Goal: Transaction & Acquisition: Purchase product/service

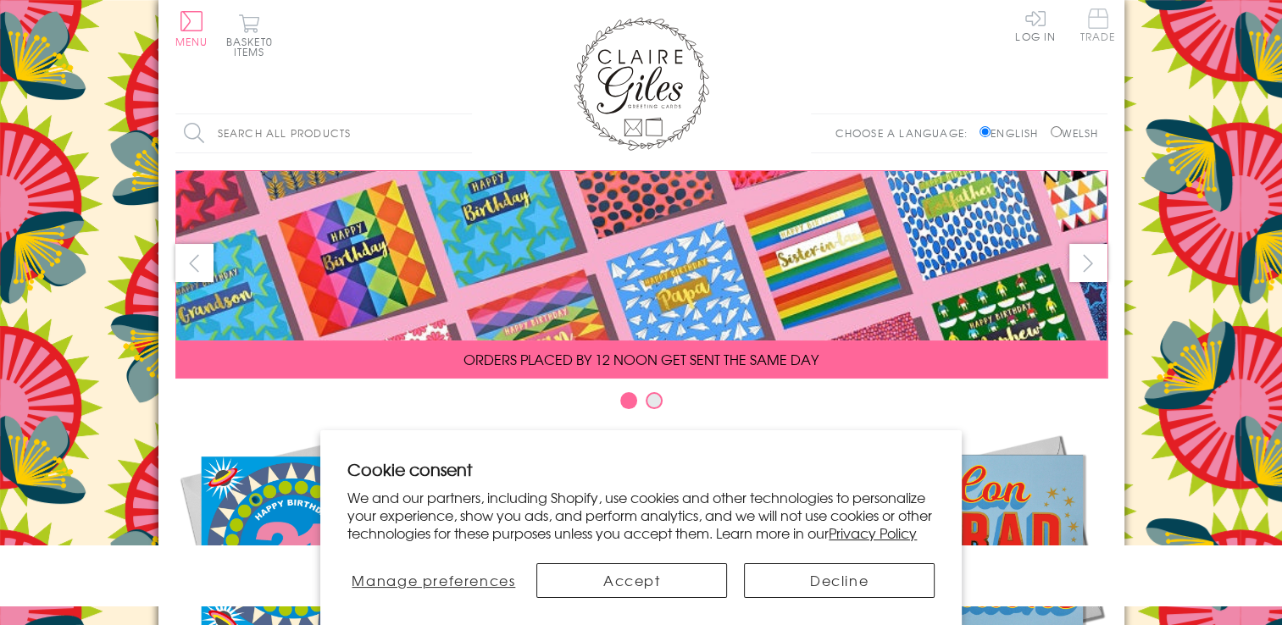
click at [1098, 22] on span "Trade" at bounding box center [1098, 24] width 36 height 33
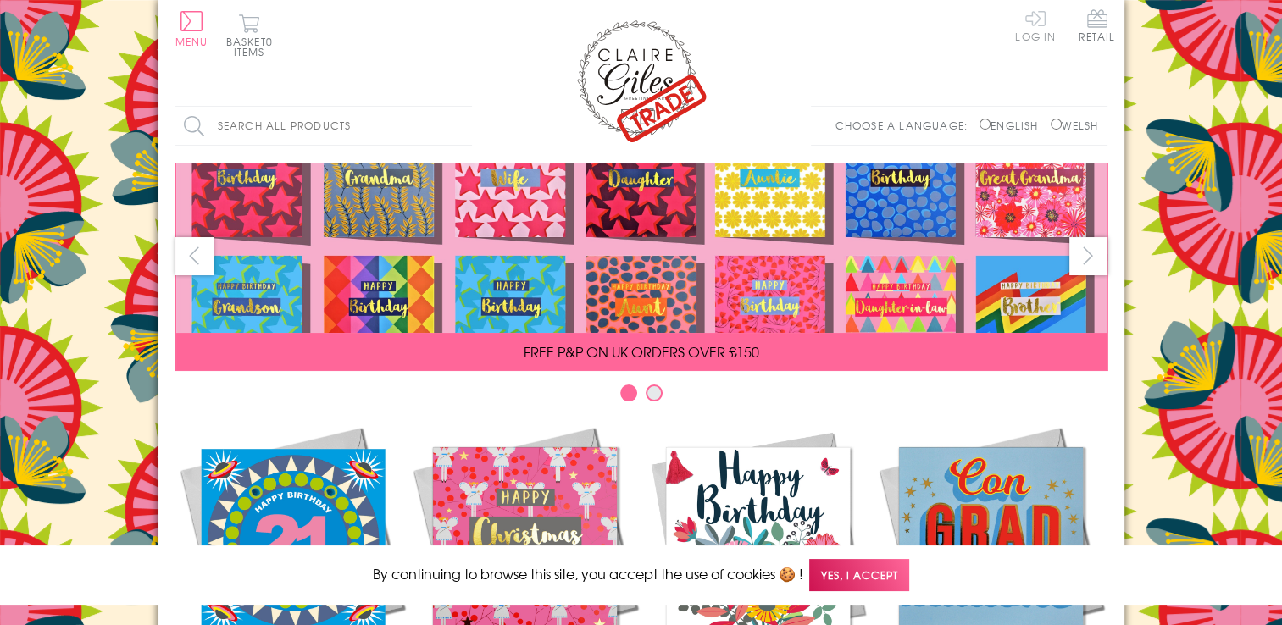
click at [1036, 13] on link "Log In" at bounding box center [1035, 24] width 41 height 33
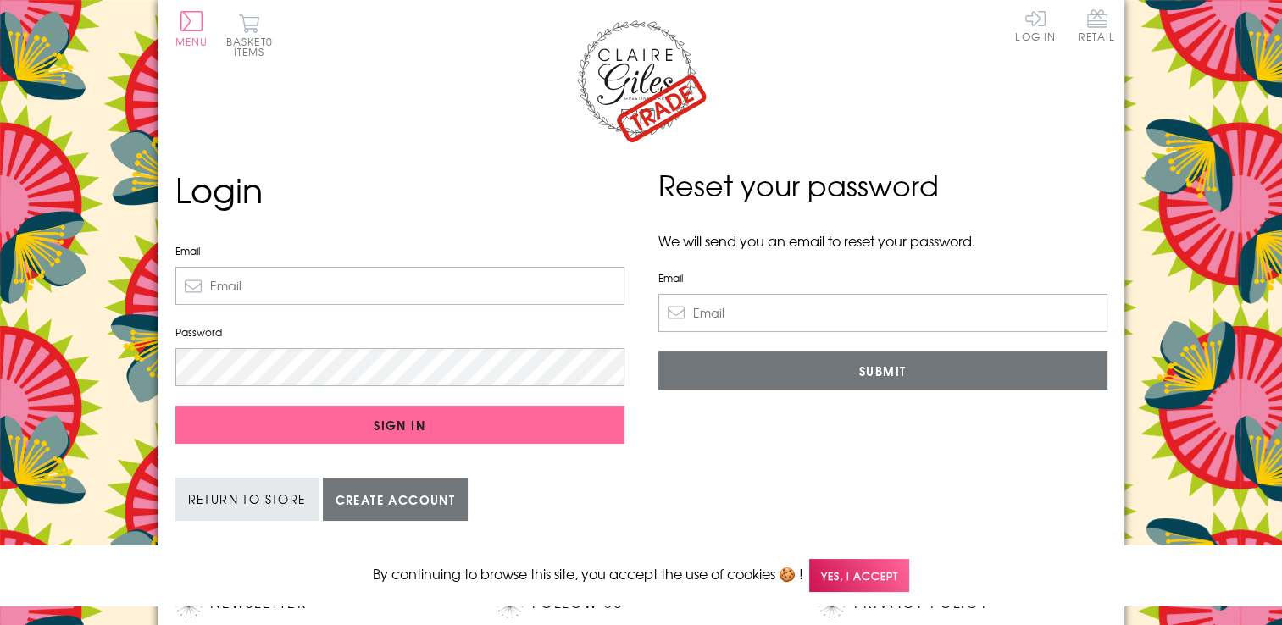
type input "sheepshopwales@aol.com"
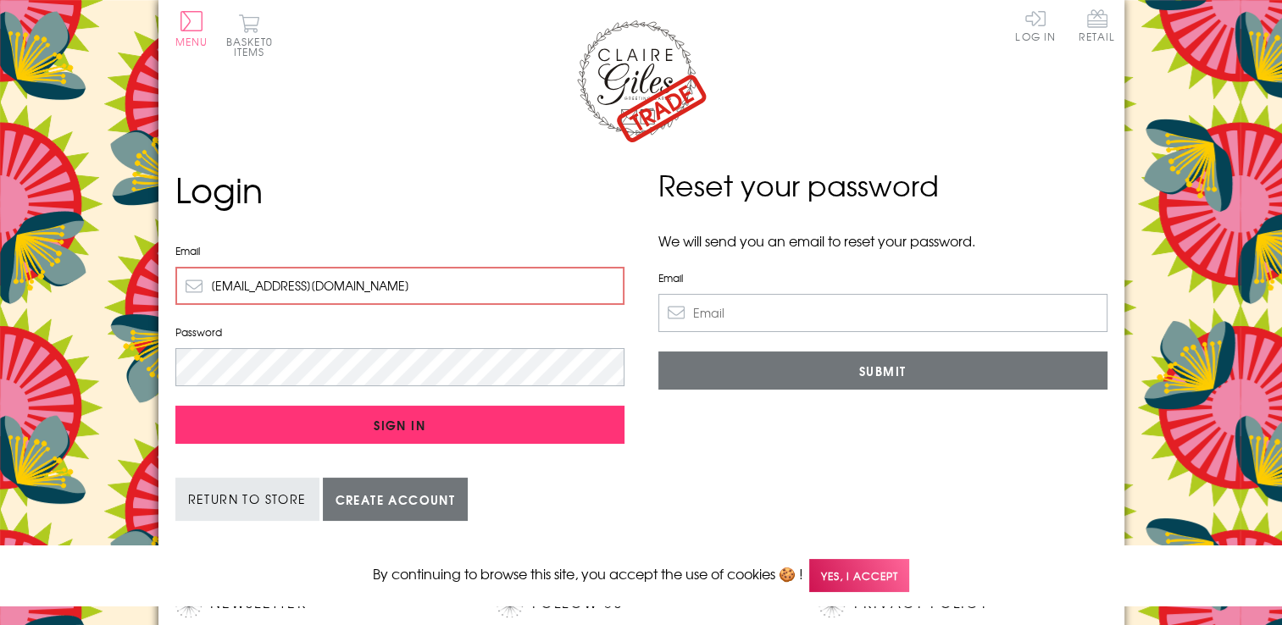
click at [395, 419] on input "Sign In" at bounding box center [399, 425] width 449 height 38
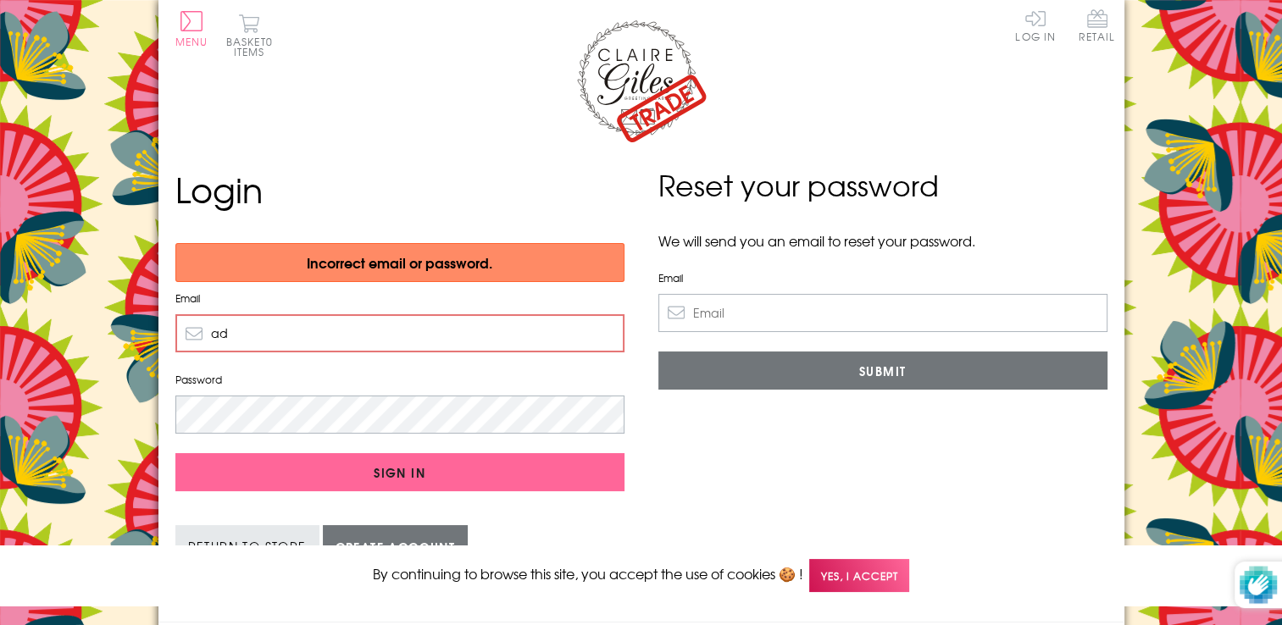
type input "admin@sheepshopwales.co.uk"
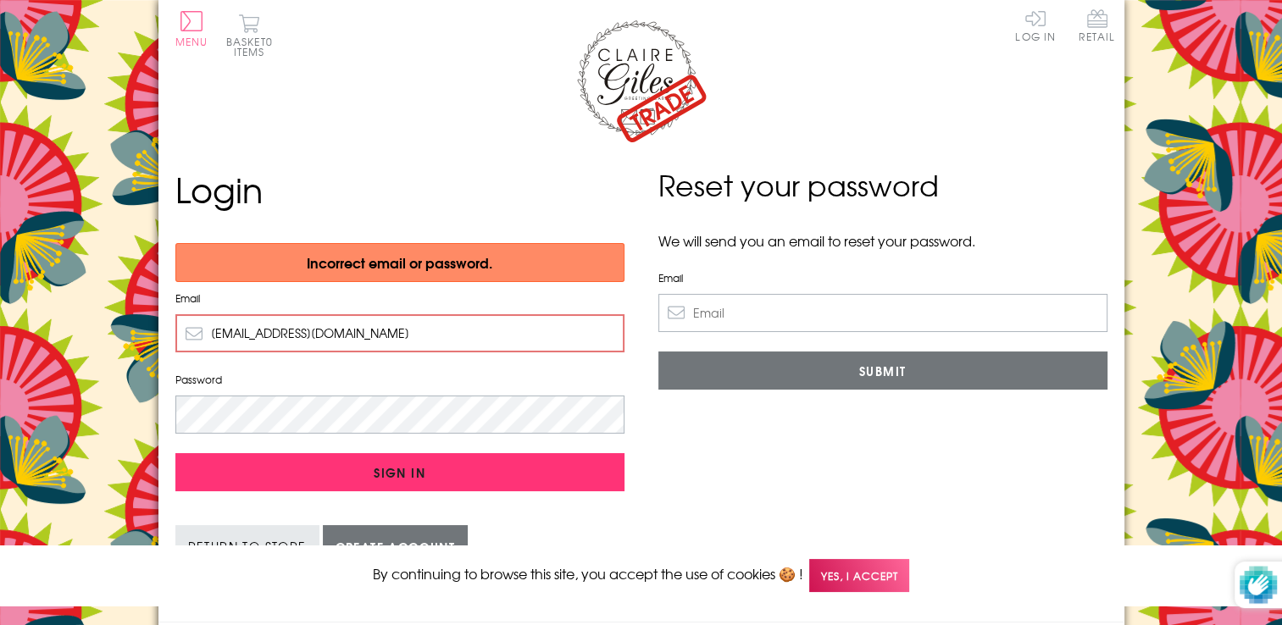
click at [548, 474] on input "Sign In" at bounding box center [399, 472] width 449 height 38
click at [418, 464] on input "Sign In" at bounding box center [399, 472] width 449 height 38
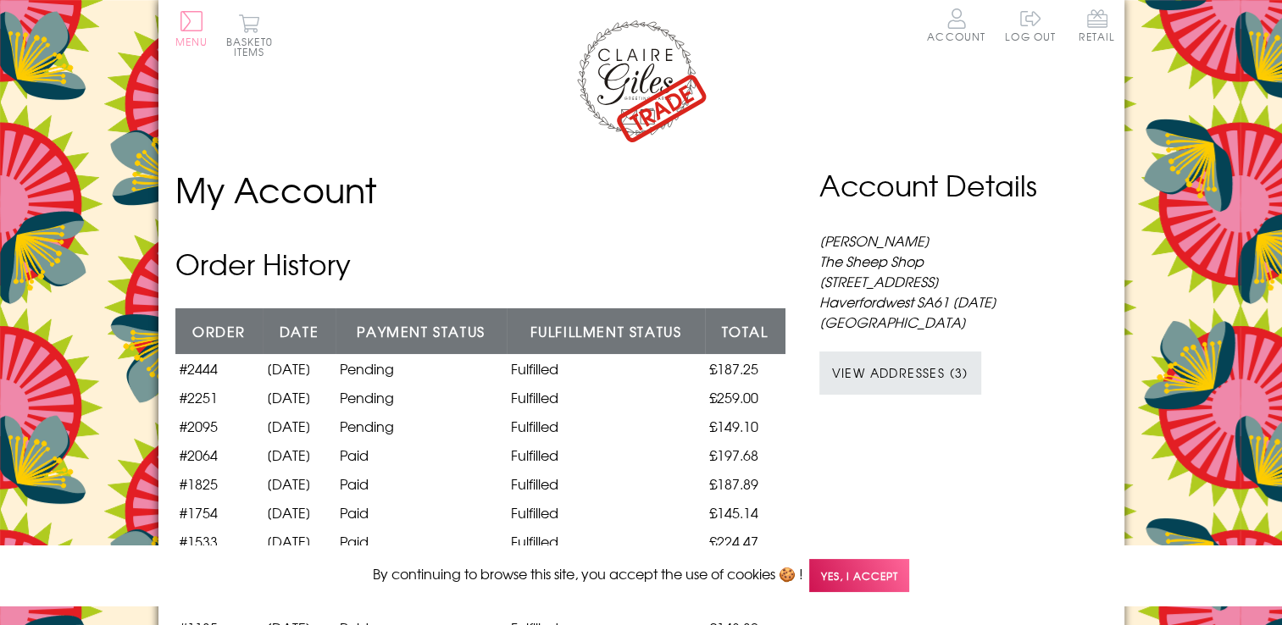
click at [184, 13] on button "Menu" at bounding box center [191, 29] width 33 height 36
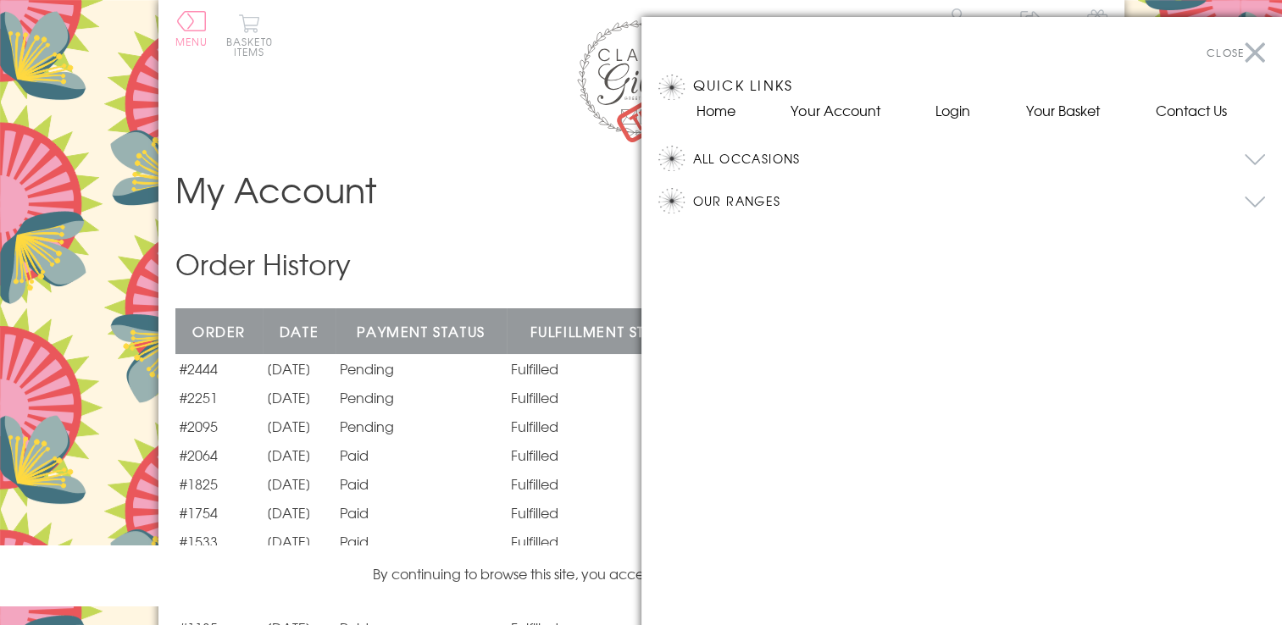
click at [744, 163] on button "All Occasions" at bounding box center [979, 158] width 573 height 25
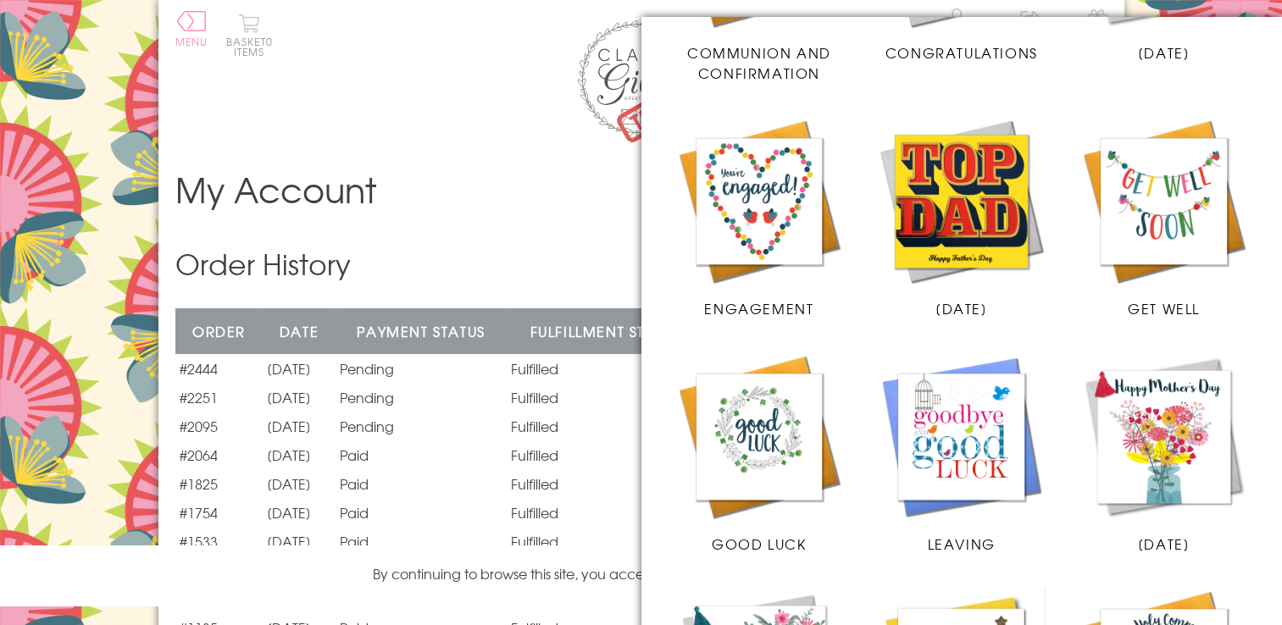
scroll to position [1734, 0]
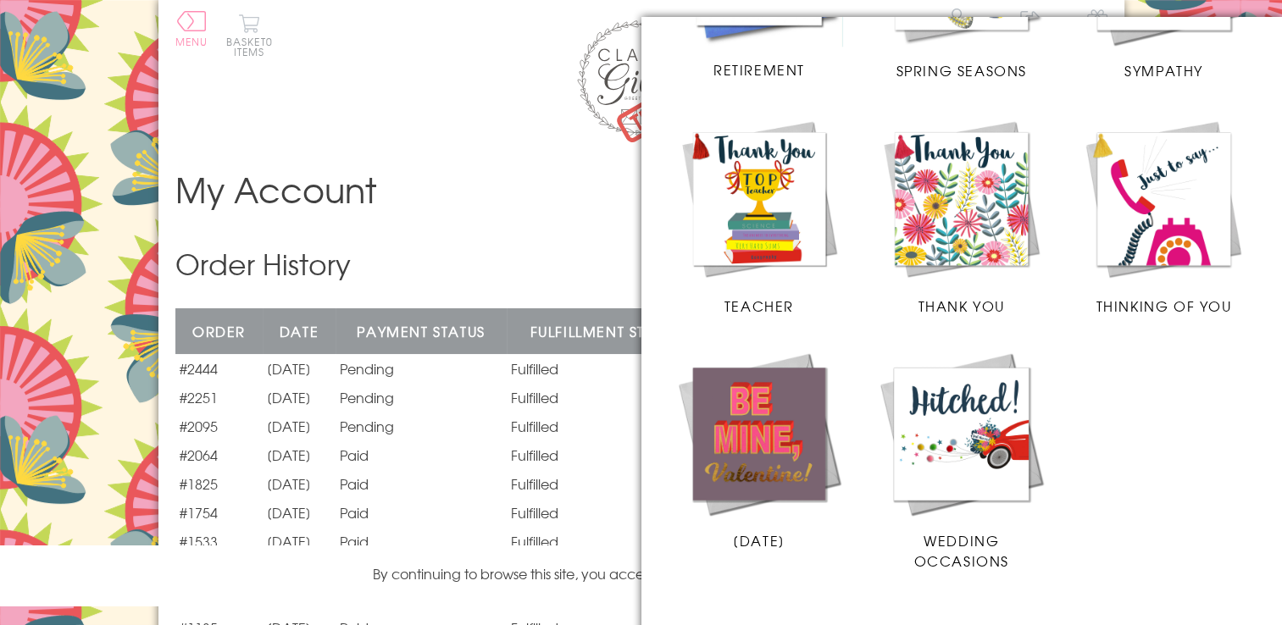
click at [189, 19] on div at bounding box center [641, 312] width 1282 height 625
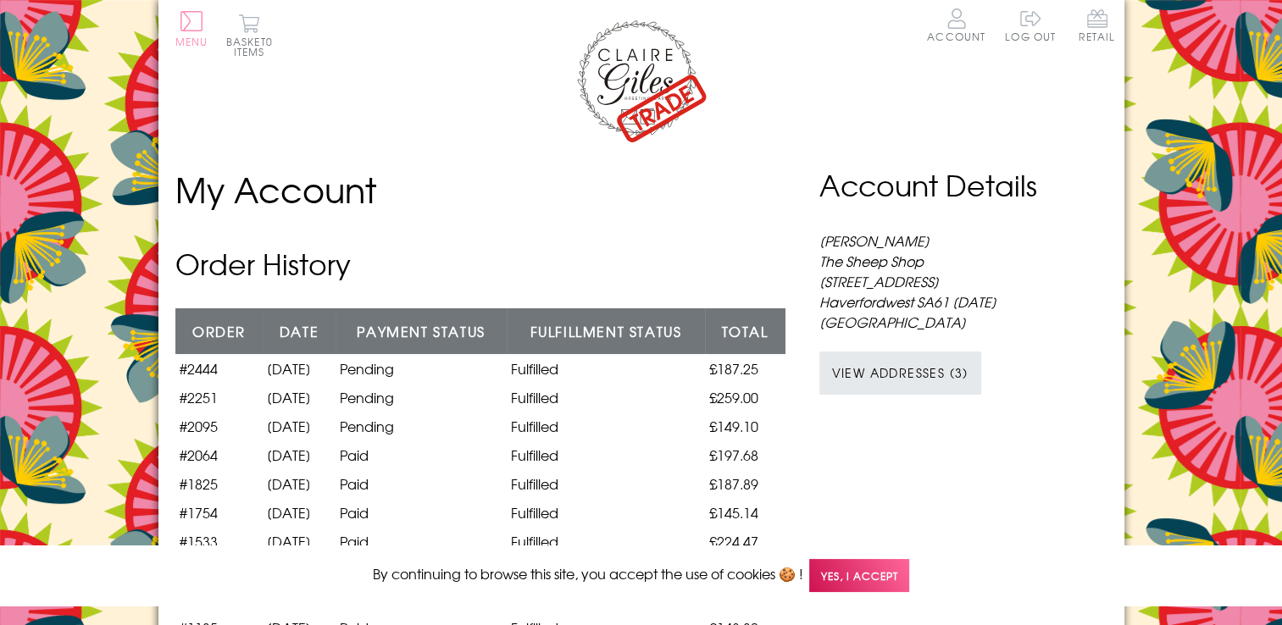
click at [189, 19] on button "Menu" at bounding box center [191, 29] width 33 height 36
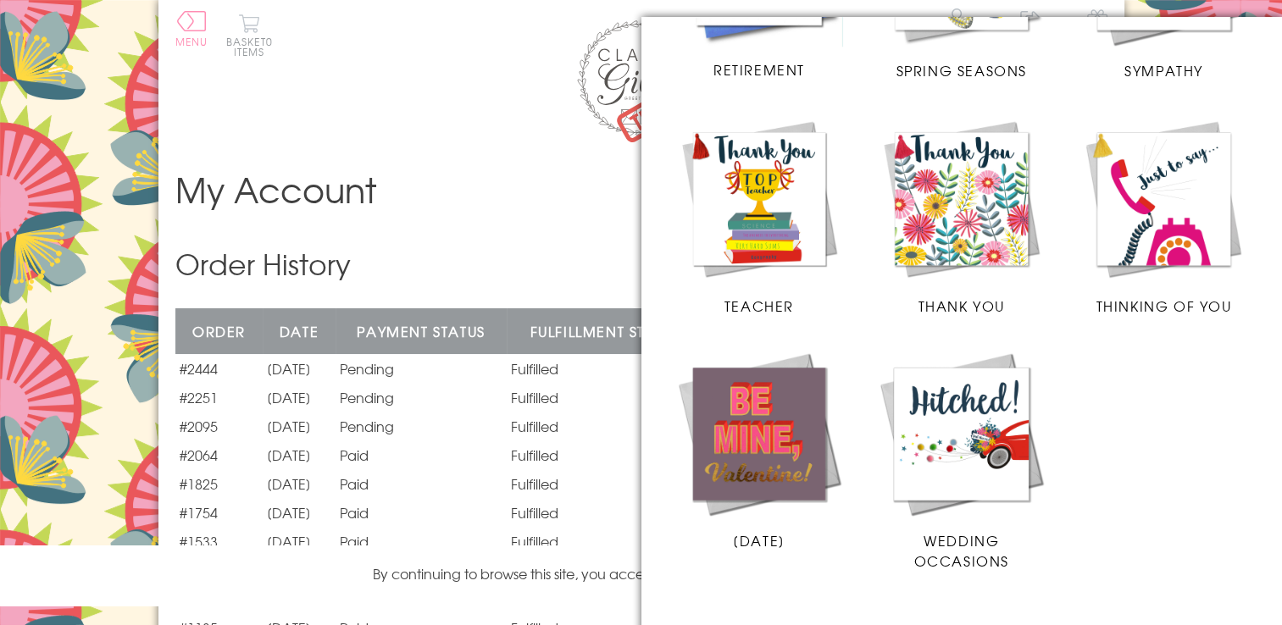
click at [891, 246] on img at bounding box center [961, 198] width 169 height 169
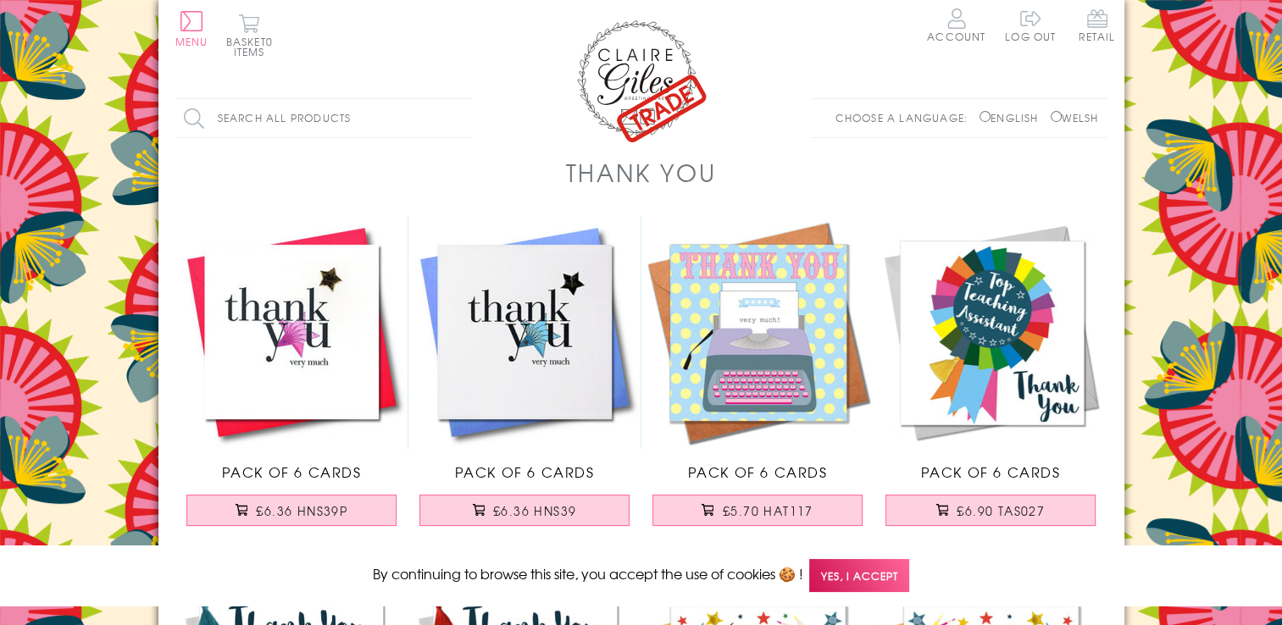
click at [280, 120] on input "Search all products" at bounding box center [323, 118] width 297 height 38
type input "welsh"
click at [455, 99] on input "Search" at bounding box center [463, 118] width 17 height 38
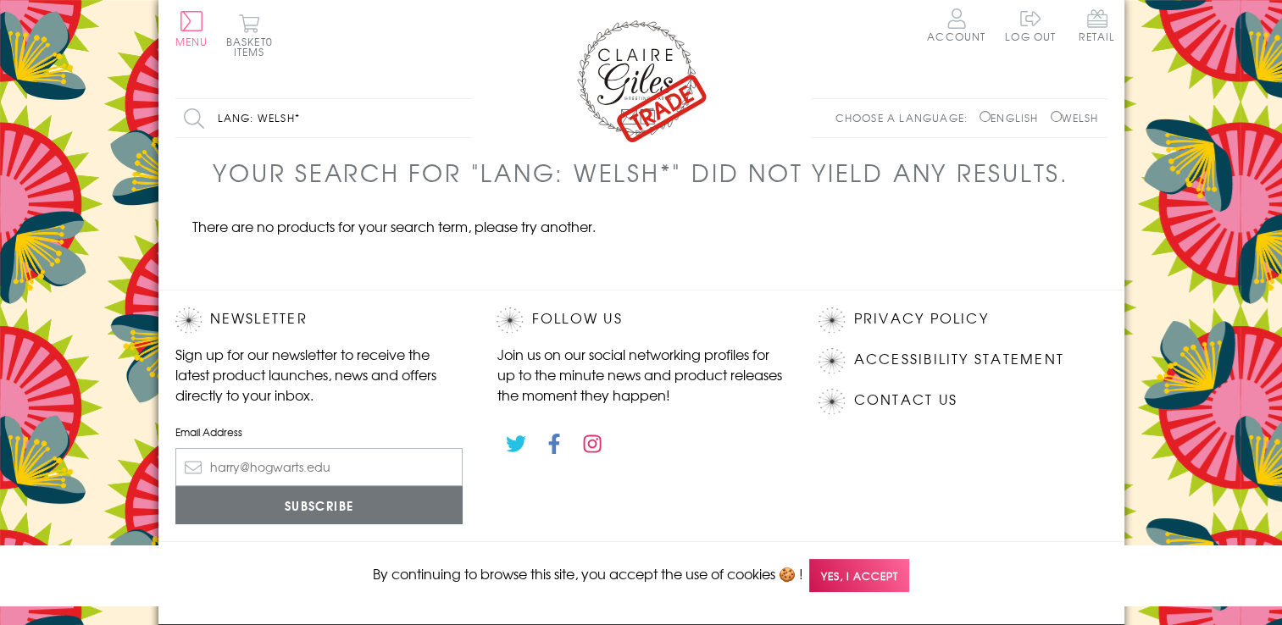
click at [1052, 115] on input "Welsh" at bounding box center [1056, 116] width 11 height 11
radio input "true"
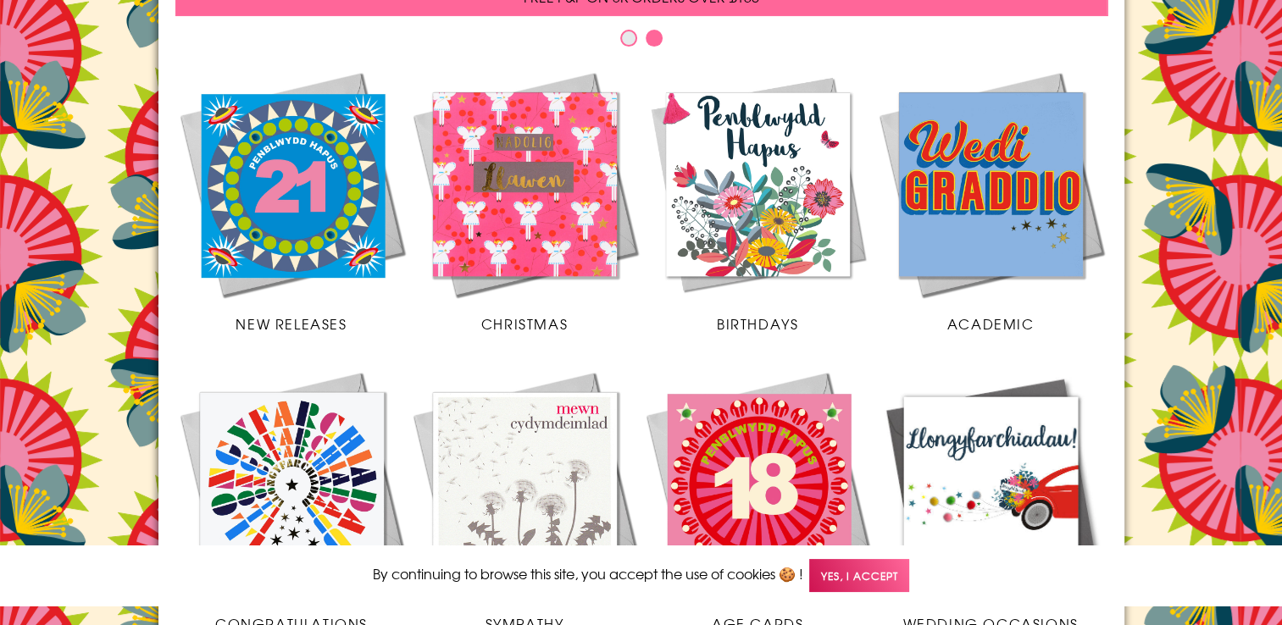
scroll to position [357, 0]
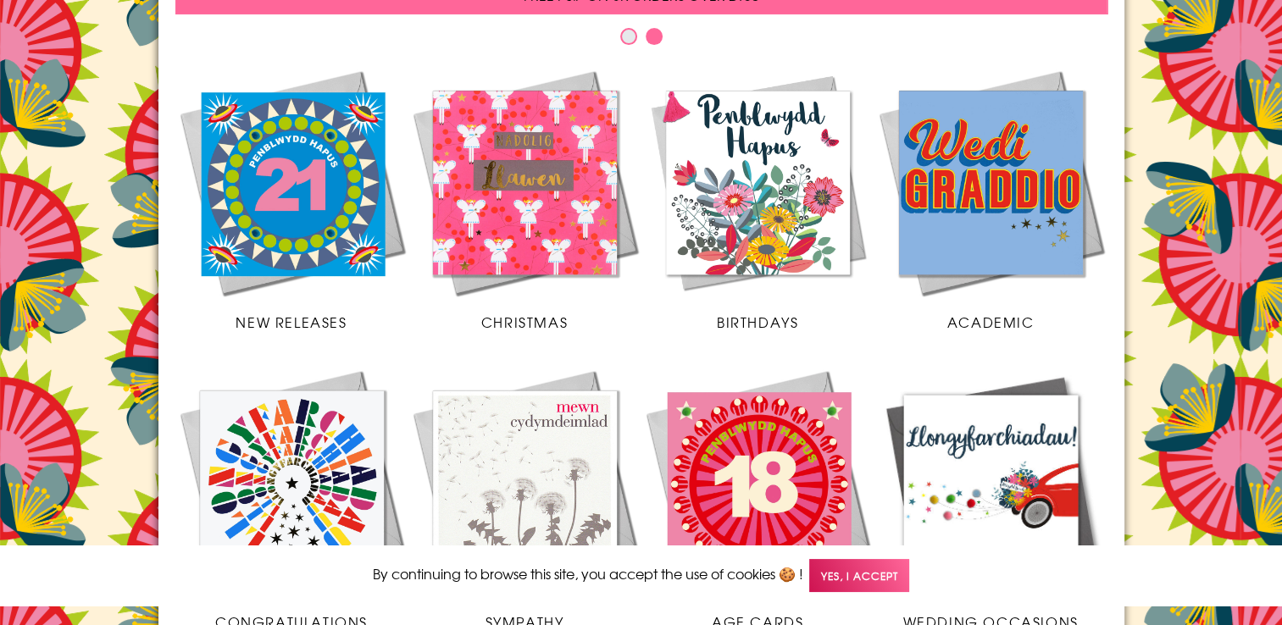
click at [504, 171] on img at bounding box center [524, 182] width 233 height 233
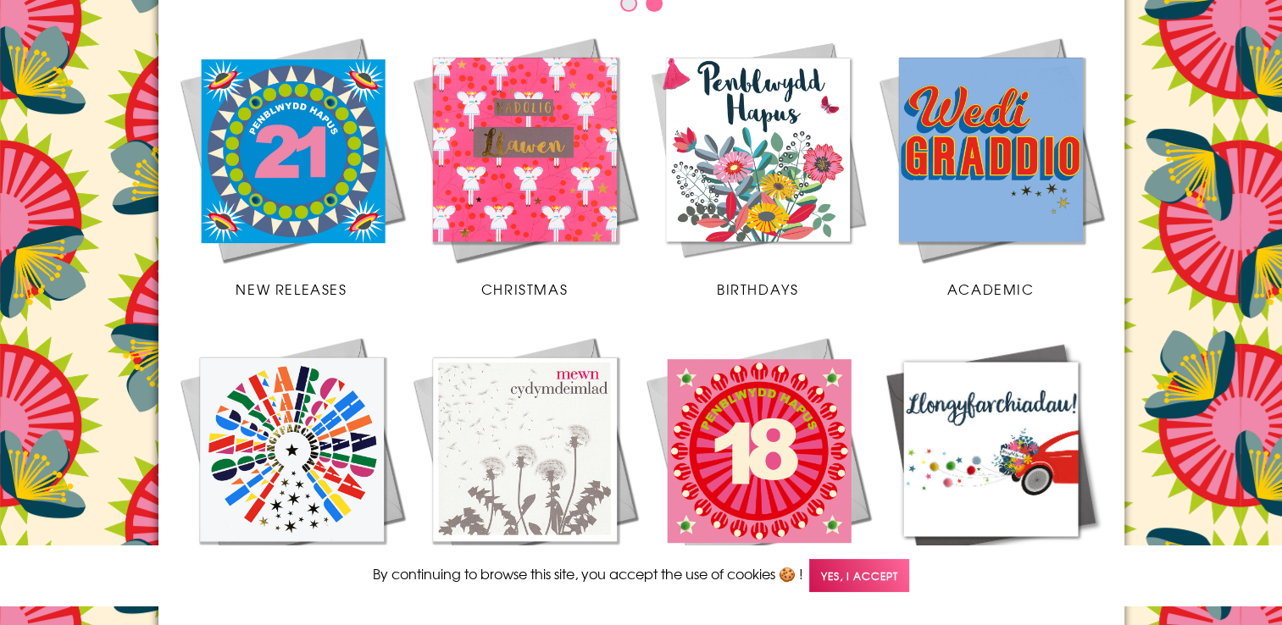
scroll to position [321, 0]
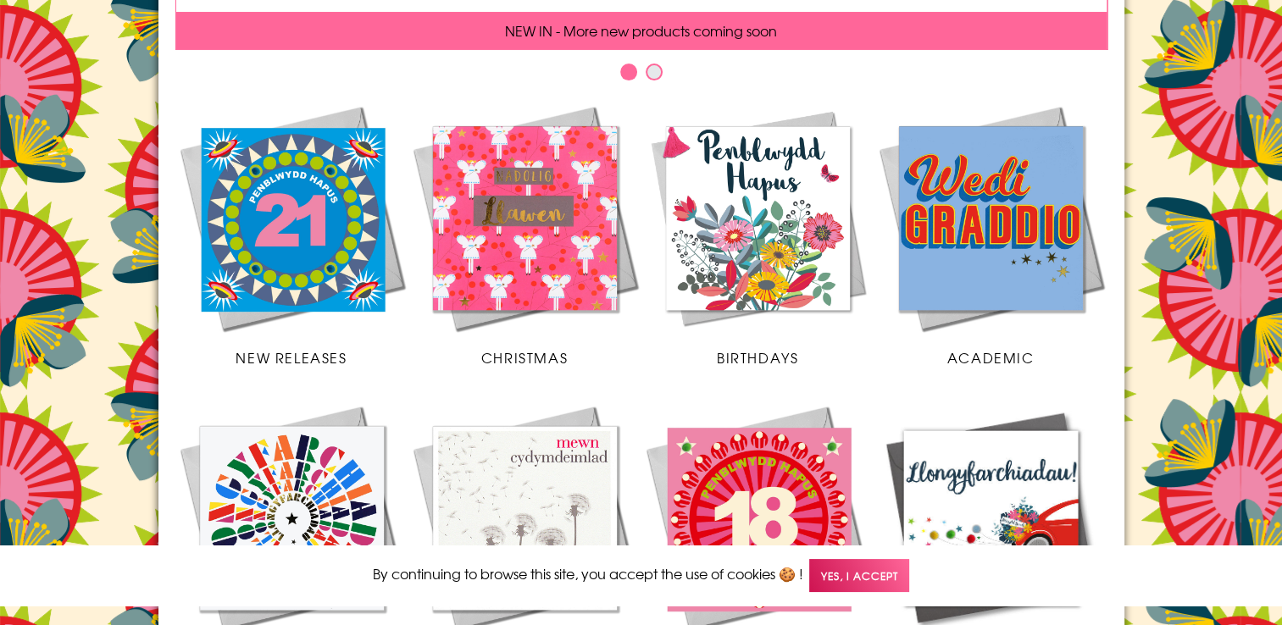
click at [530, 203] on img at bounding box center [524, 218] width 233 height 233
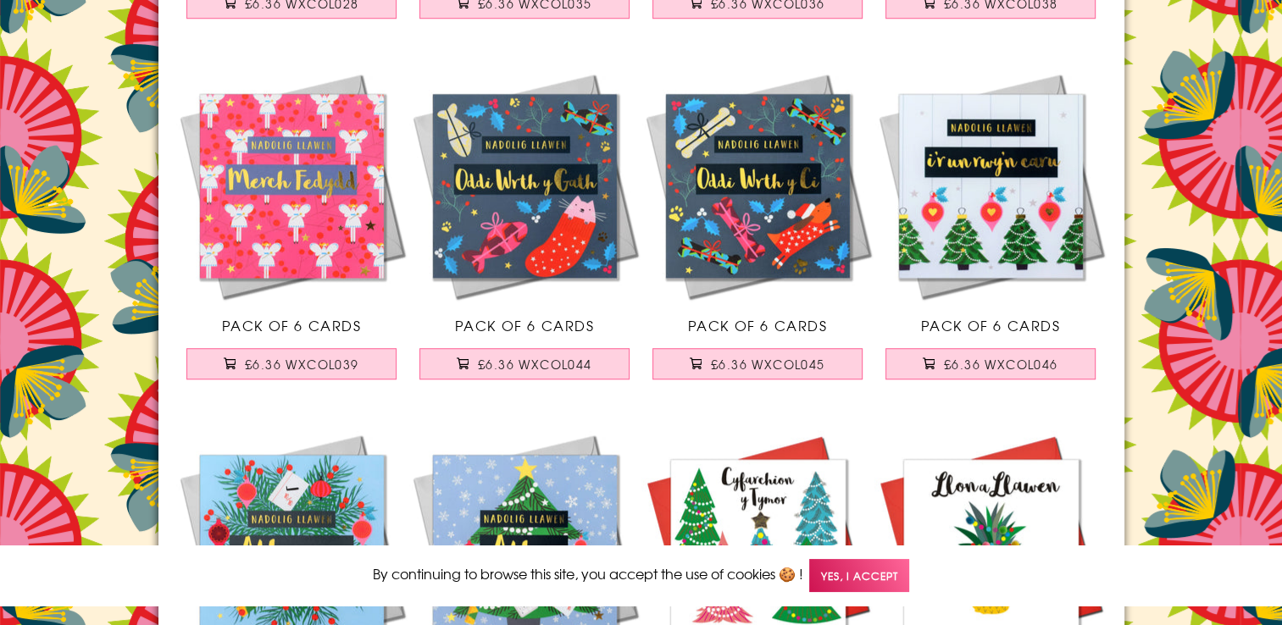
scroll to position [1295, 0]
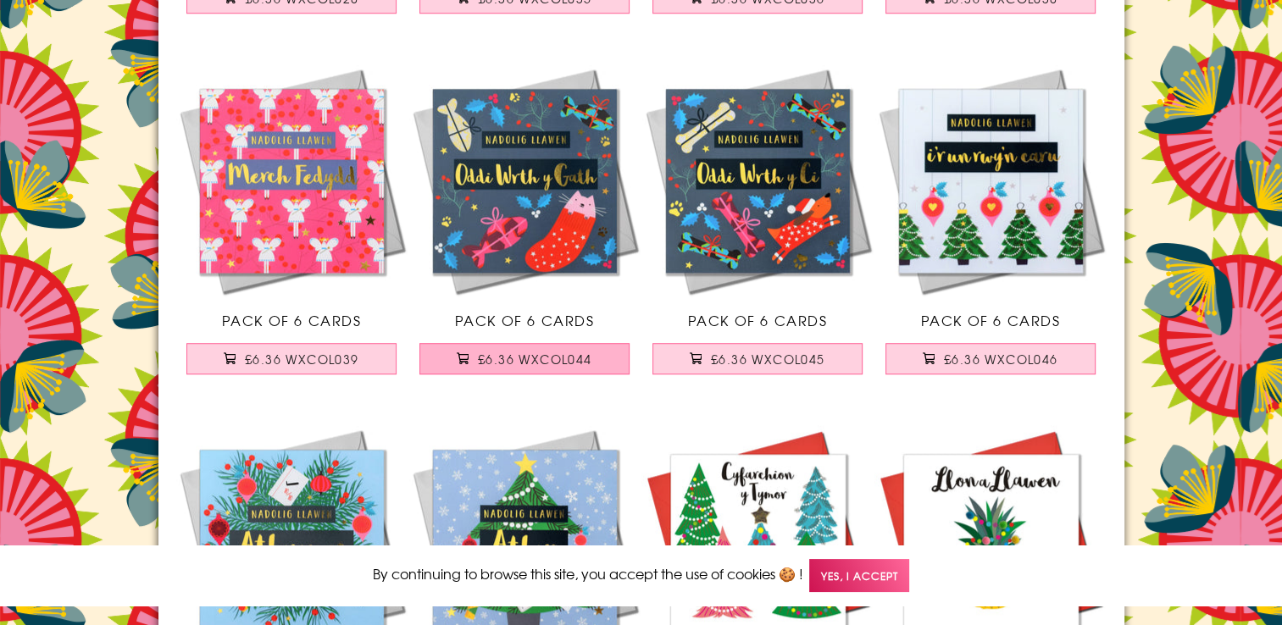
click at [531, 356] on span "£6.36 WXCOL044" at bounding box center [535, 359] width 114 height 17
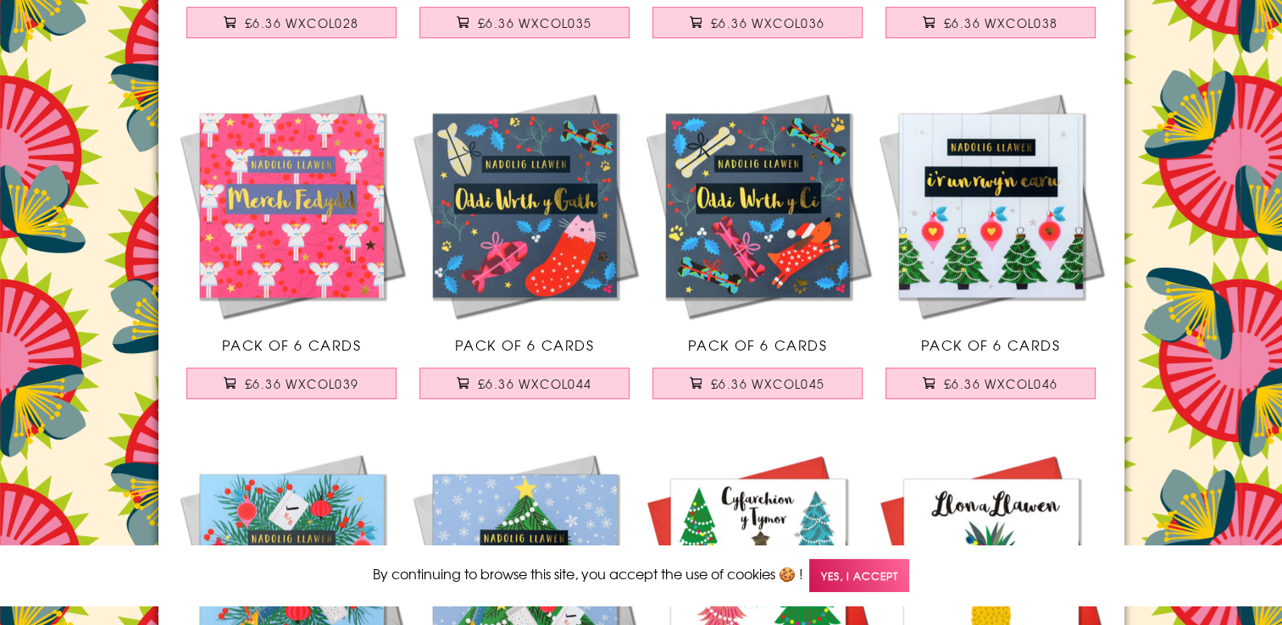
scroll to position [1274, 0]
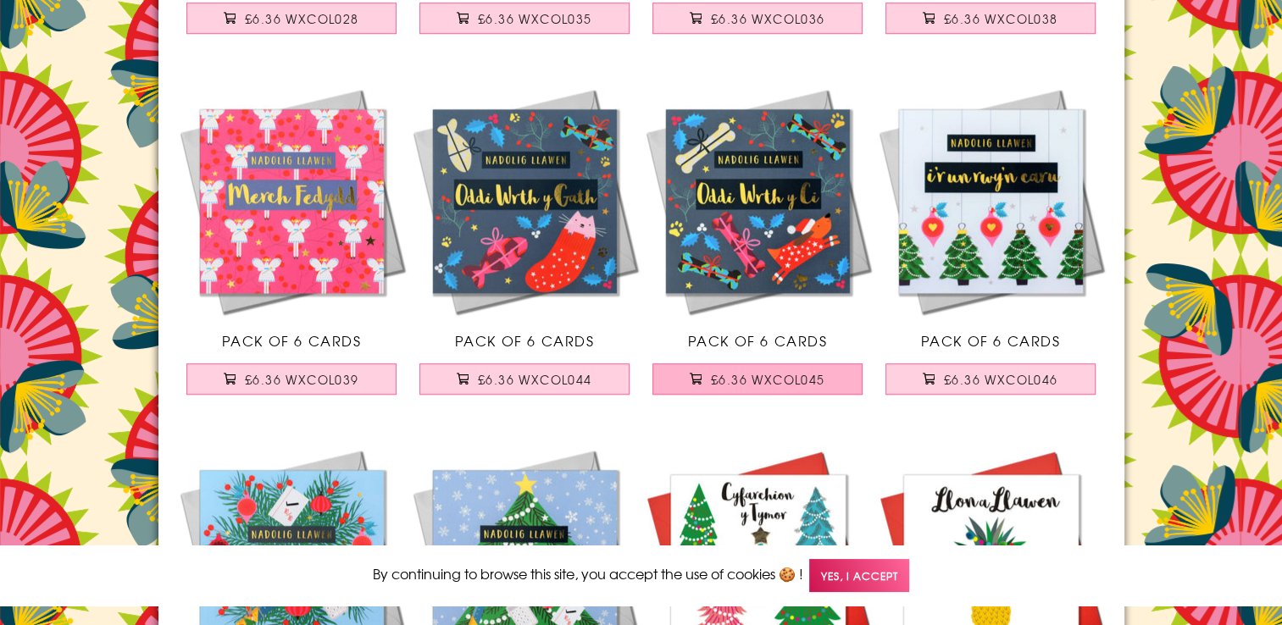
click at [758, 373] on span "£6.36 WXCOL045" at bounding box center [768, 379] width 114 height 17
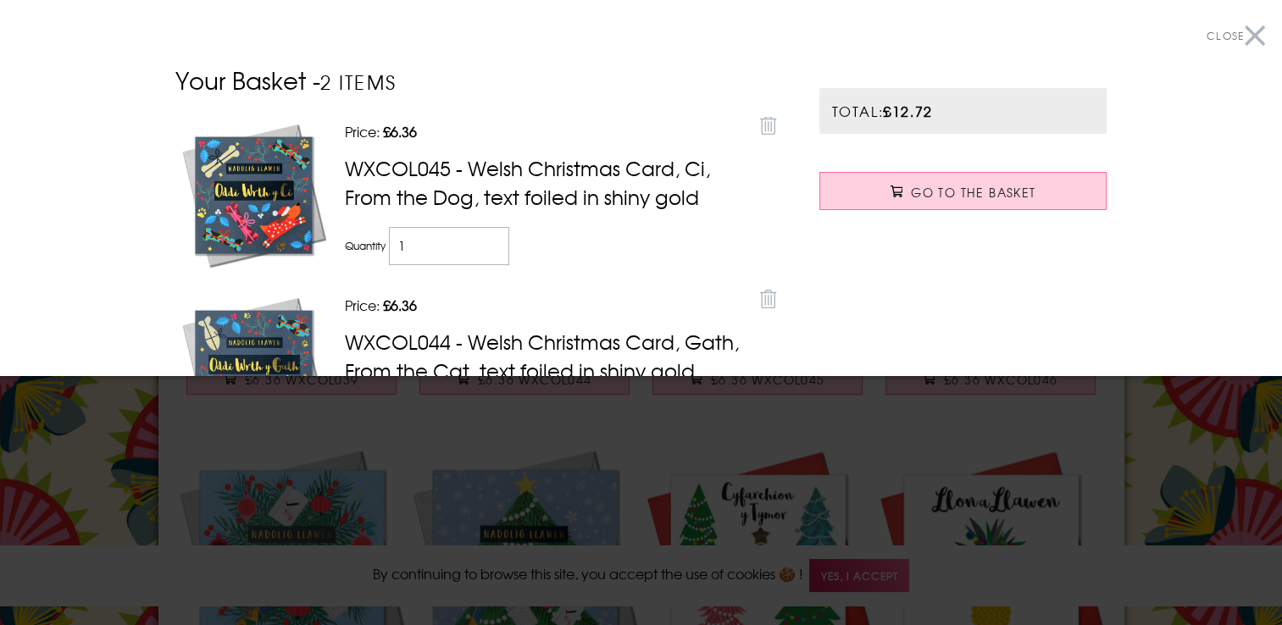
click at [1241, 39] on button "Close" at bounding box center [1236, 36] width 58 height 38
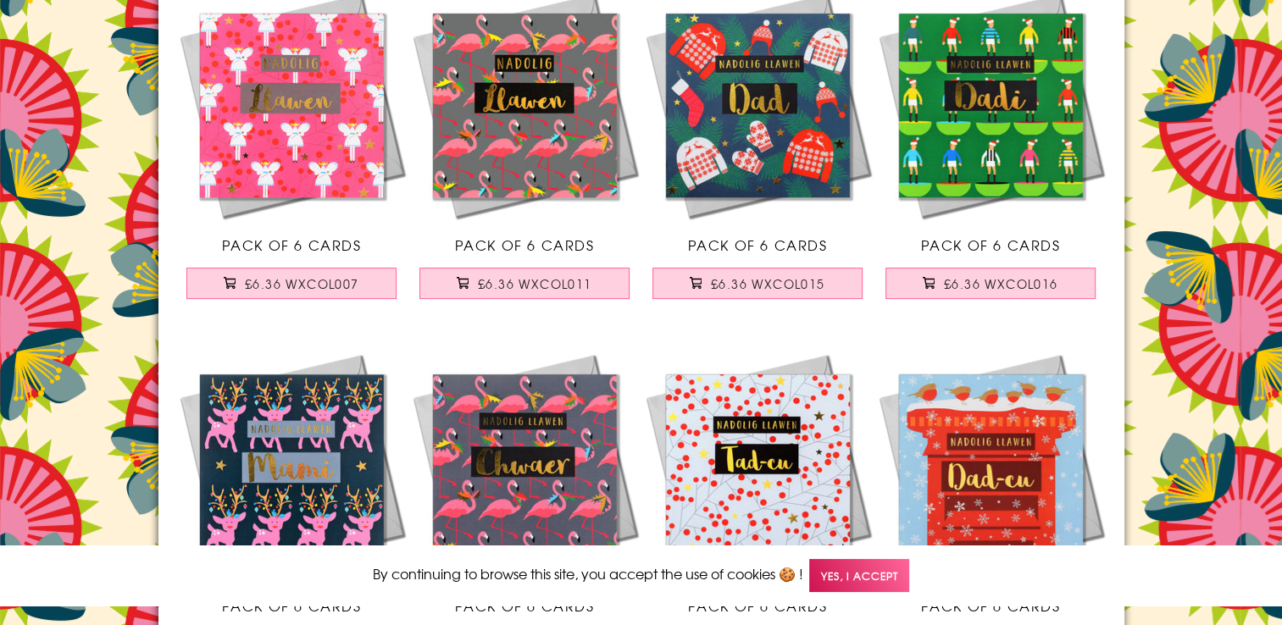
scroll to position [0, 0]
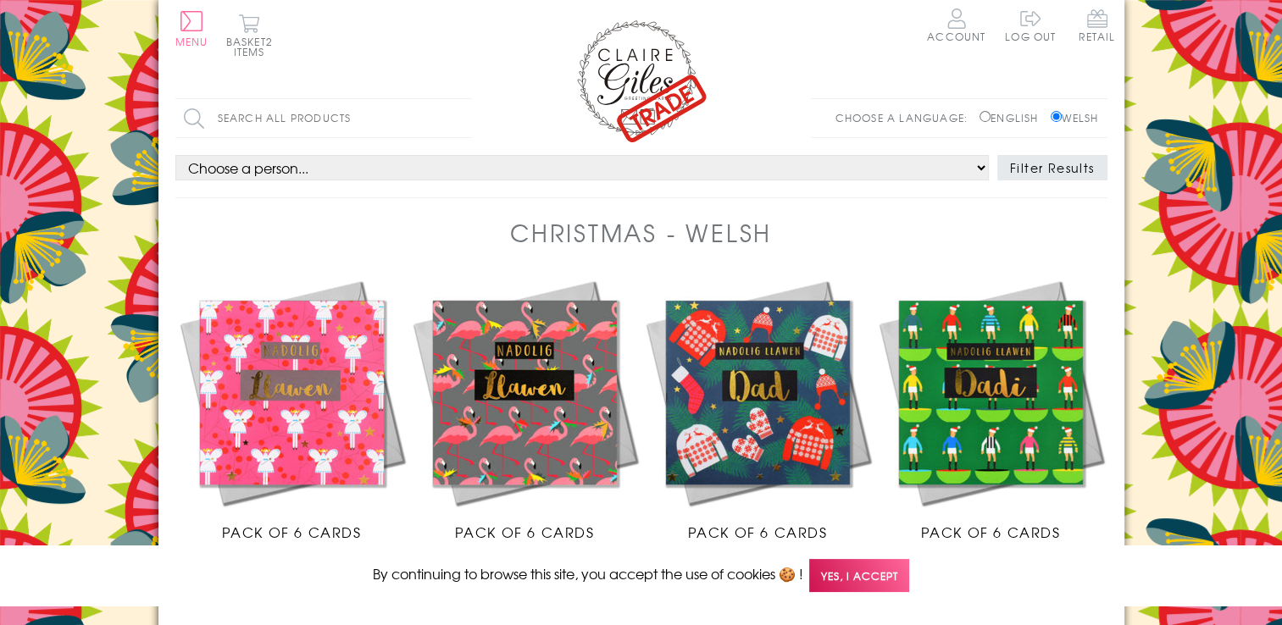
click at [285, 165] on select "Choose a person... All Mum Dad Daughter Son Brother Sister Husband Wife Grandma…" at bounding box center [581, 167] width 813 height 25
select select "rel:Son"
click at [175, 155] on select "Choose a person... All Mum Dad Daughter Son Brother Sister Husband Wife Grandma…" at bounding box center [581, 167] width 813 height 25
click at [274, 125] on input "Search all products" at bounding box center [323, 118] width 297 height 38
click at [455, 99] on input "Search" at bounding box center [463, 118] width 17 height 38
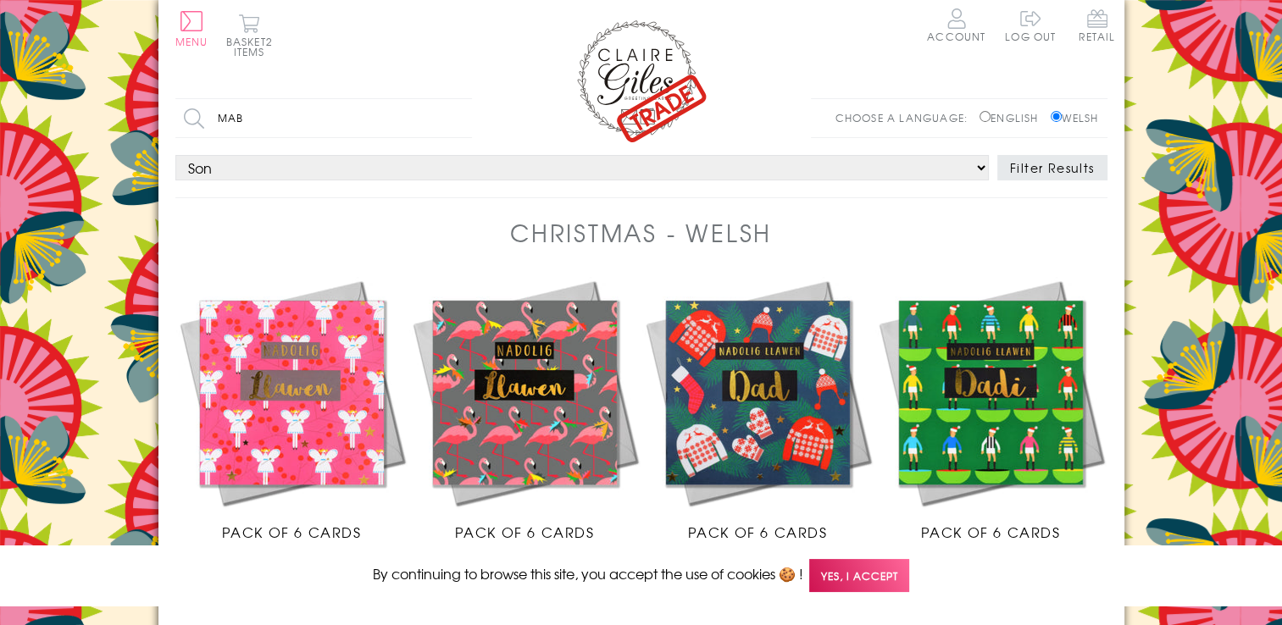
click at [263, 120] on input "mab" at bounding box center [323, 118] width 297 height 38
drag, startPoint x: 263, startPoint y: 120, endPoint x: 227, endPoint y: 116, distance: 35.8
click at [227, 116] on input "mab" at bounding box center [323, 118] width 297 height 38
type input "mab"
click at [455, 99] on input "Search" at bounding box center [463, 118] width 17 height 38
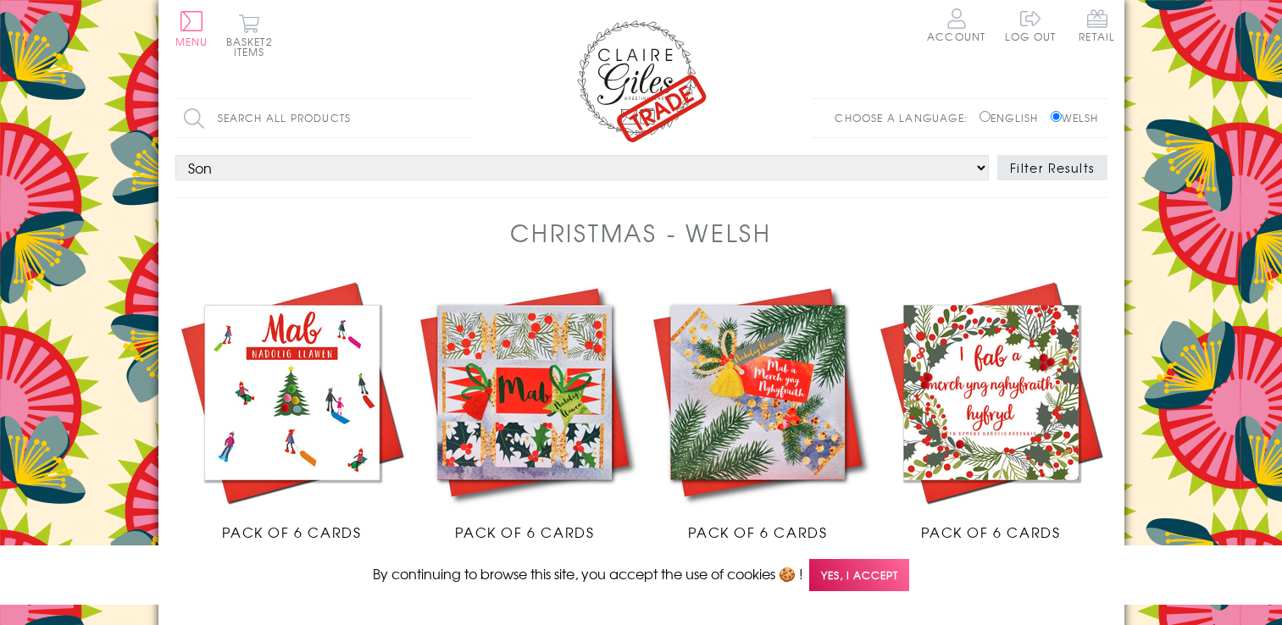
select select "rel:Son"
click at [241, 40] on button "Basket 2 items" at bounding box center [249, 35] width 47 height 43
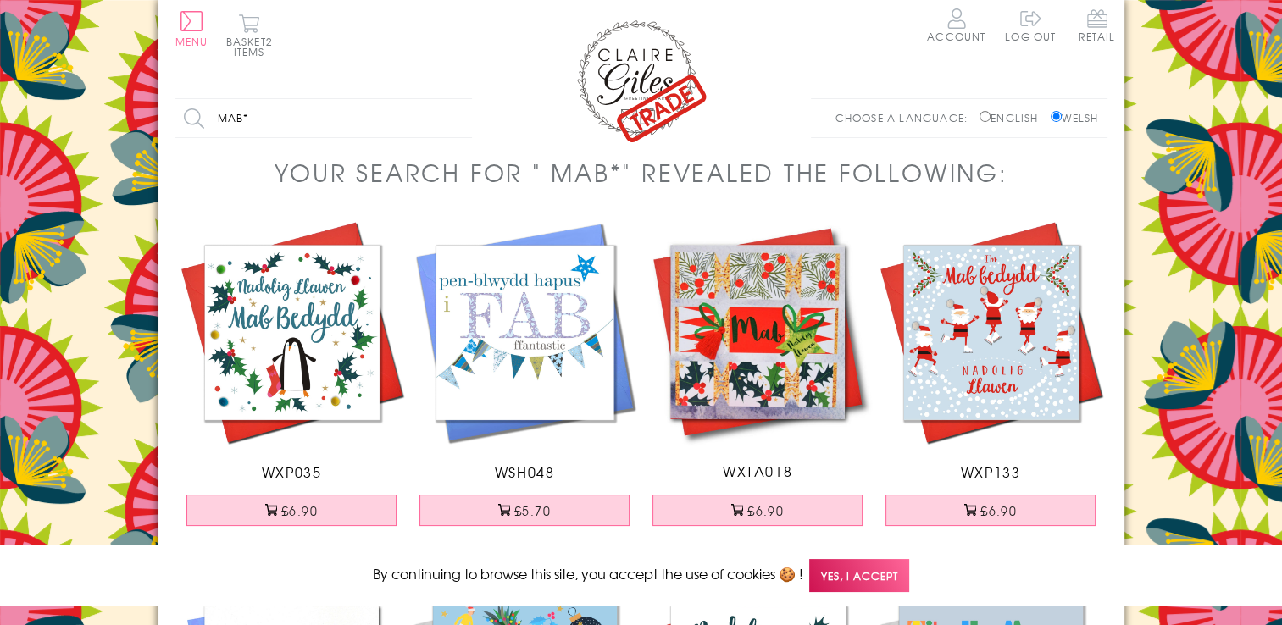
drag, startPoint x: 1281, startPoint y: 93, endPoint x: 1297, endPoint y: 178, distance: 86.2
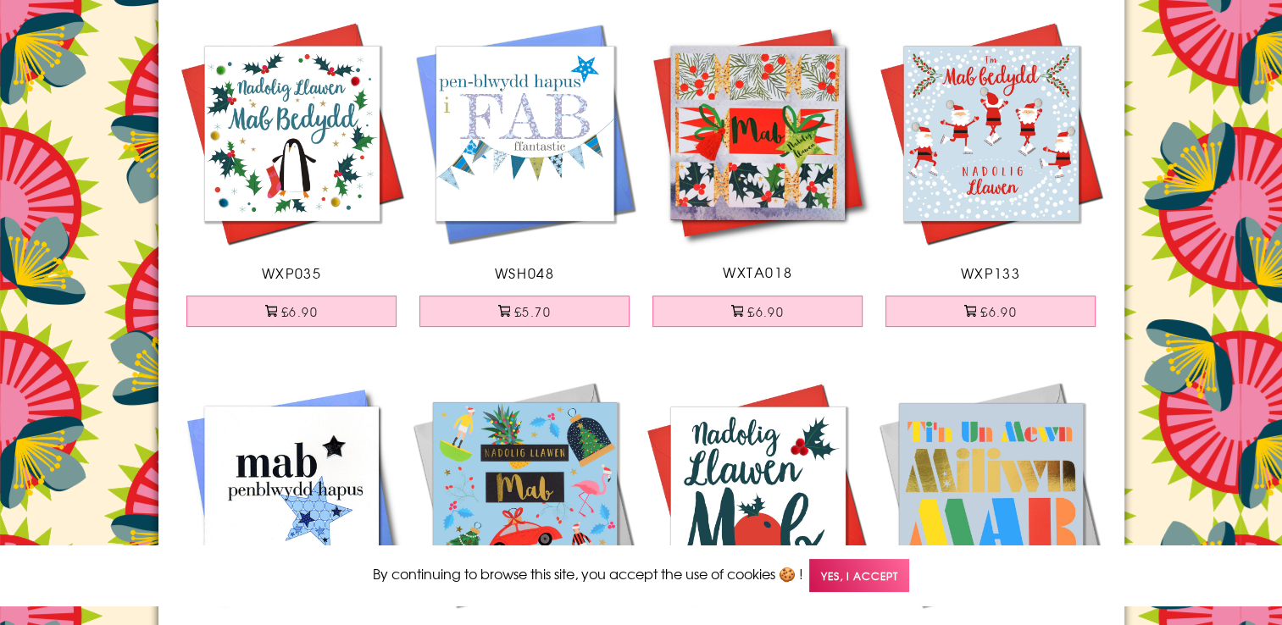
scroll to position [142, 0]
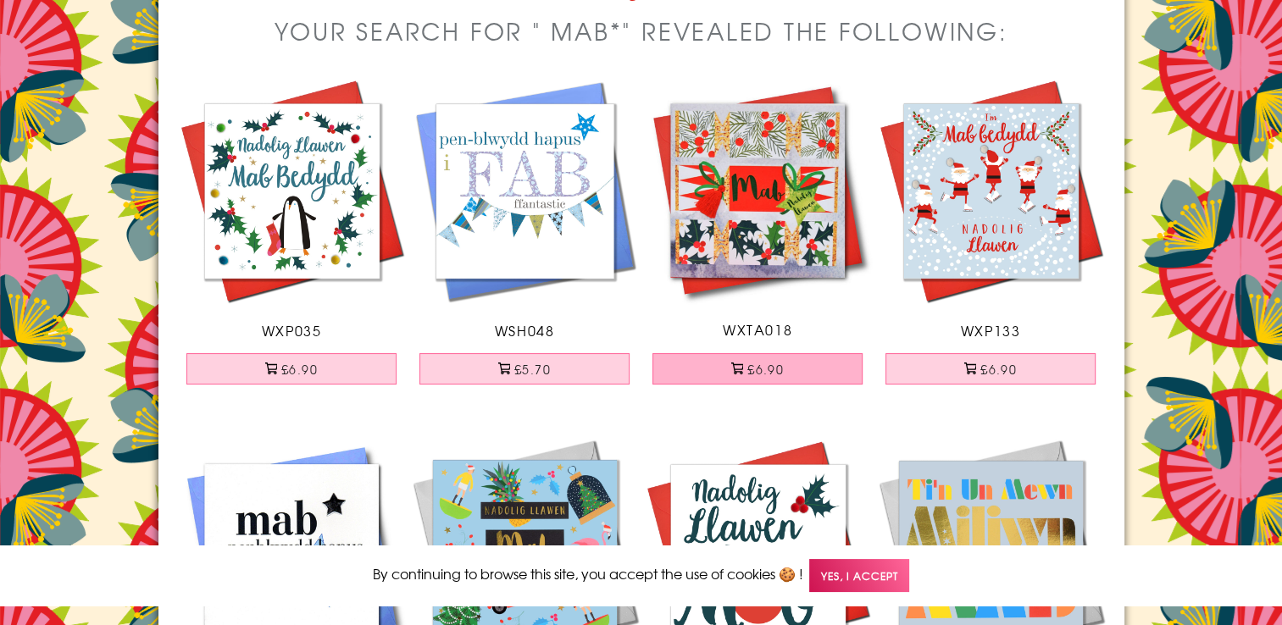
click at [772, 366] on button "£6.90" at bounding box center [757, 368] width 210 height 31
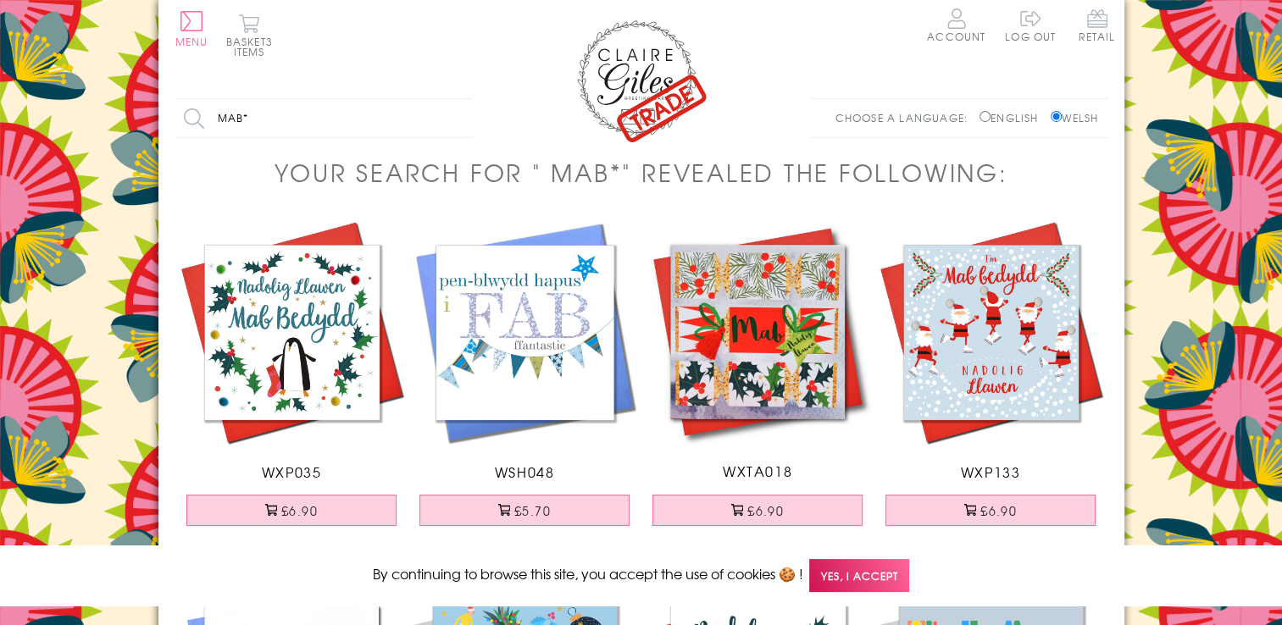
click at [264, 110] on input "mab*" at bounding box center [323, 118] width 297 height 38
type input "mab*a"
click at [455, 99] on input "Search" at bounding box center [463, 118] width 17 height 38
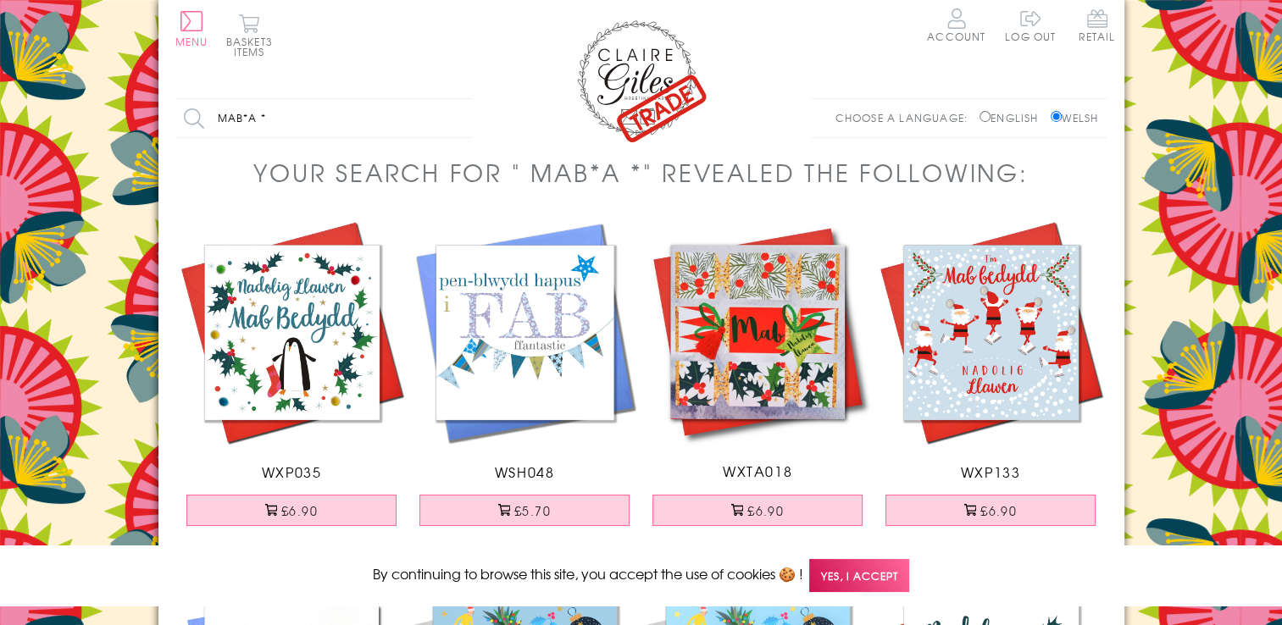
click at [289, 113] on input "mab*a *" at bounding box center [323, 118] width 297 height 38
drag, startPoint x: 289, startPoint y: 113, endPoint x: 142, endPoint y: 107, distance: 147.6
type input "chr"
click at [198, 8] on header "Menu Retail Skip to content Basket 3 items Account Log out" at bounding box center [641, 73] width 966 height 147
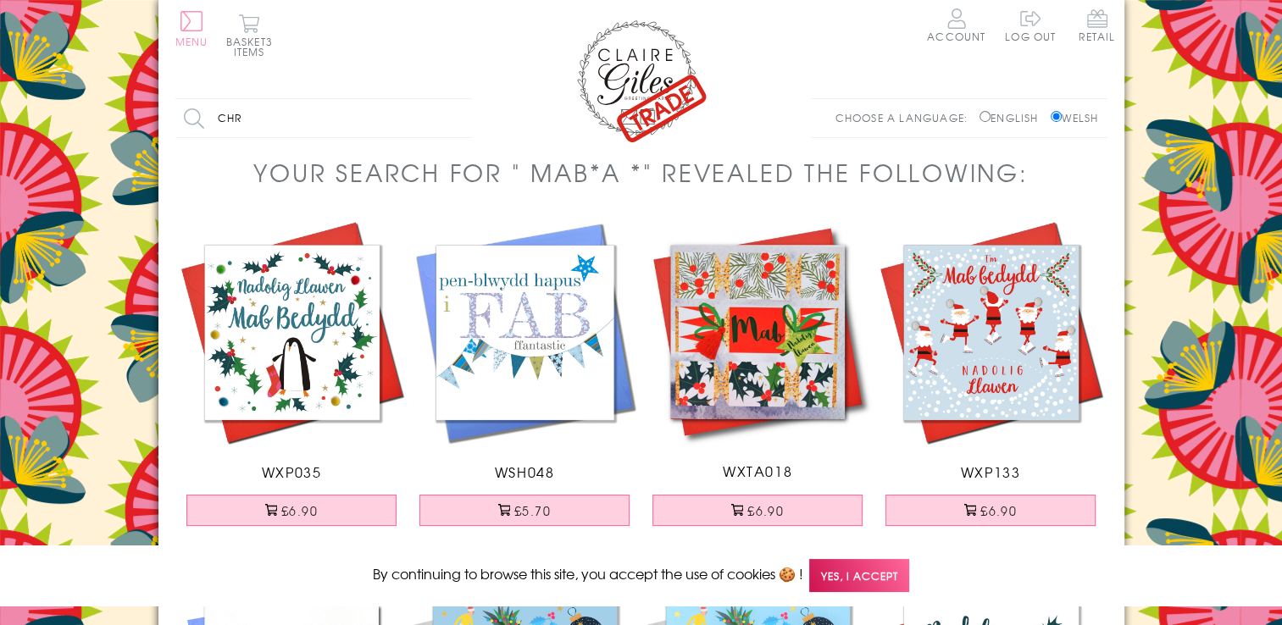
click at [186, 31] on button "Menu" at bounding box center [191, 29] width 33 height 36
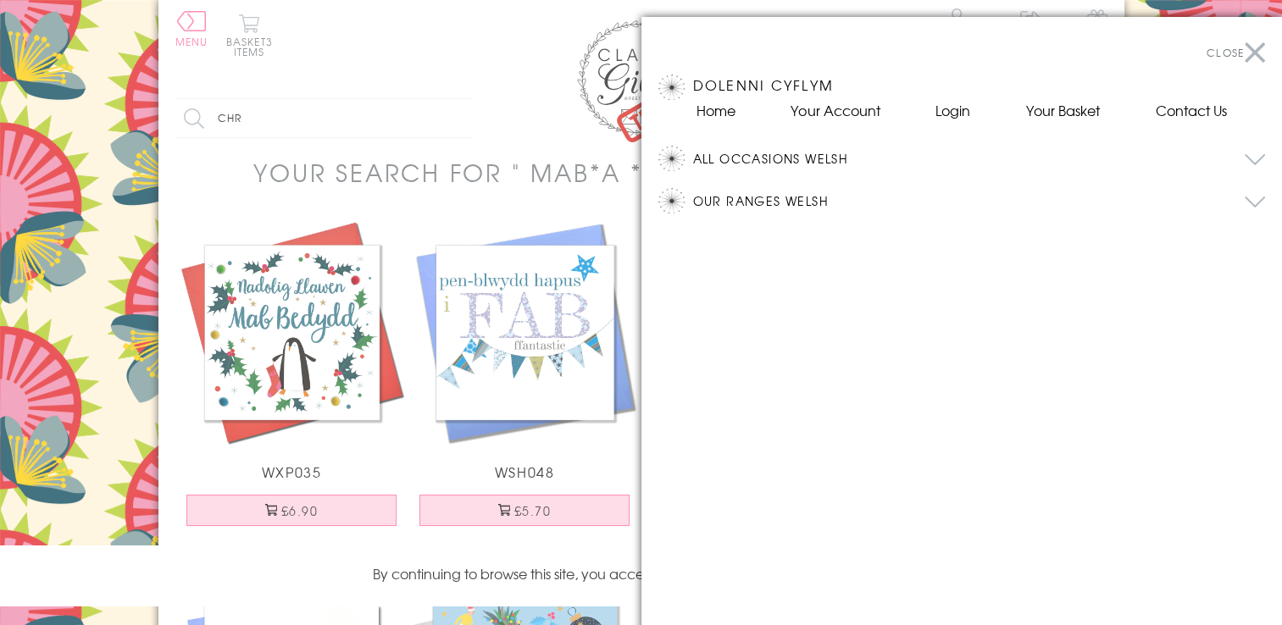
click at [746, 195] on button "Our Ranges Welsh" at bounding box center [979, 200] width 573 height 25
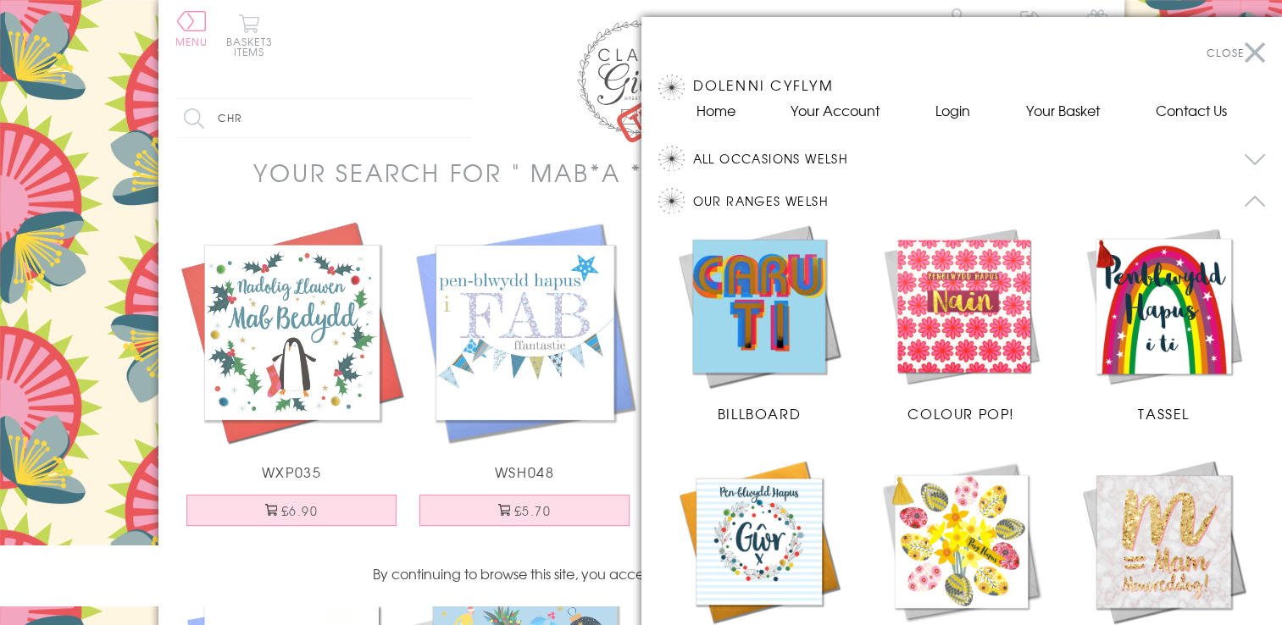
click at [753, 153] on button "All Occasions Welsh" at bounding box center [979, 158] width 573 height 25
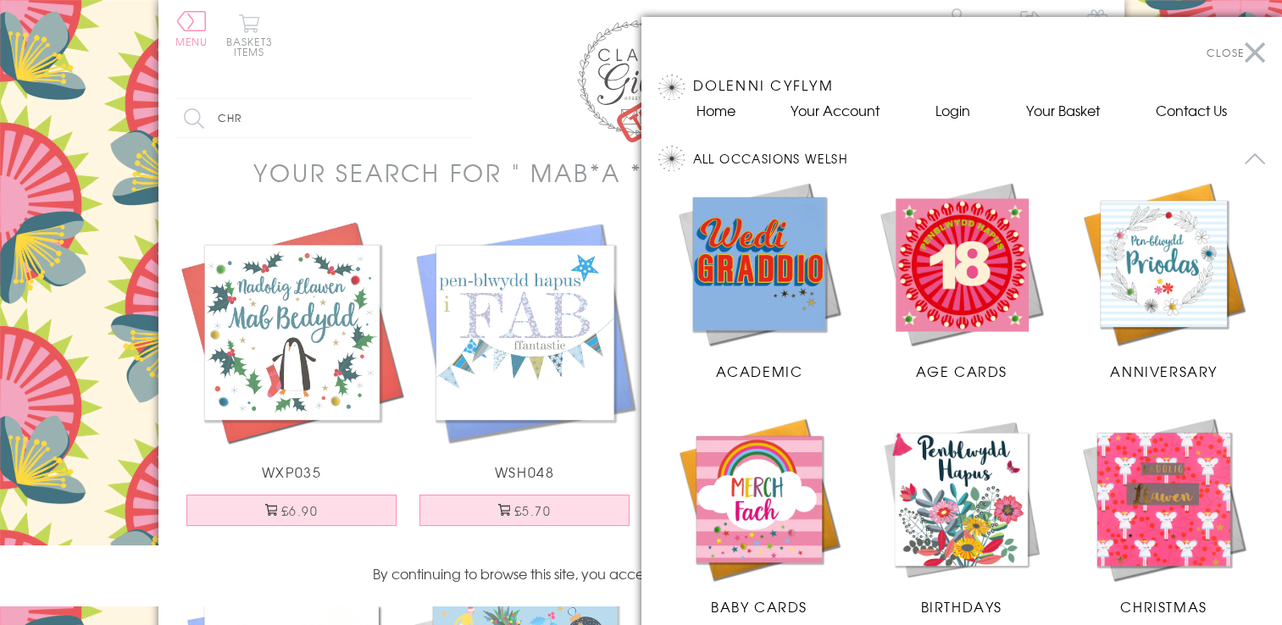
scroll to position [163, 0]
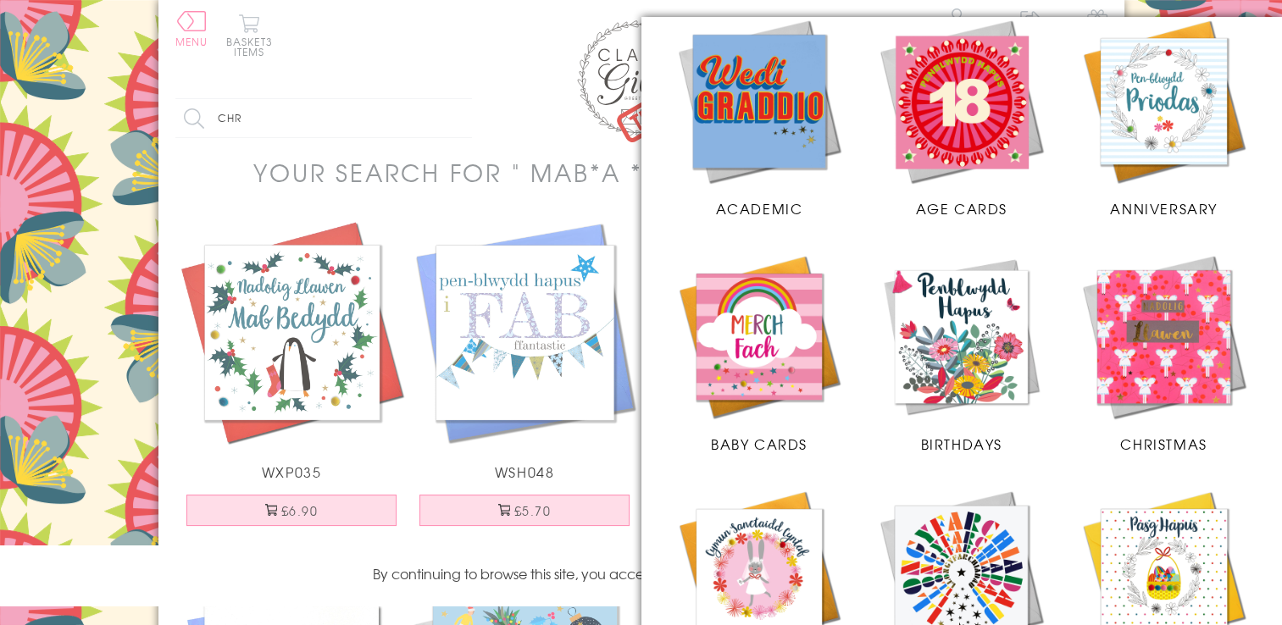
click at [1155, 325] on img at bounding box center [1164, 337] width 169 height 169
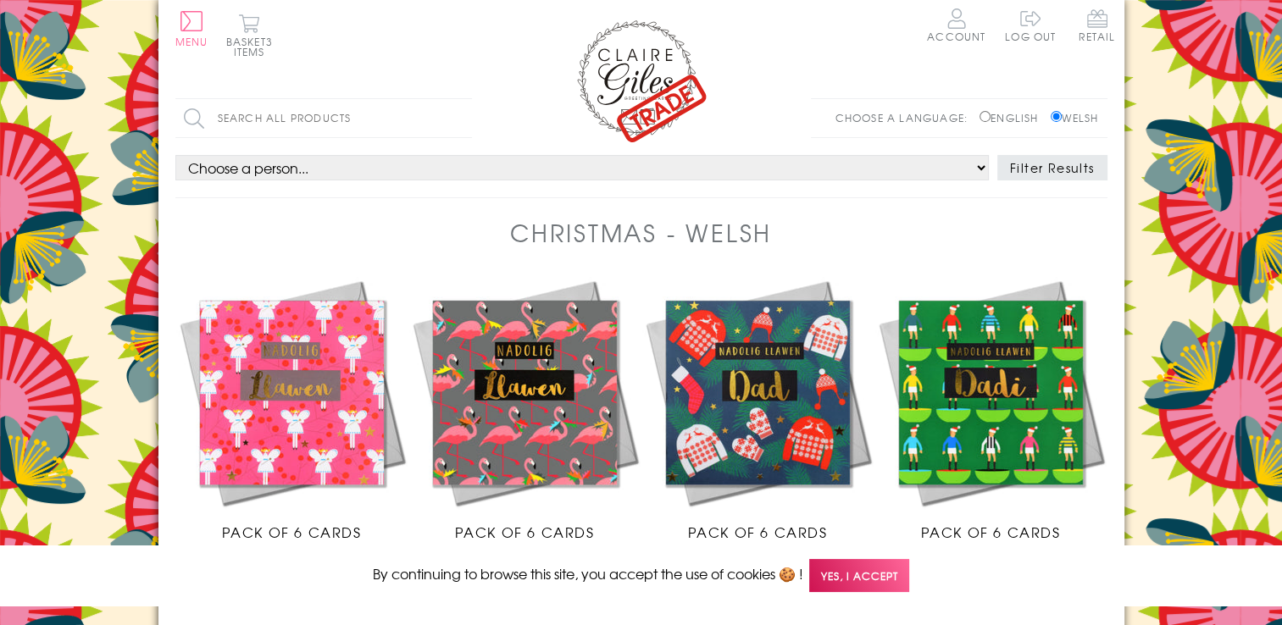
click at [310, 169] on select "Choose a person... All Mum Dad Daughter Son Brother Sister Husband Wife Grandma…" at bounding box center [581, 167] width 813 height 25
click at [175, 155] on select "Choose a person... All Mum Dad Daughter Son Brother Sister Husband Wife Grandma…" at bounding box center [581, 167] width 813 height 25
click at [227, 166] on select "Choose a person... All Mum Dad Daughter Son Brother Sister Husband Wife Grandma…" at bounding box center [581, 167] width 813 height 25
select select "rel:[PERSON_NAME]"
click at [175, 155] on select "Choose a person... All Mum Dad Daughter Son Brother Sister Husband Wife Grandma…" at bounding box center [581, 167] width 813 height 25
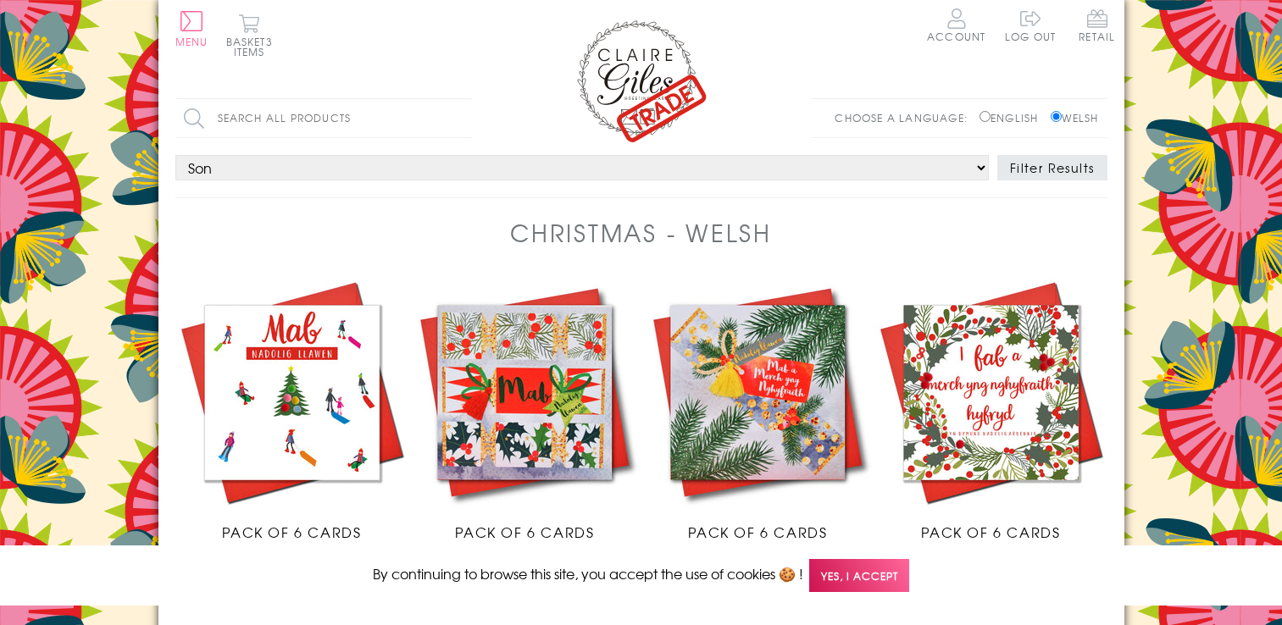
select select "rel:Son"
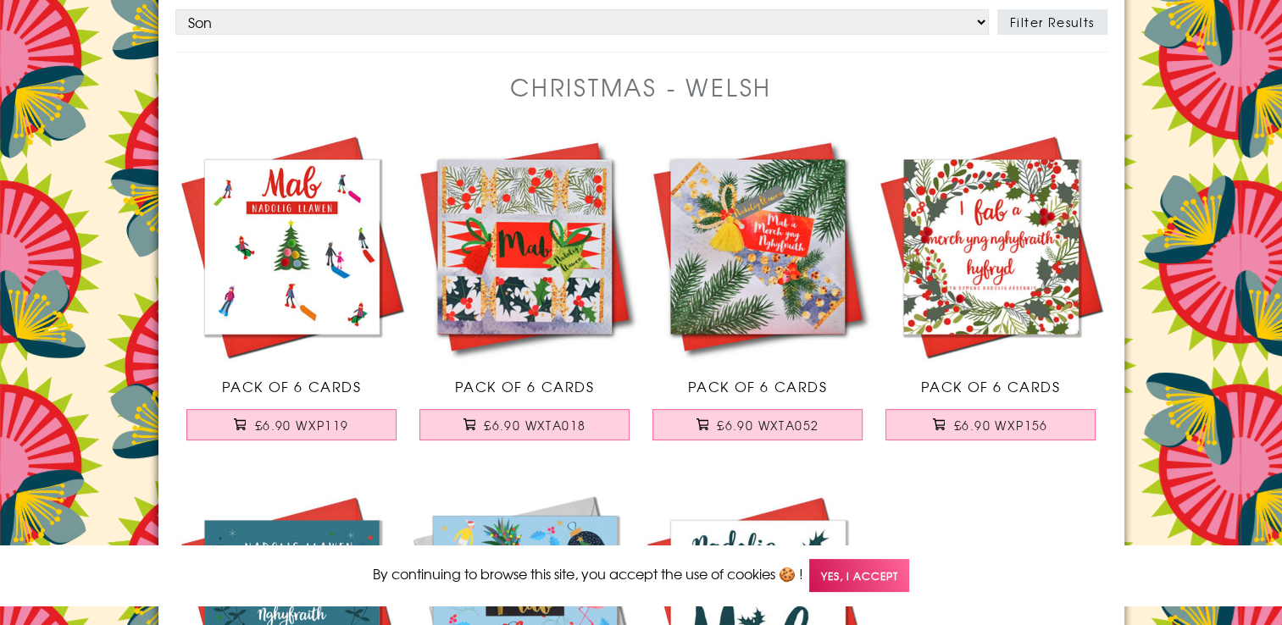
scroll to position [145, 0]
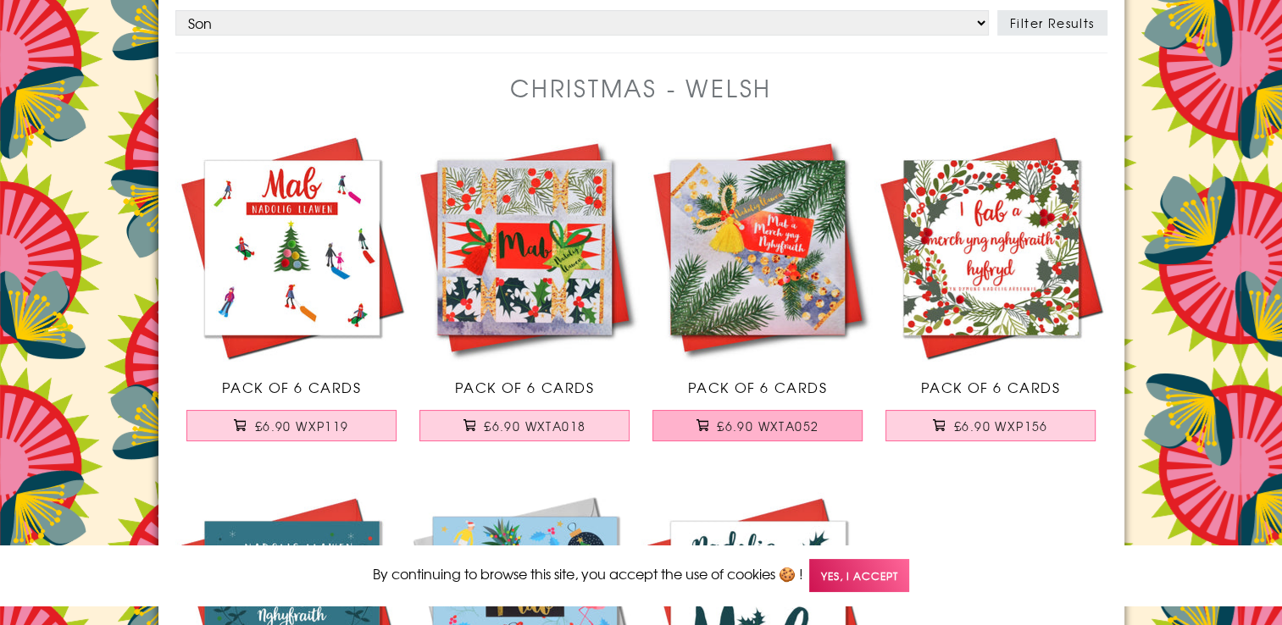
click at [754, 424] on span "£6.90 WXTA052" at bounding box center [768, 426] width 102 height 17
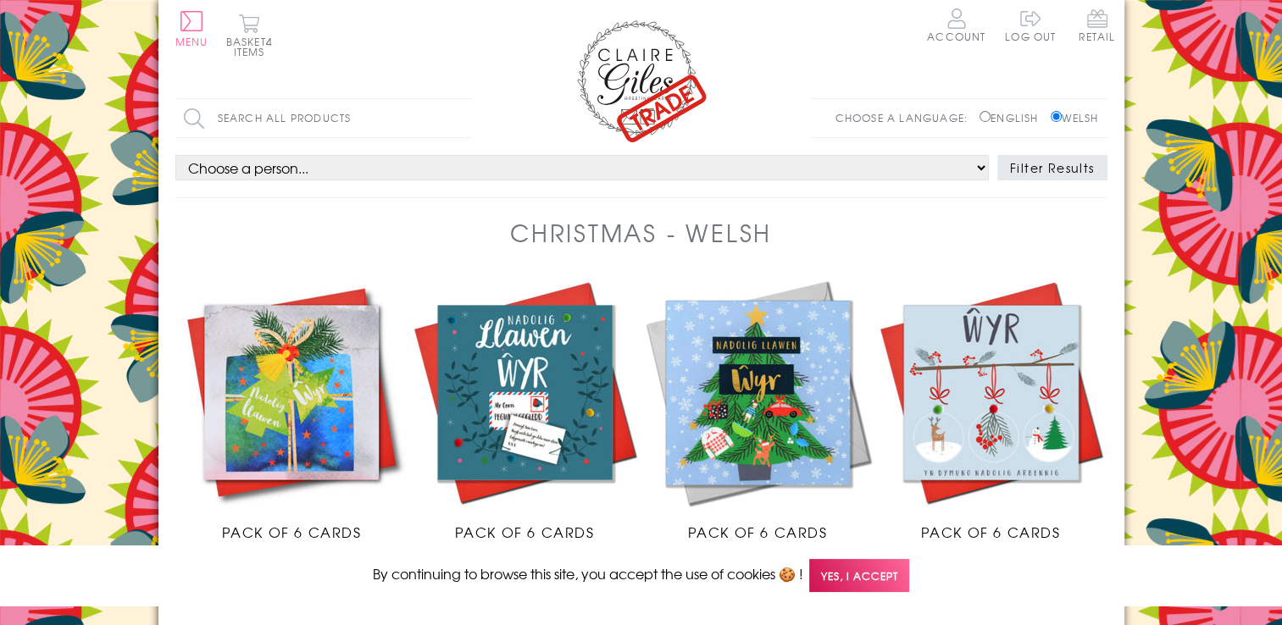
click at [980, 525] on span "Pack of 6 Cards" at bounding box center [991, 532] width 140 height 20
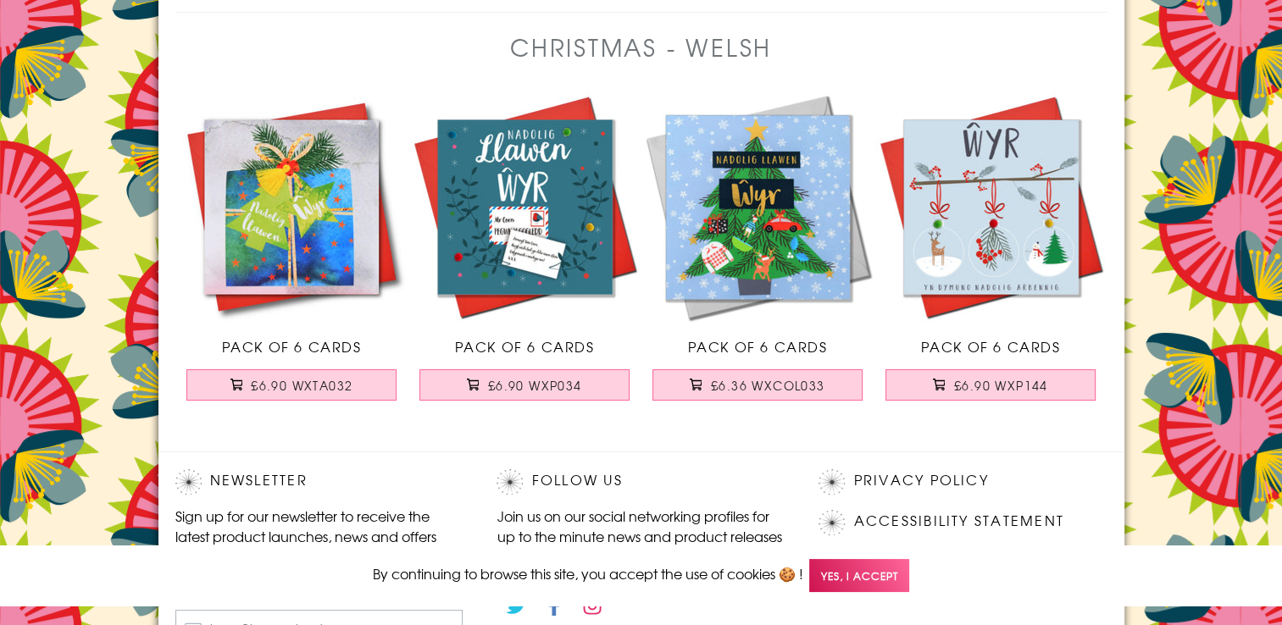
scroll to position [199, 0]
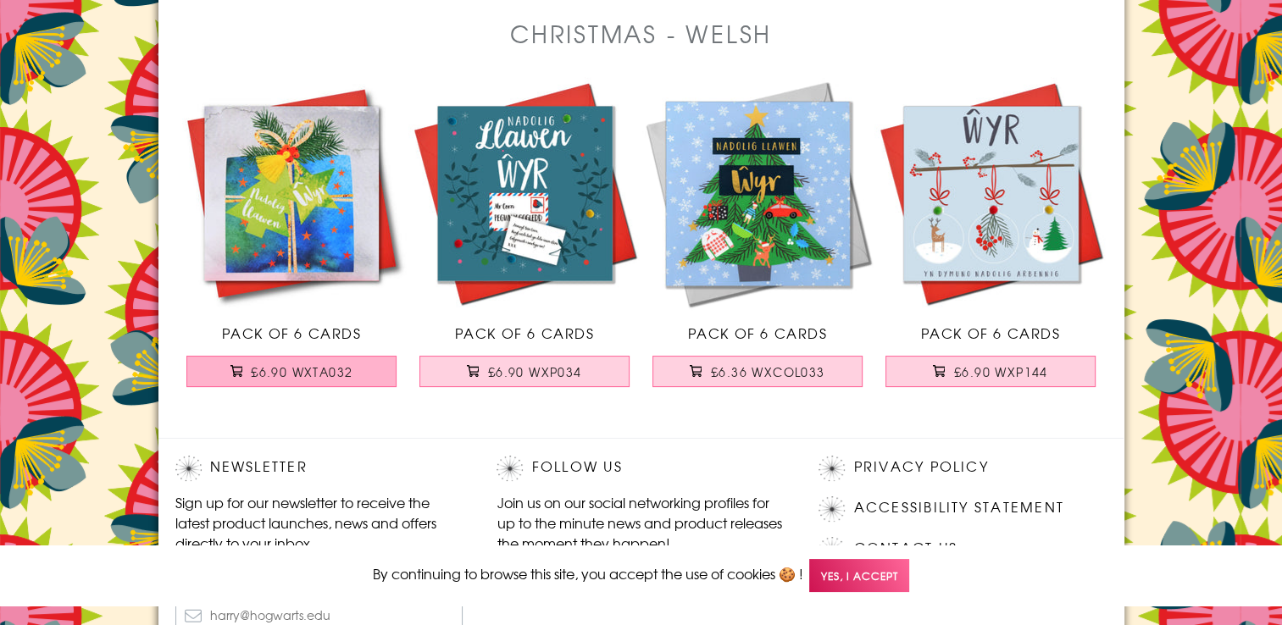
click at [335, 371] on span "£6.90 WXTA032" at bounding box center [302, 372] width 102 height 17
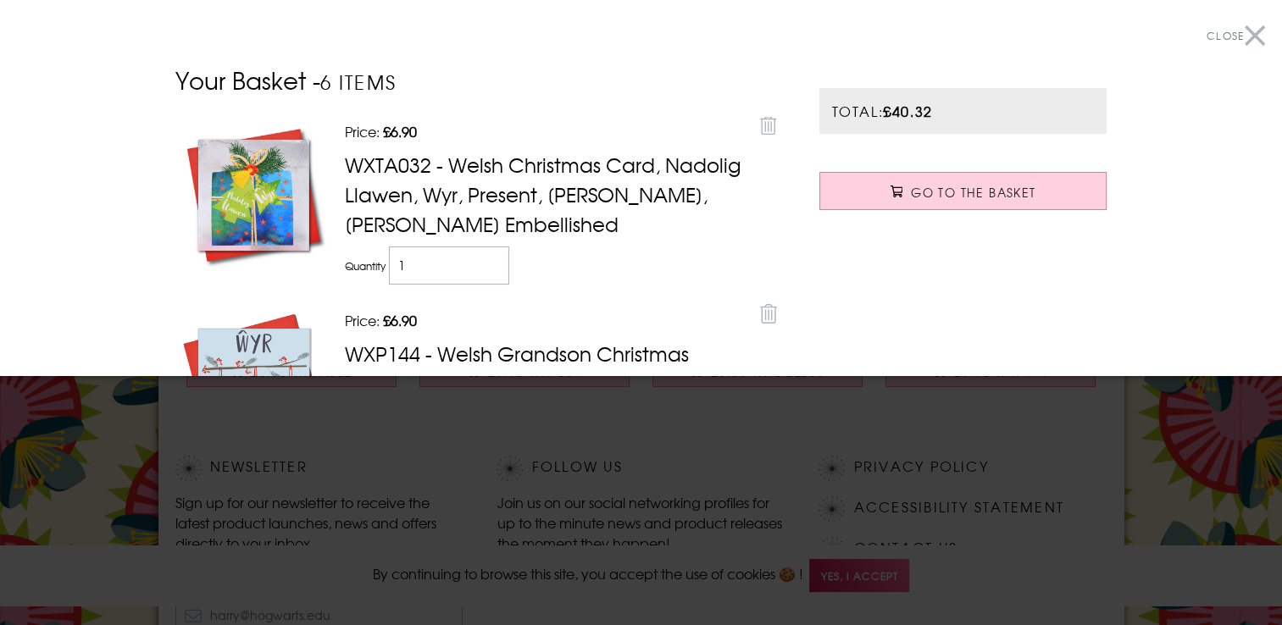
click at [1241, 30] on button "Close" at bounding box center [1236, 36] width 58 height 38
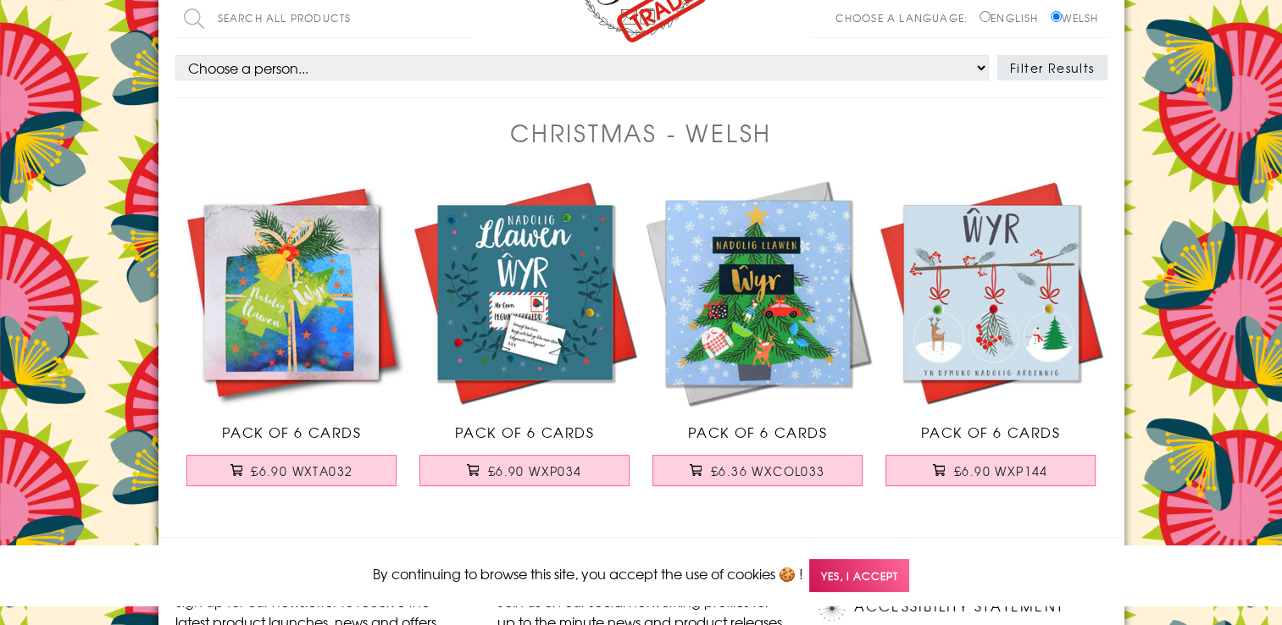
scroll to position [0, 0]
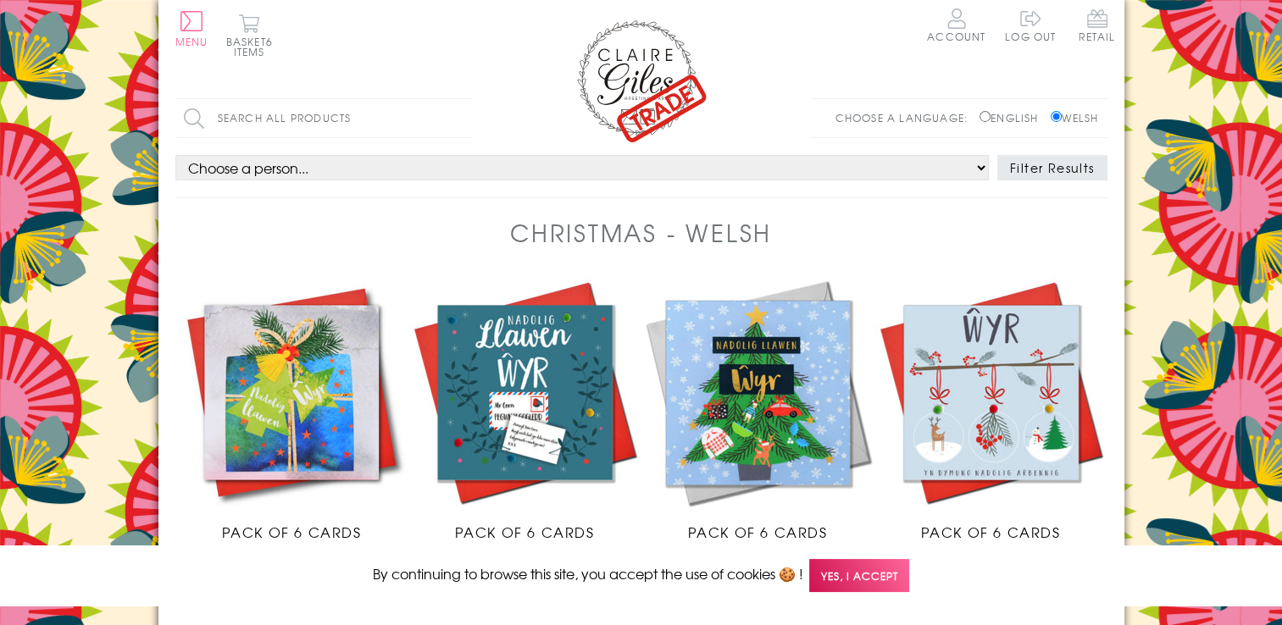
click at [245, 114] on input "Search all products" at bounding box center [323, 118] width 297 height 38
click at [913, 257] on header "Christmas - Welsh" at bounding box center [641, 245] width 932 height 60
click at [264, 169] on select "Choose a person... All Mum Dad Daughter Son Brother Sister Husband Wife Grandma…" at bounding box center [581, 167] width 813 height 25
select select "rel:Daughter"
click at [175, 155] on select "Choose a person... All Mum Dad Daughter Son Brother Sister Husband Wife Grandma…" at bounding box center [581, 167] width 813 height 25
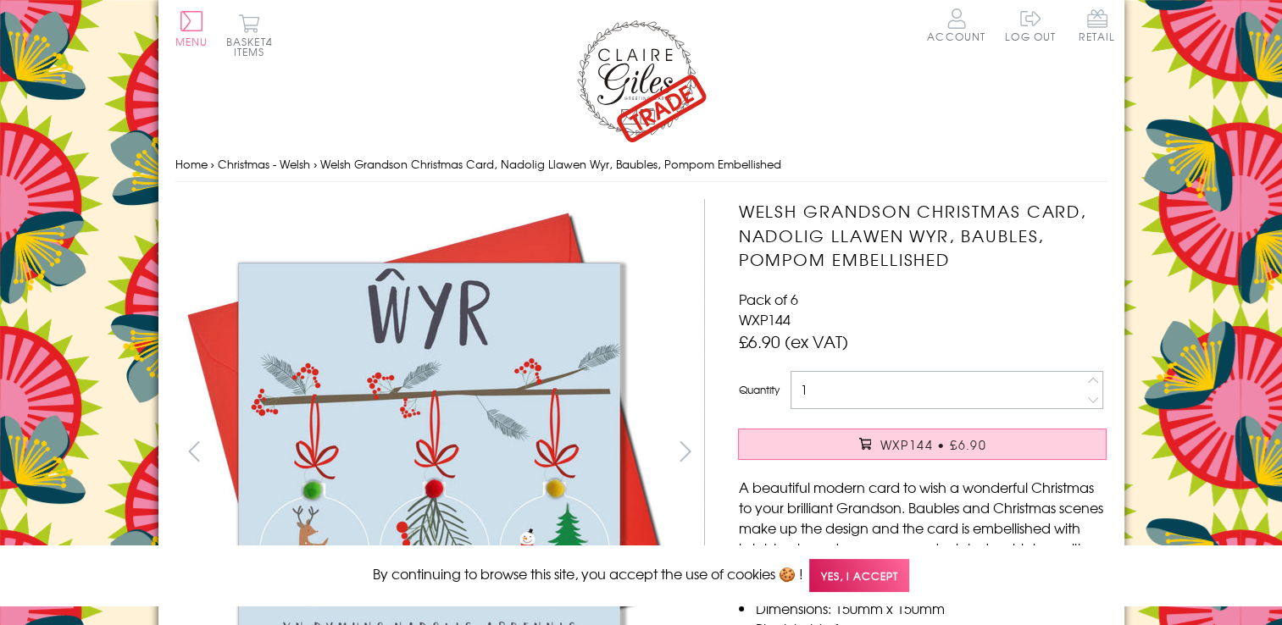
click at [875, 571] on span "Yes, I accept" at bounding box center [859, 575] width 100 height 33
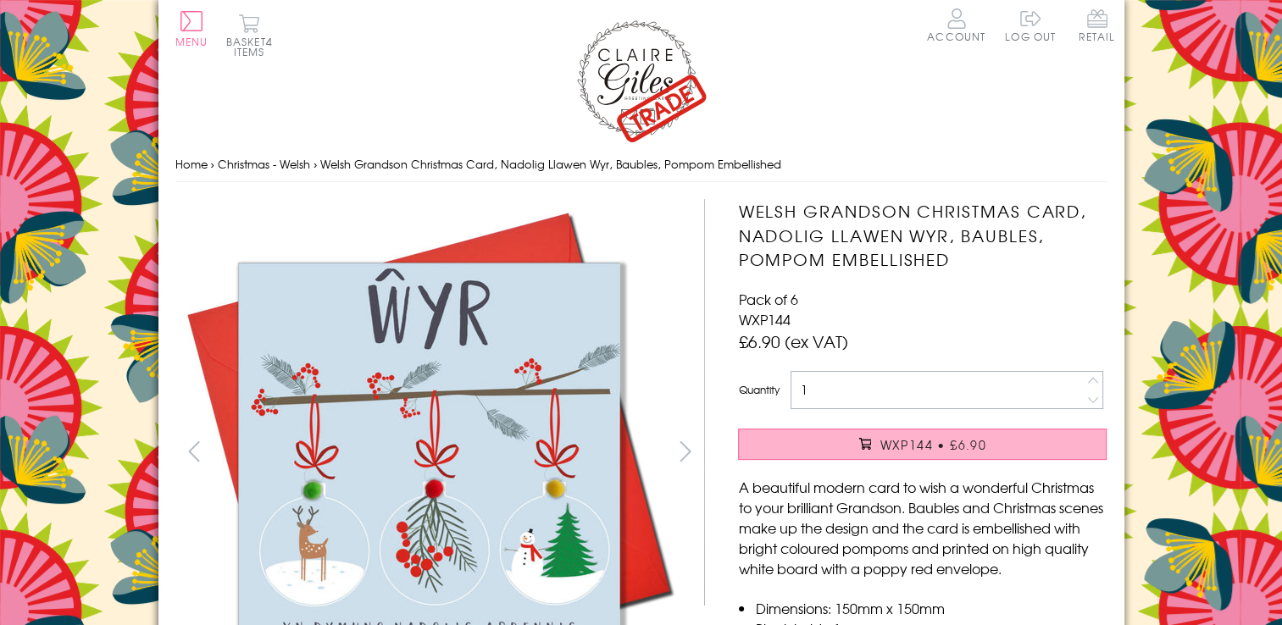
click at [910, 449] on span "WXP144 • £6.90" at bounding box center [933, 444] width 107 height 17
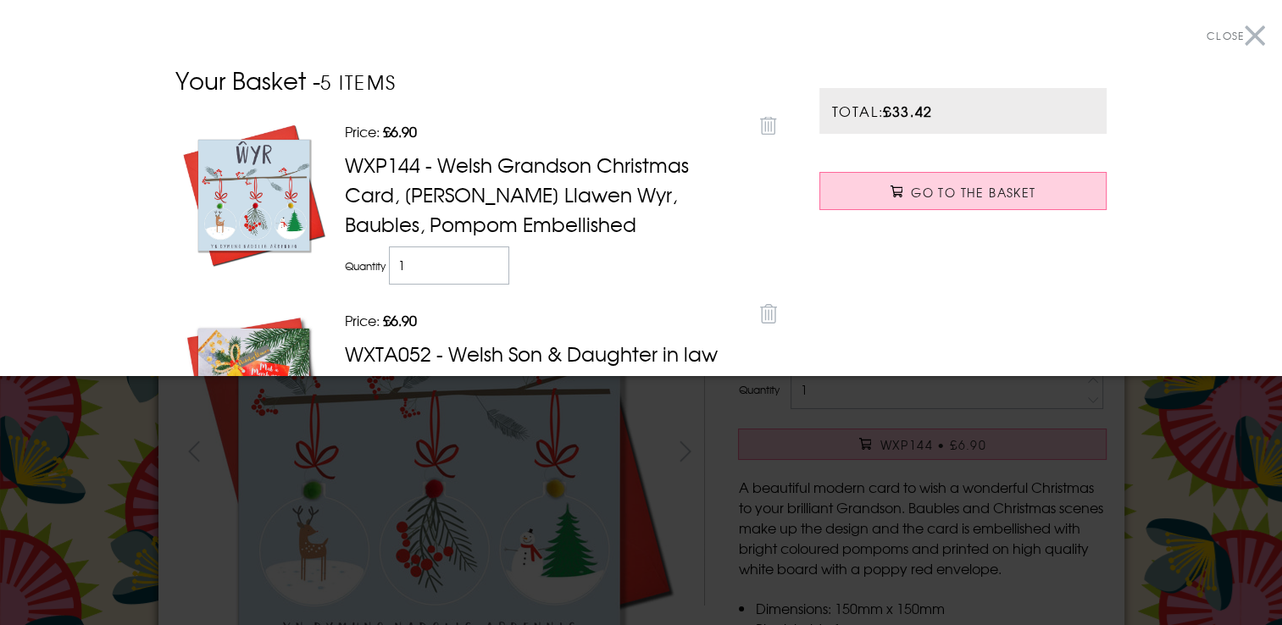
click at [1246, 28] on button "Close" at bounding box center [1236, 36] width 58 height 38
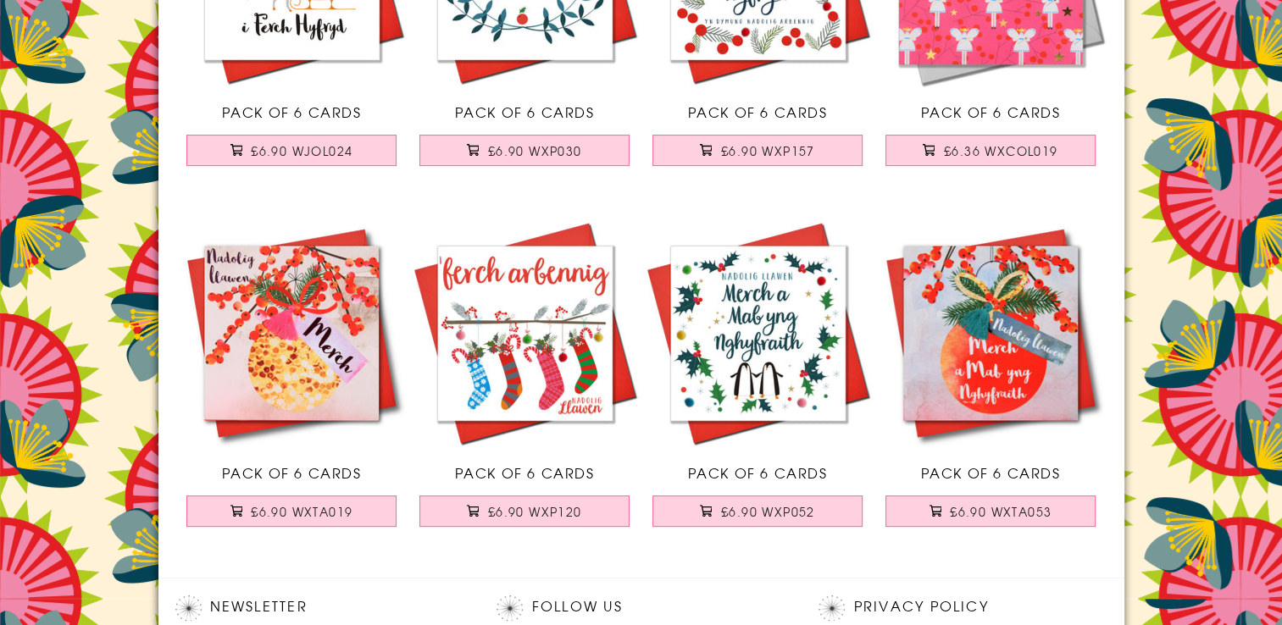
scroll to position [455, 0]
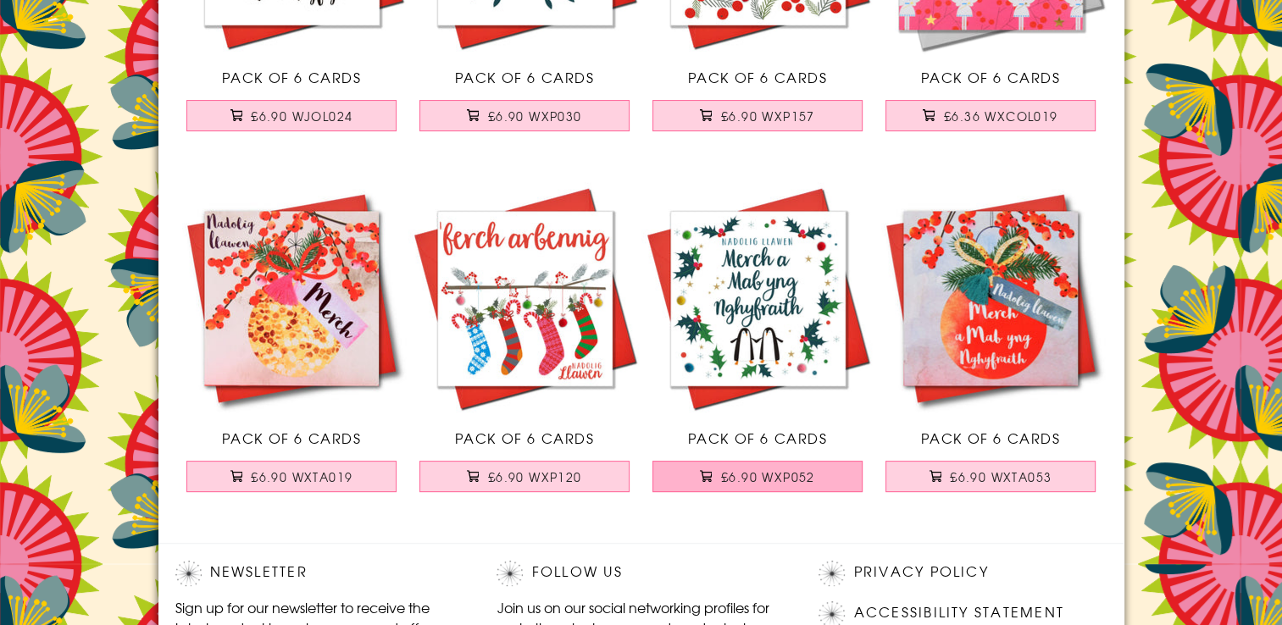
click at [786, 479] on span "£6.90 WXP052" at bounding box center [768, 477] width 94 height 17
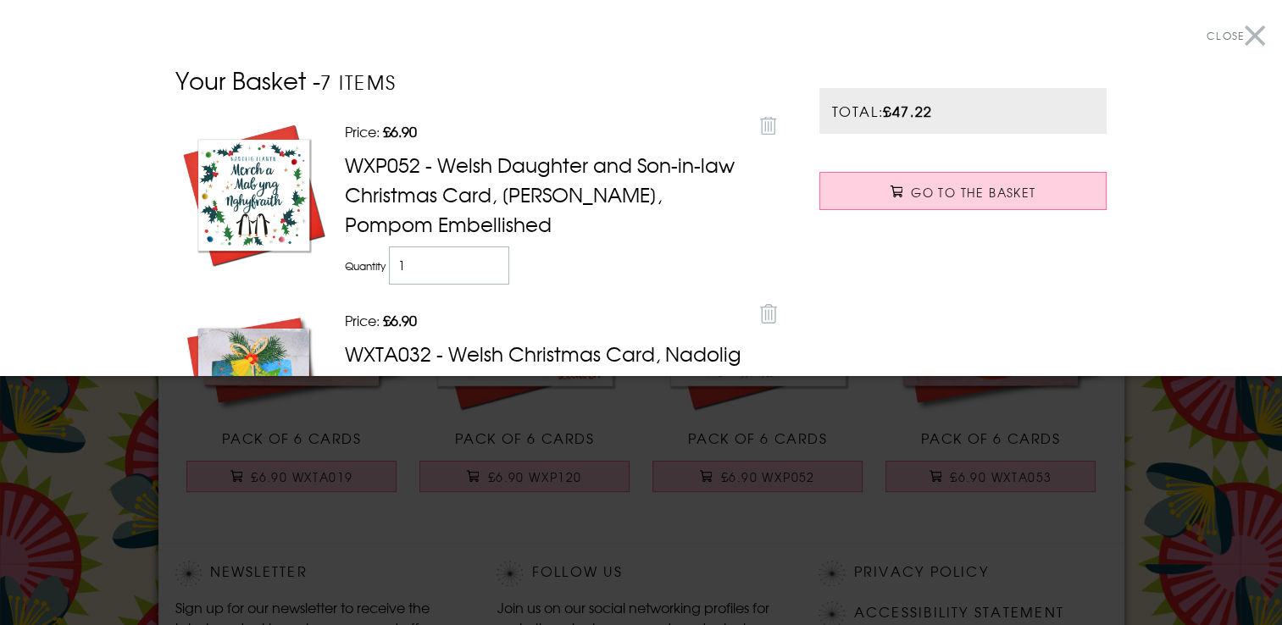
click at [1243, 41] on button "Close" at bounding box center [1236, 36] width 58 height 38
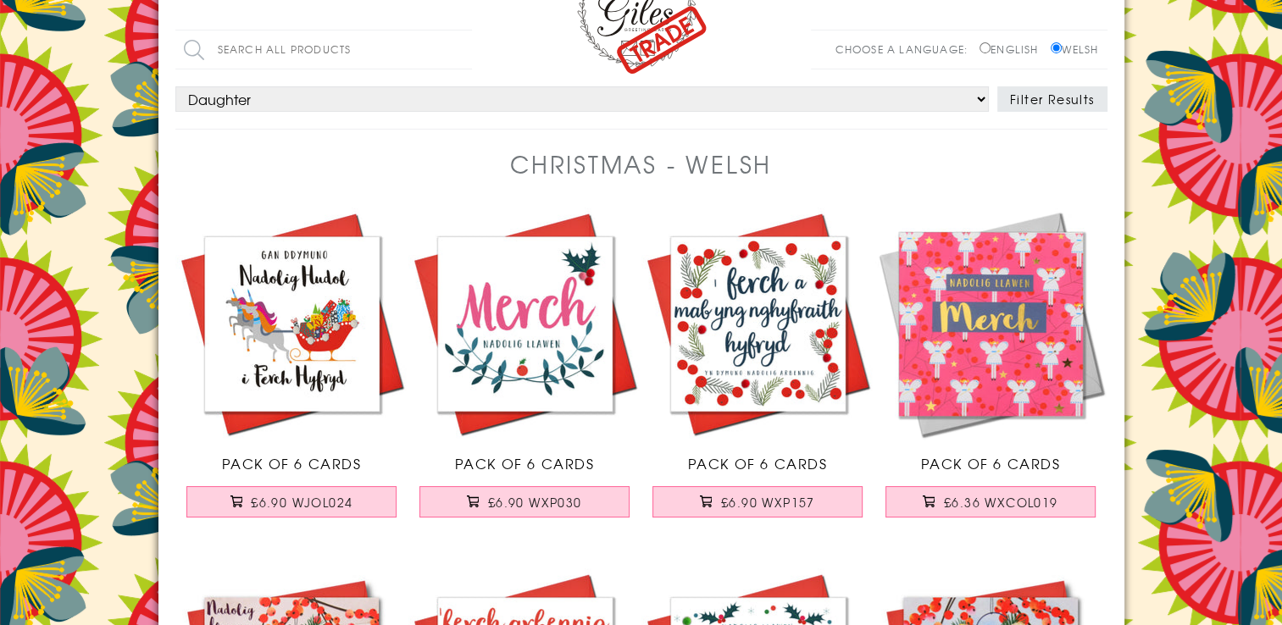
scroll to position [0, 0]
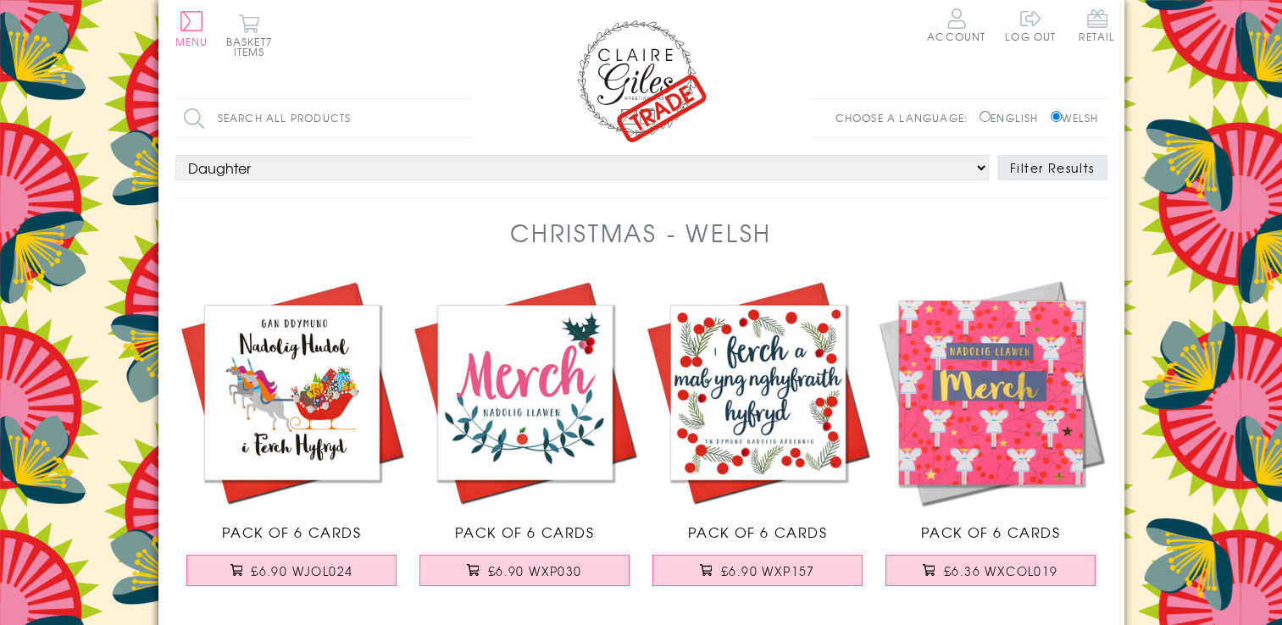
click at [279, 168] on select "Choose a person... All Mum Dad Daughter Son Brother Sister Husband Wife Grandma…" at bounding box center [581, 167] width 813 height 25
click at [175, 155] on select "Choose a person... All Mum Dad Daughter Son Brother Sister Husband Wife Grandma…" at bounding box center [581, 167] width 813 height 25
click at [241, 168] on select "Choose a person... All Mum Dad Daughter Son Brother Sister Husband Wife Grandma…" at bounding box center [581, 167] width 813 height 25
select select "rel:Wife"
click at [175, 155] on select "Choose a person... All Mum Dad Daughter Son Brother Sister Husband Wife Grandma…" at bounding box center [581, 167] width 813 height 25
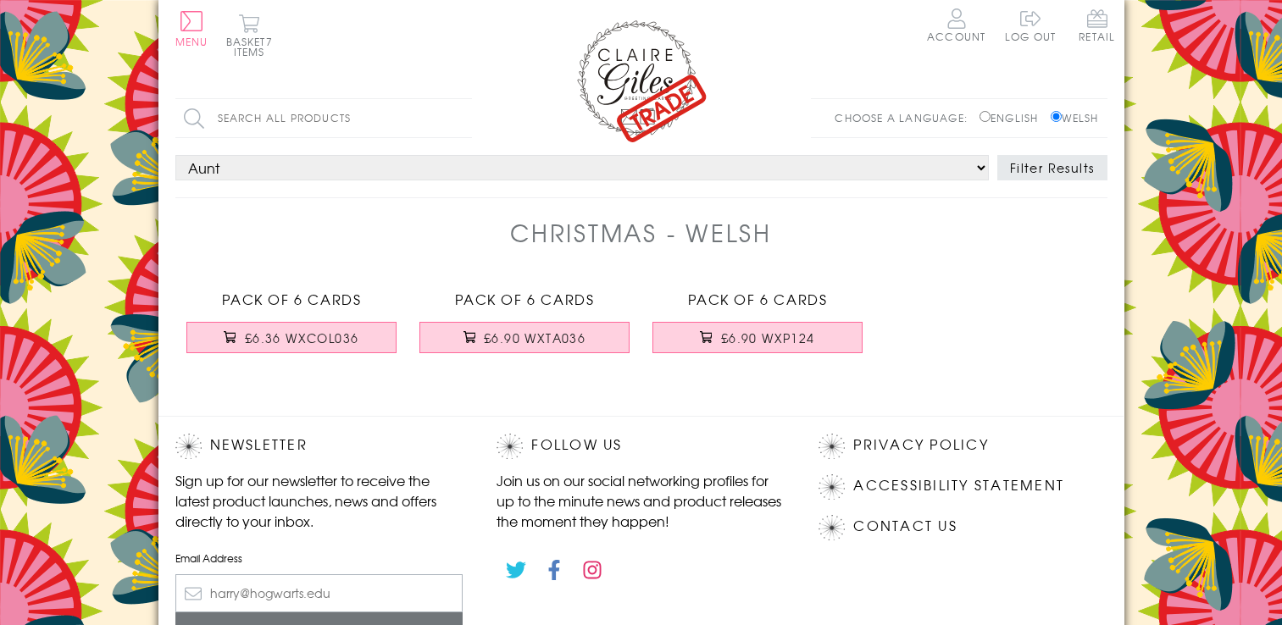
select select "rel:Aunt"
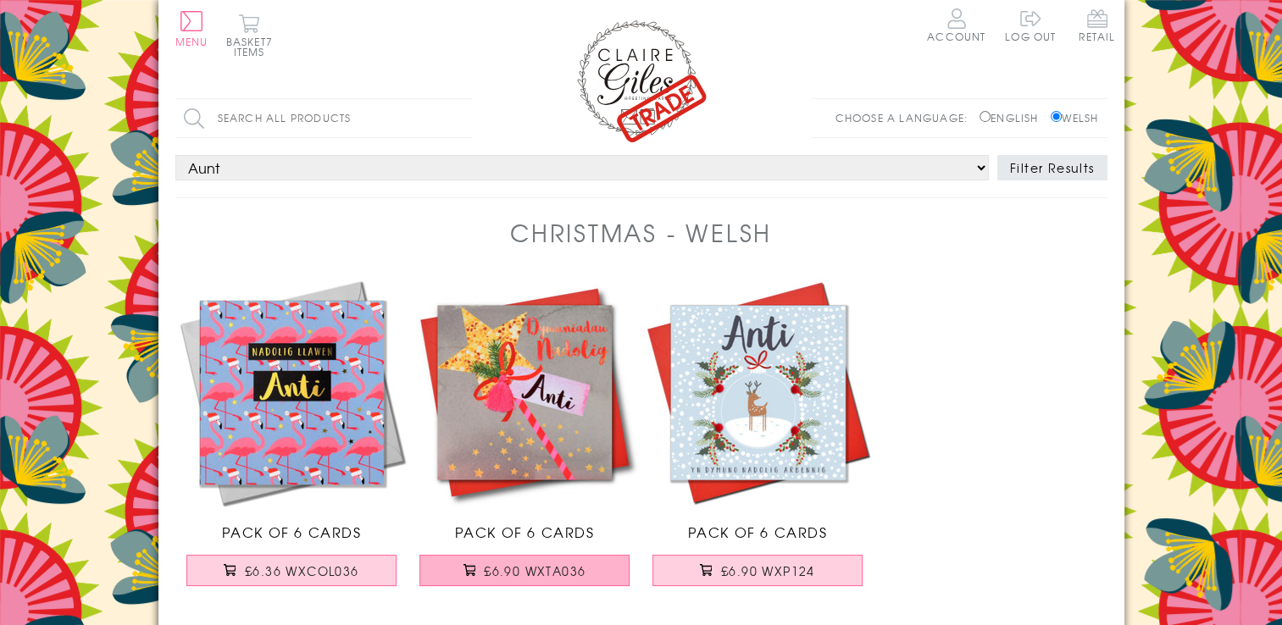
click at [549, 572] on span "£6.90 WXTA036" at bounding box center [535, 571] width 102 height 17
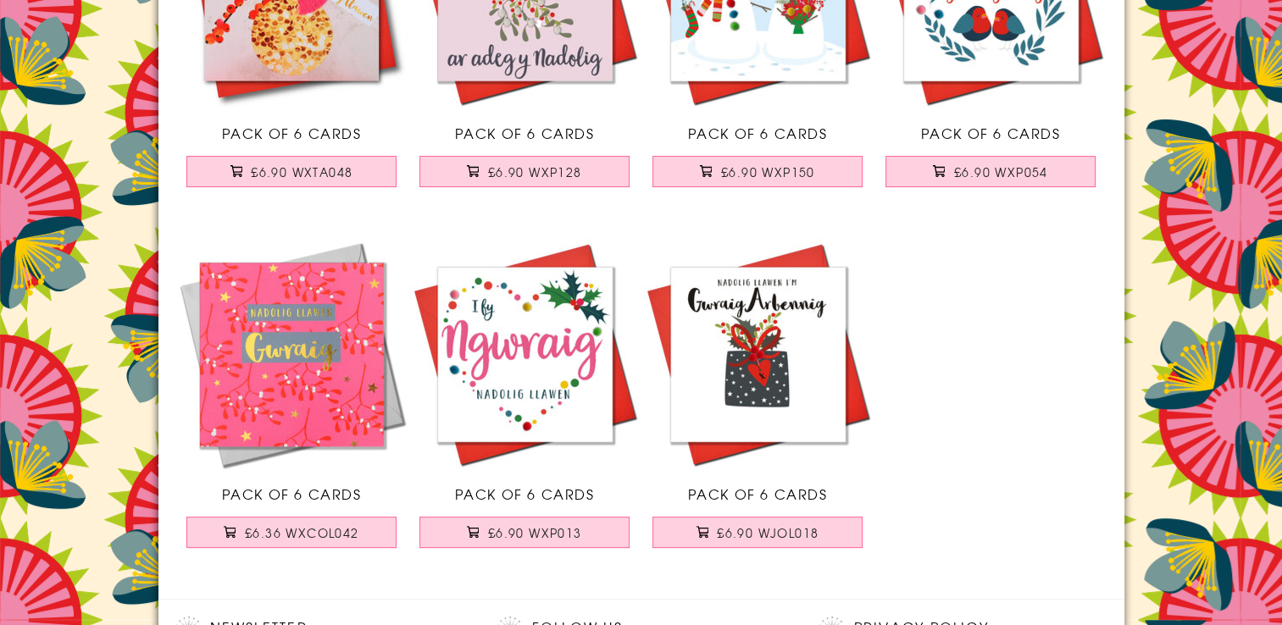
scroll to position [434, 0]
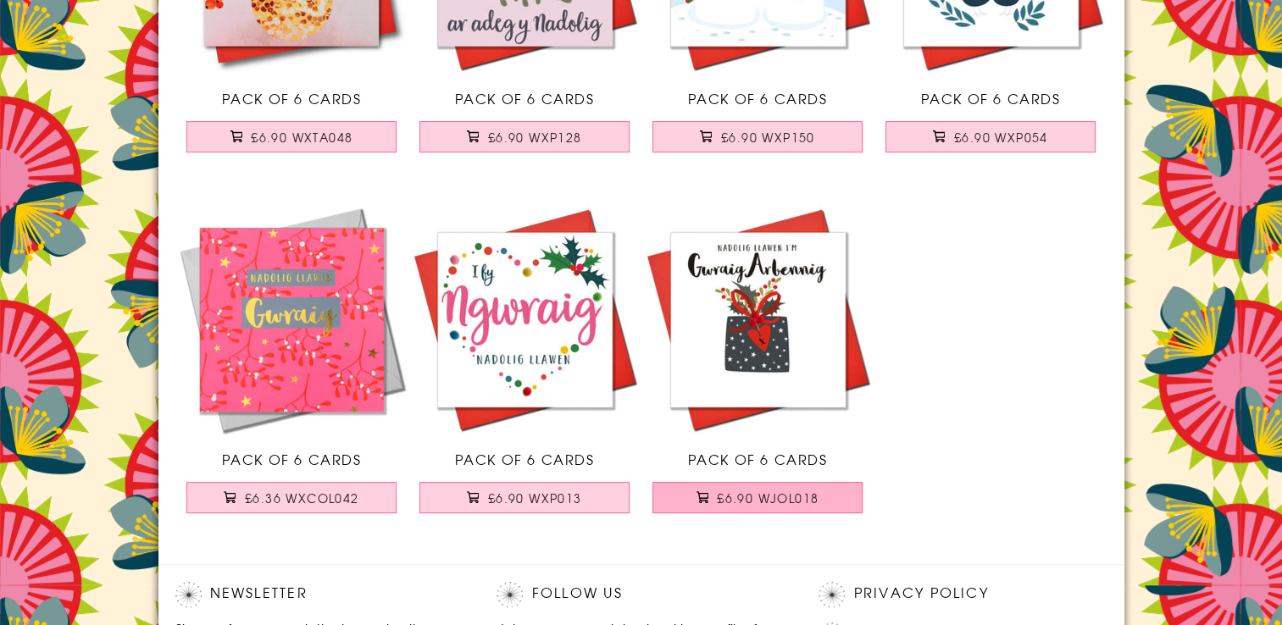
click at [735, 498] on span "£6.90 WJOL018" at bounding box center [768, 498] width 102 height 17
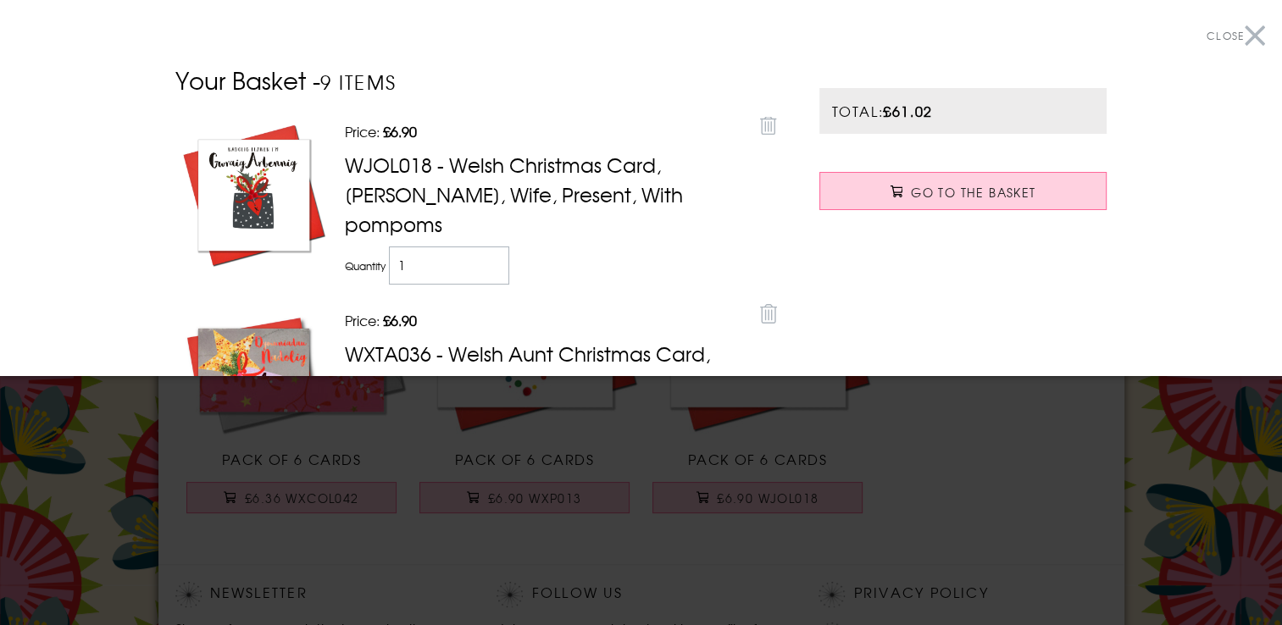
click at [1241, 34] on button "Close" at bounding box center [1236, 36] width 58 height 38
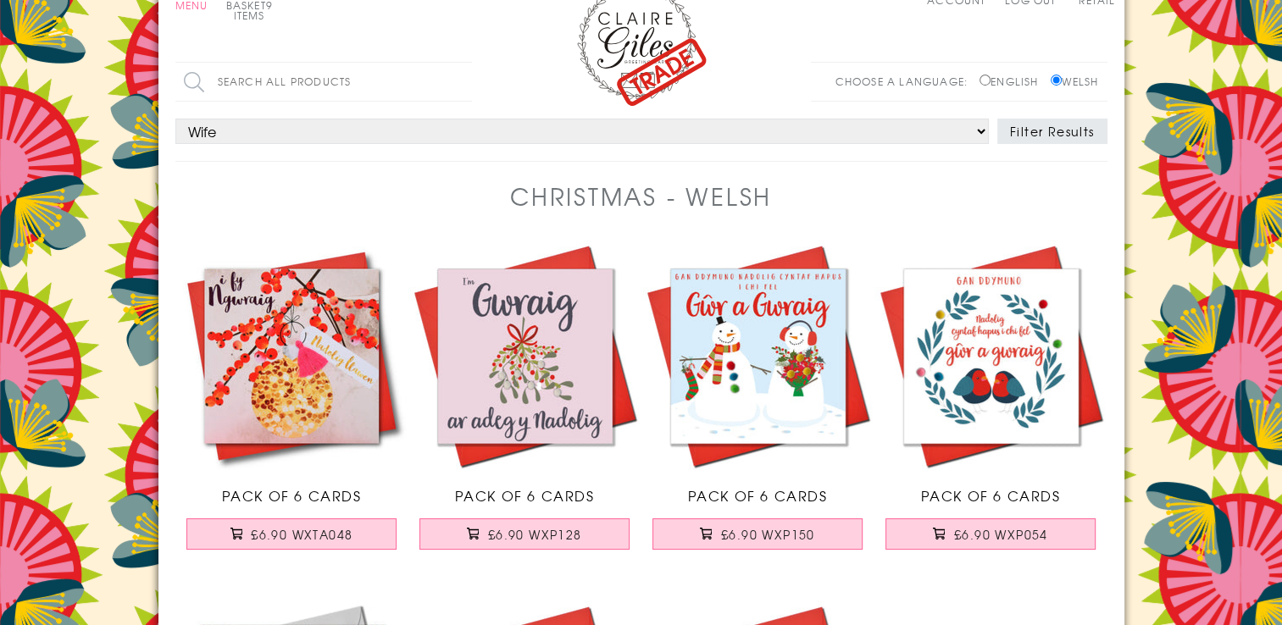
scroll to position [0, 0]
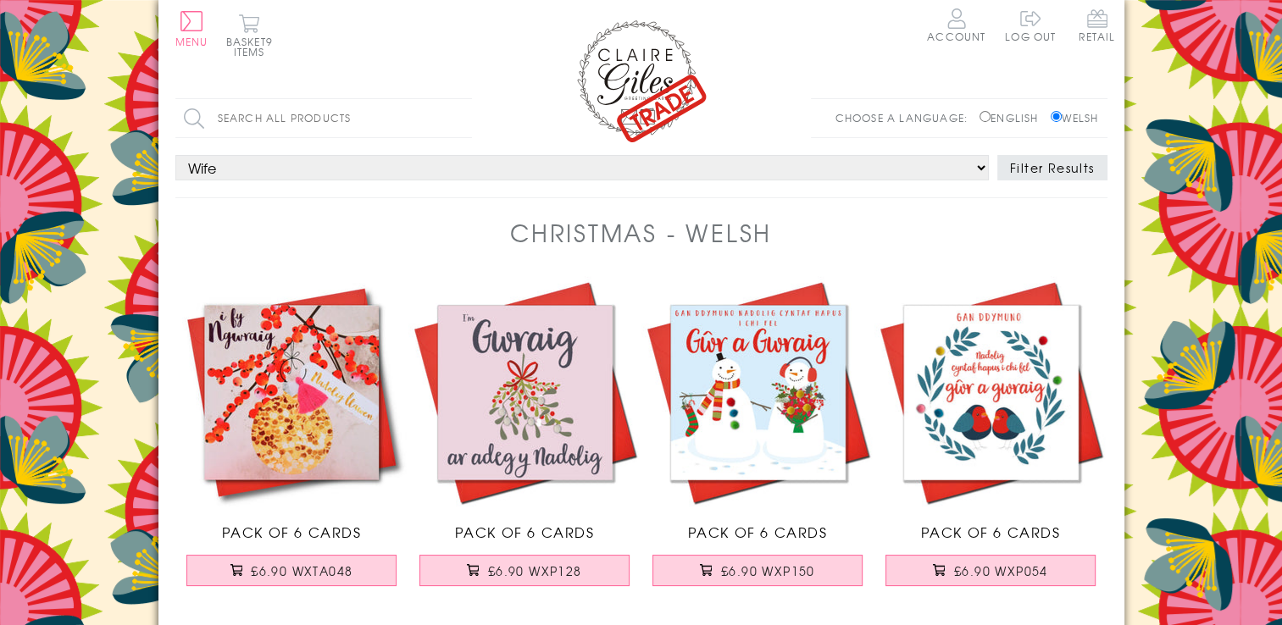
click at [251, 159] on select "Choose a person... All Mum Dad Daughter Son Brother Sister Husband Wife Grandma…" at bounding box center [581, 167] width 813 height 25
select select "rel:Grandma"
click at [175, 155] on select "Choose a person... All Mum Dad Daughter Son Brother Sister Husband Wife Grandma…" at bounding box center [581, 167] width 813 height 25
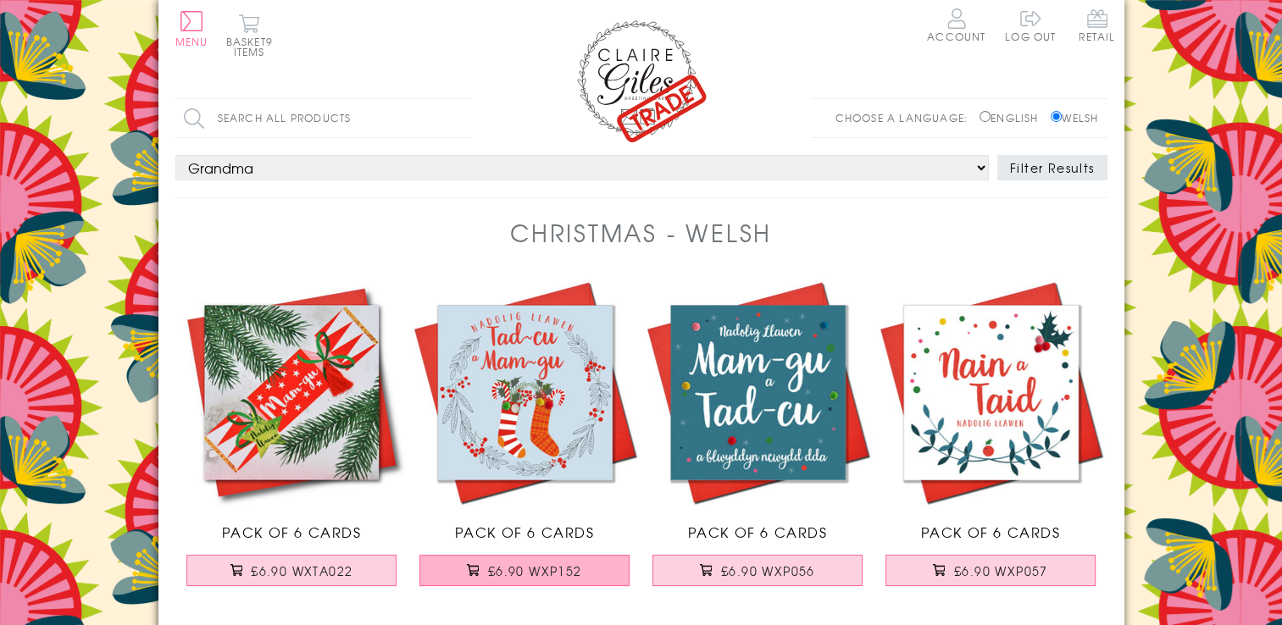
click at [541, 568] on span "£6.90 WXP152" at bounding box center [535, 571] width 94 height 17
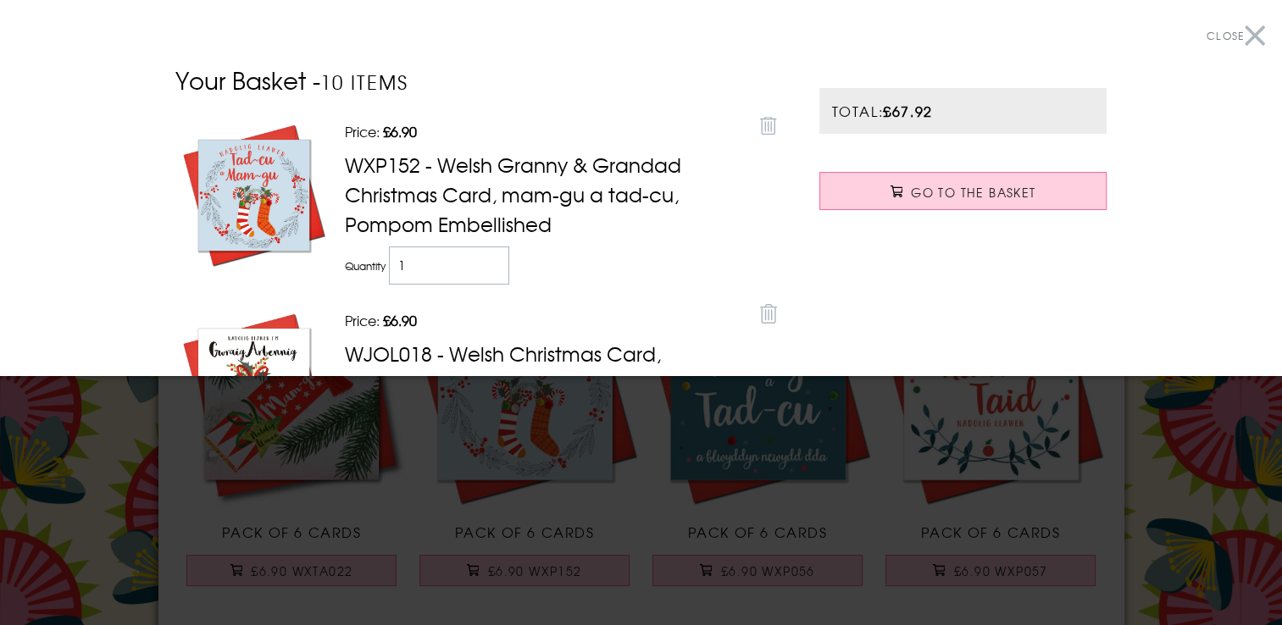
click at [1237, 32] on button "Close" at bounding box center [1236, 36] width 58 height 38
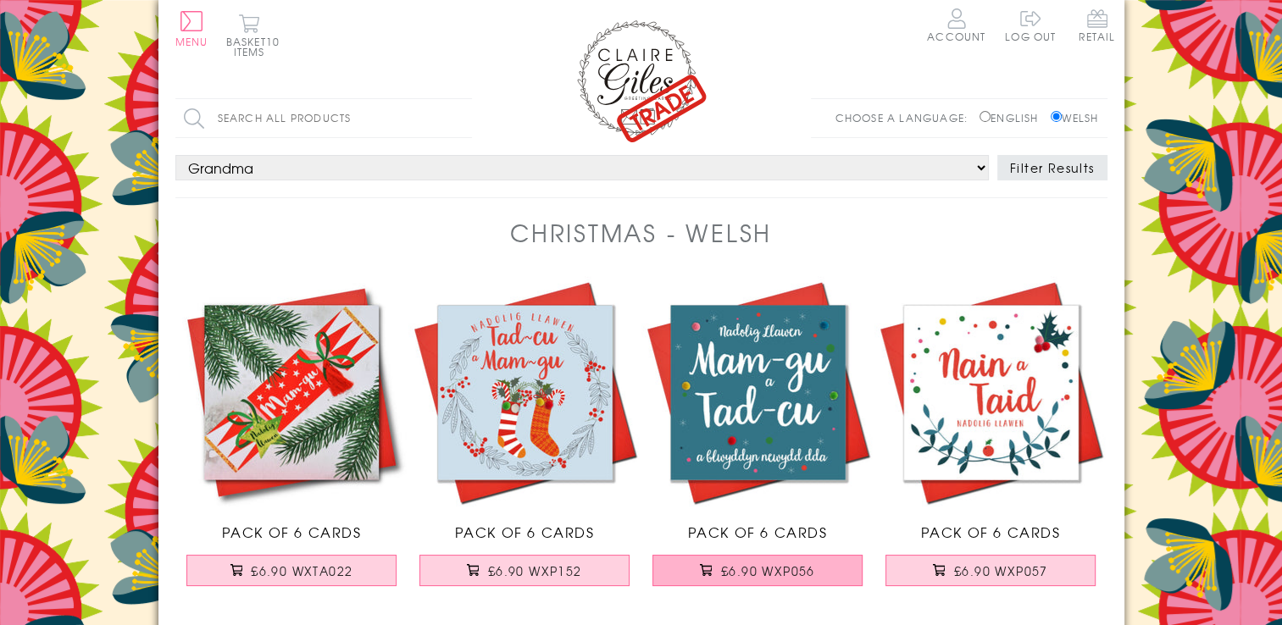
click at [763, 569] on span "£6.90 WXP056" at bounding box center [768, 571] width 94 height 17
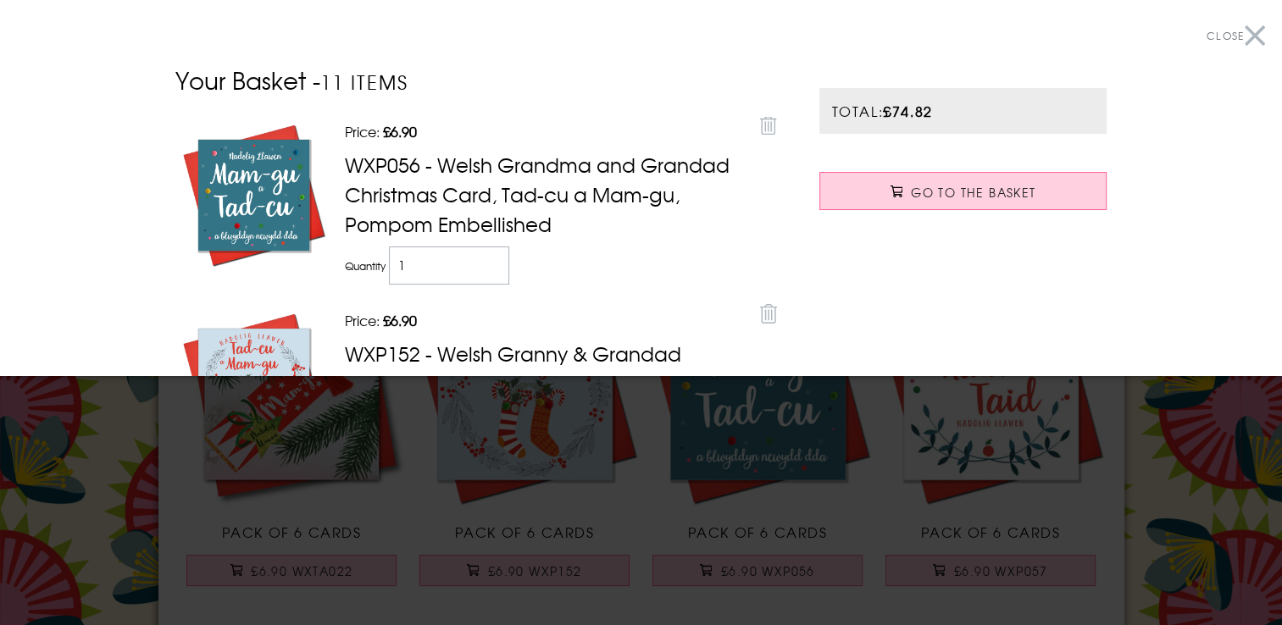
click at [1237, 32] on button "Close" at bounding box center [1236, 36] width 58 height 38
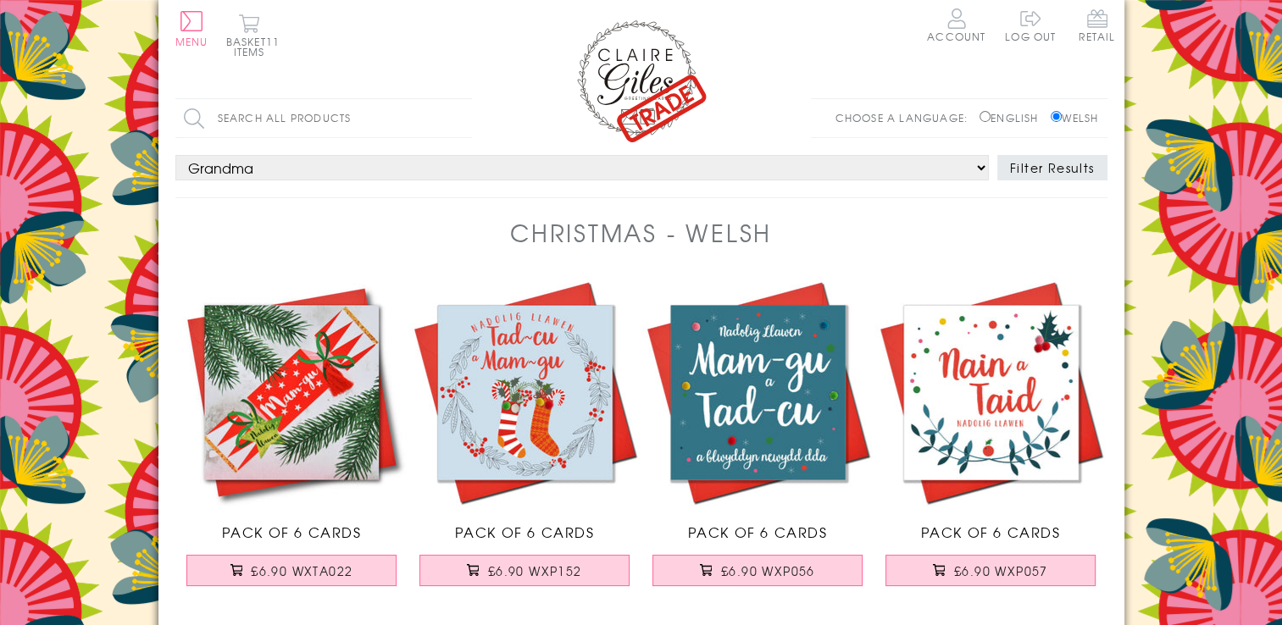
click at [297, 161] on select "Choose a person... All Mum Dad Daughter Son Brother Sister Husband Wife Grandma…" at bounding box center [581, 167] width 813 height 25
select select "rel:Mum"
click at [175, 155] on select "Choose a person... All Mum Dad Daughter Son Brother Sister Husband Wife Grandma…" at bounding box center [581, 167] width 813 height 25
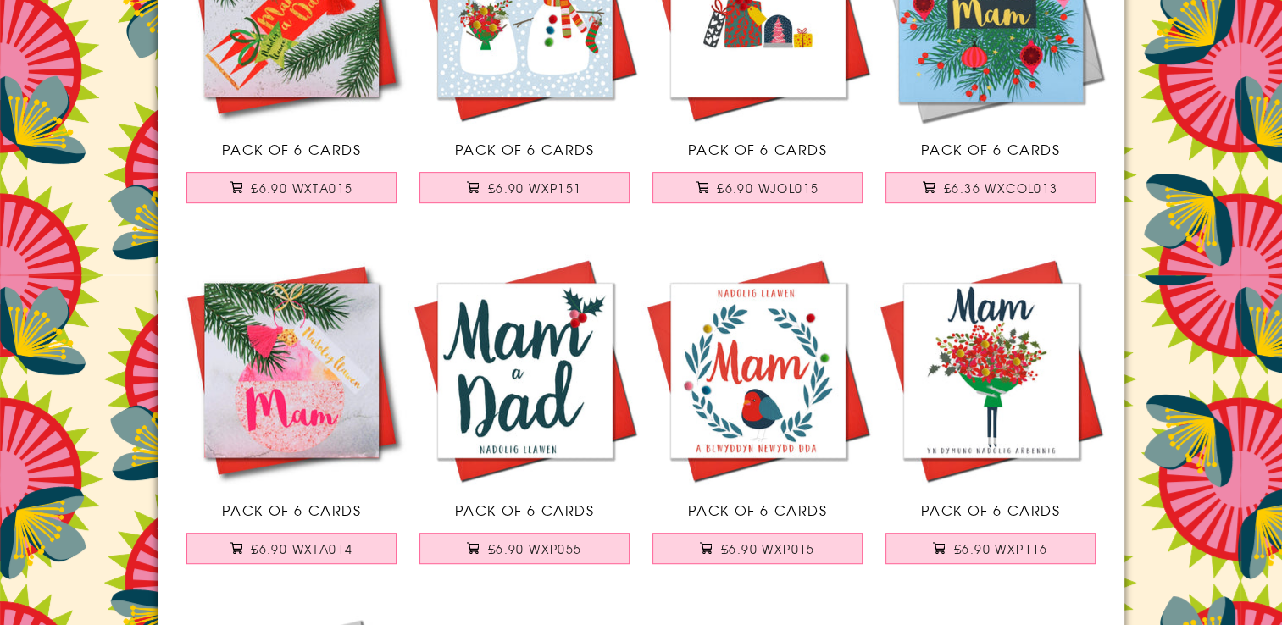
scroll to position [754, 0]
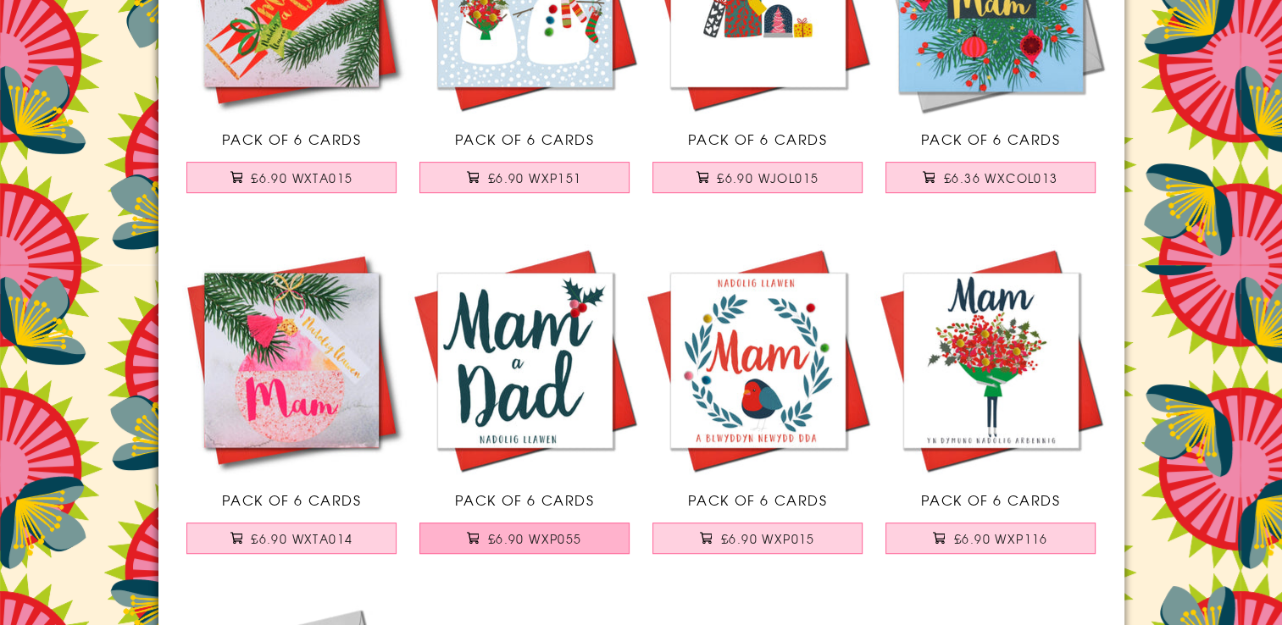
click at [530, 540] on span "£6.90 WXP055" at bounding box center [535, 538] width 94 height 17
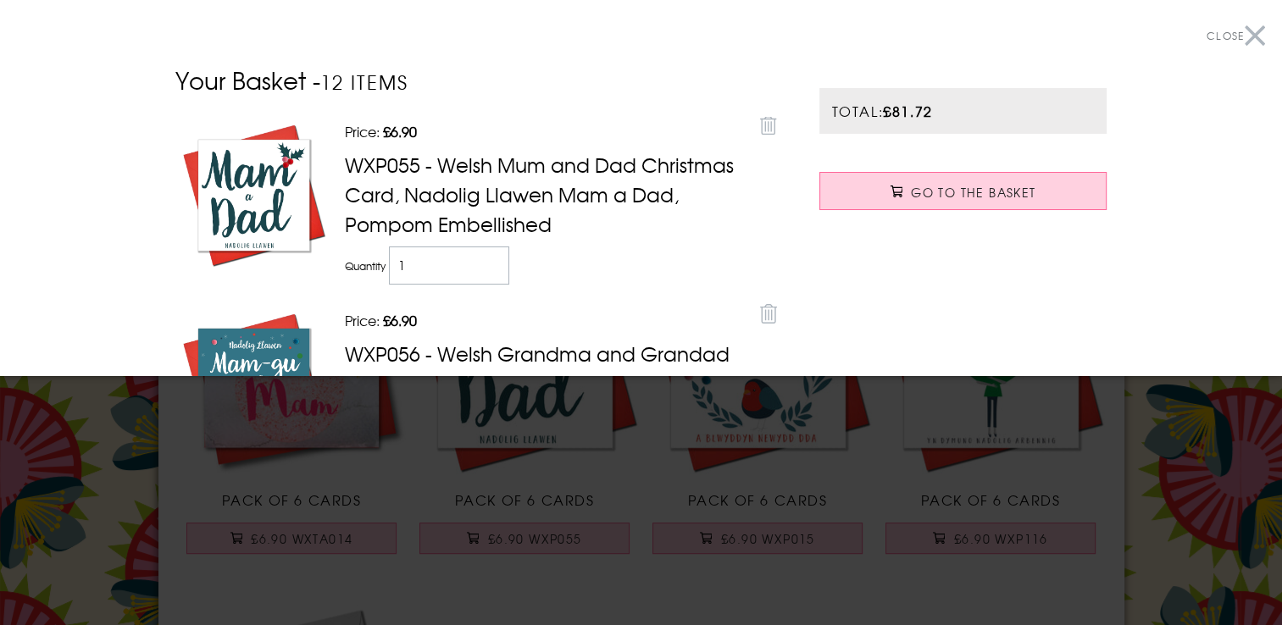
click at [1247, 48] on button "Close" at bounding box center [1236, 36] width 58 height 38
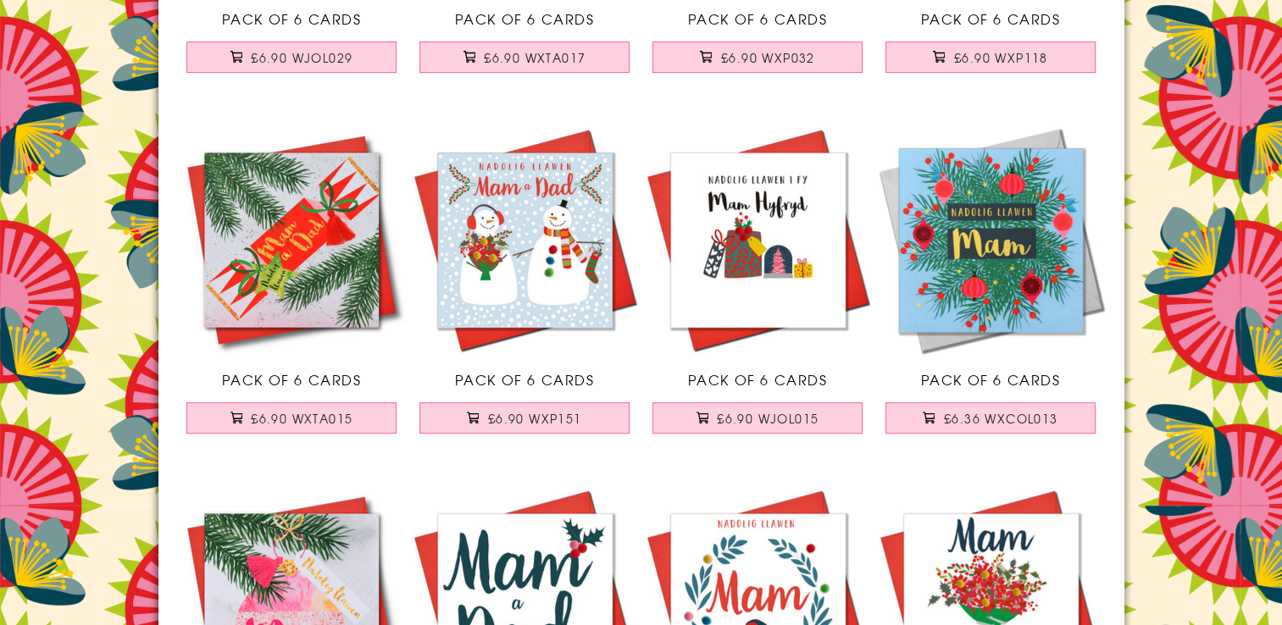
scroll to position [506, 0]
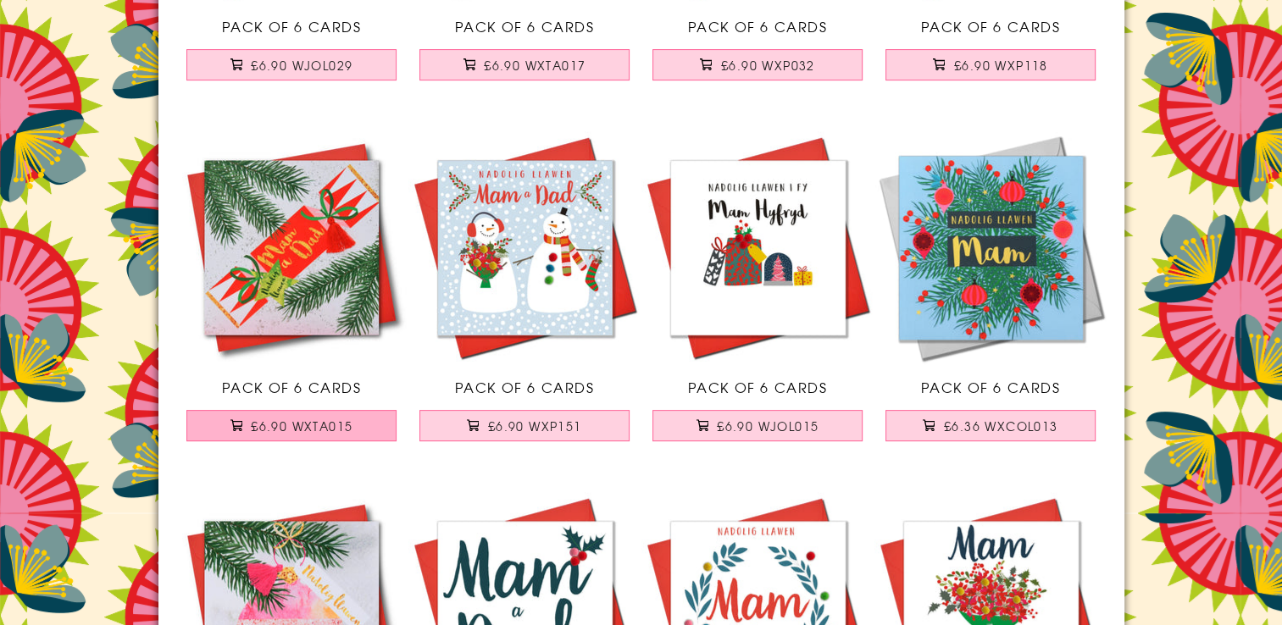
click at [256, 414] on button "£6.90 WXTA015" at bounding box center [291, 425] width 210 height 31
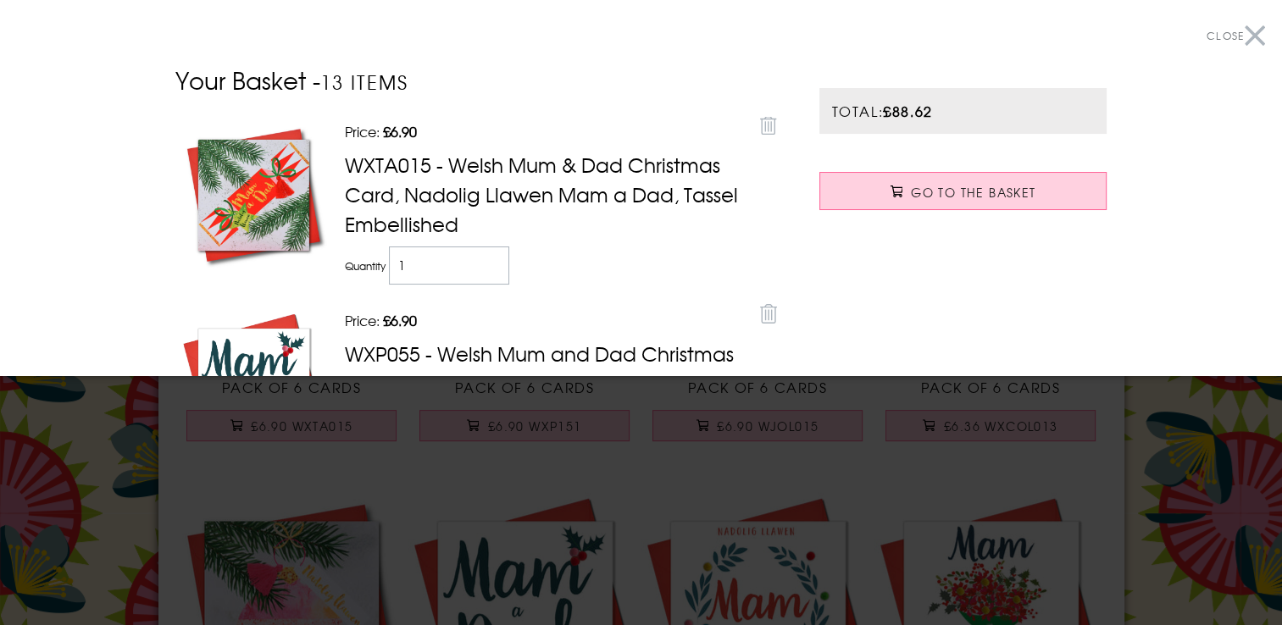
click at [1242, 40] on button "Close" at bounding box center [1236, 36] width 58 height 38
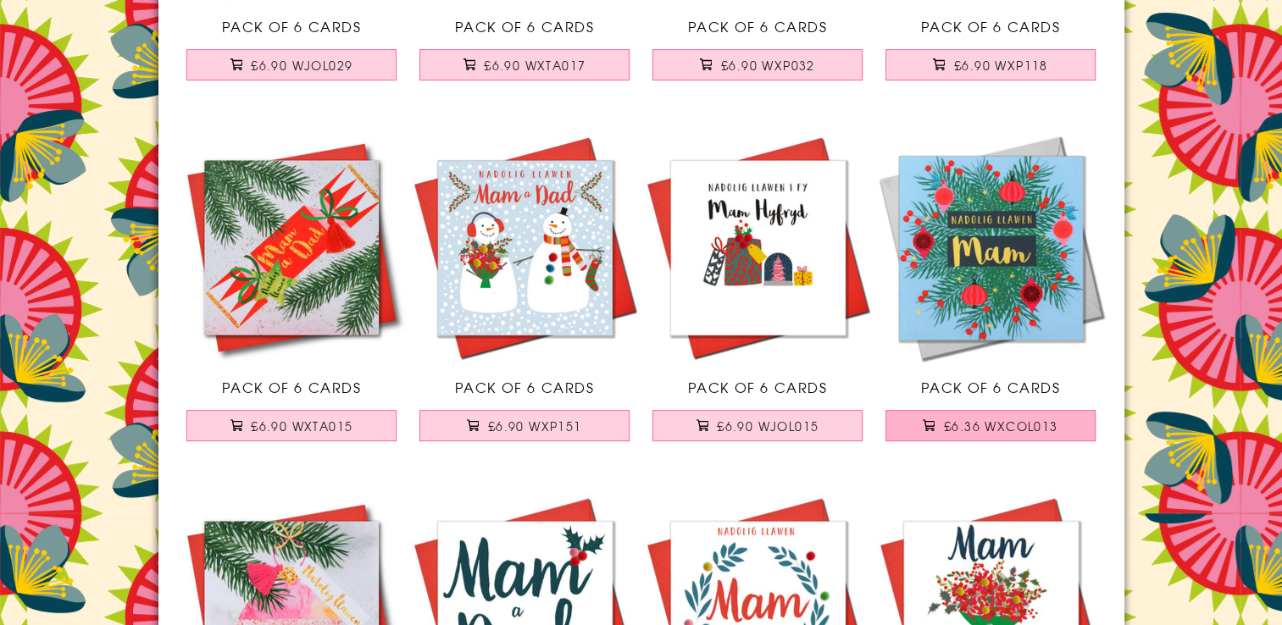
click at [996, 427] on span "£6.36 WXCOL013" at bounding box center [1001, 426] width 114 height 17
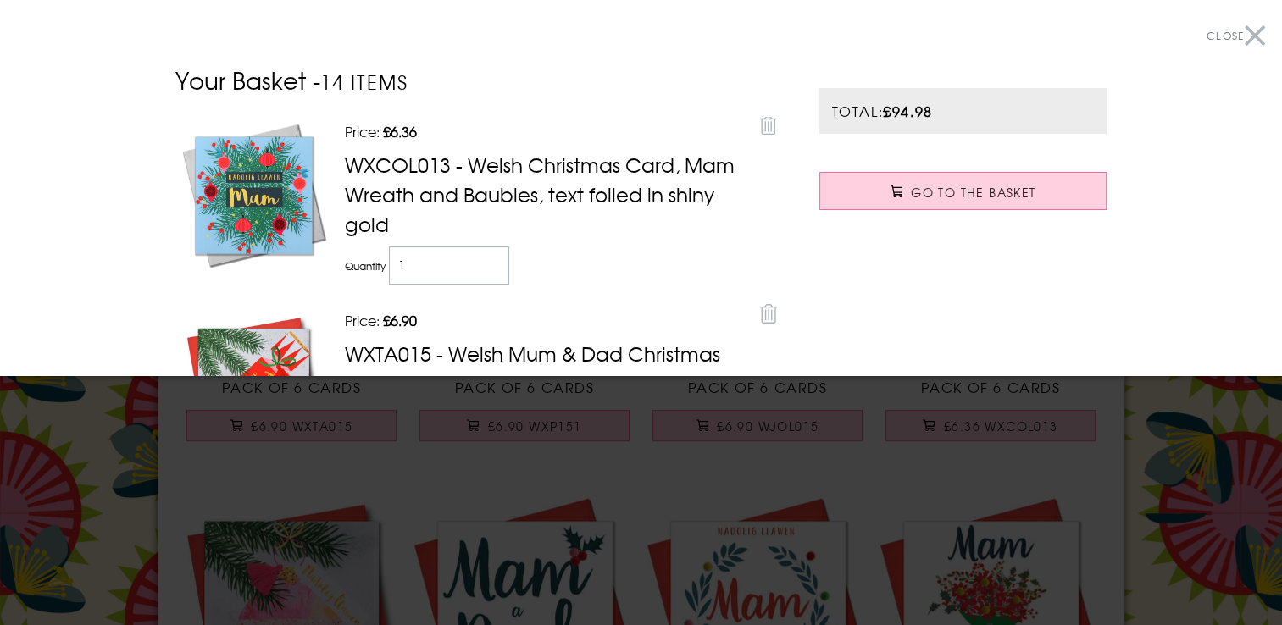
click at [1242, 42] on button "Close" at bounding box center [1236, 36] width 58 height 38
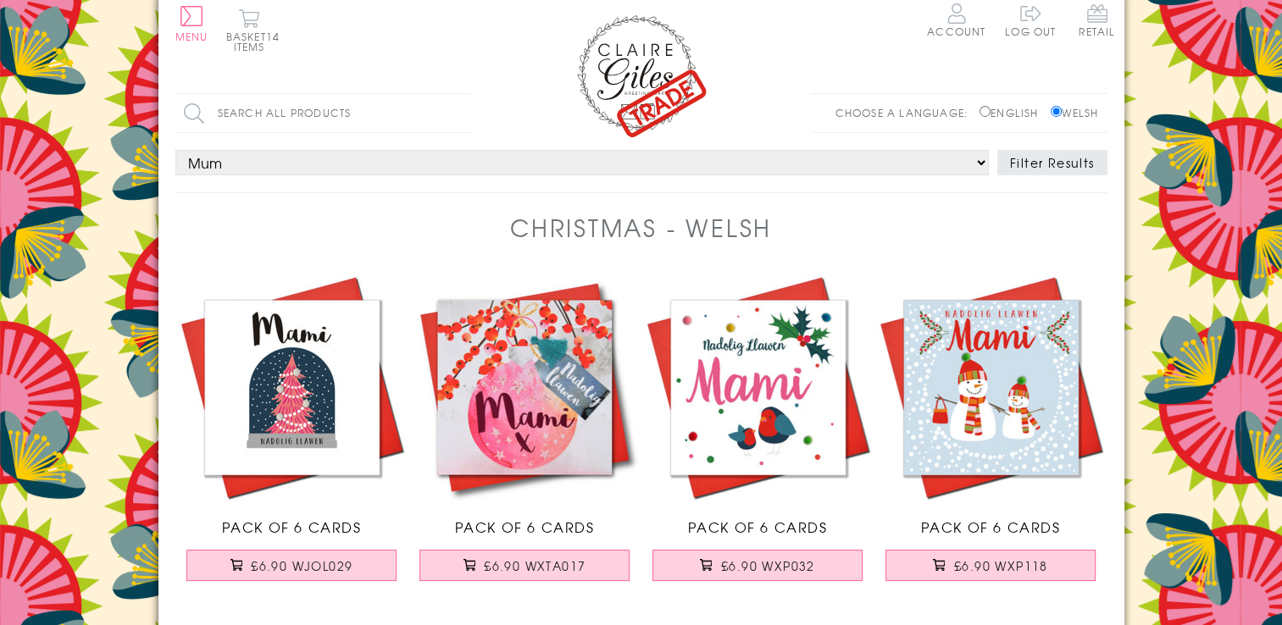
scroll to position [0, 0]
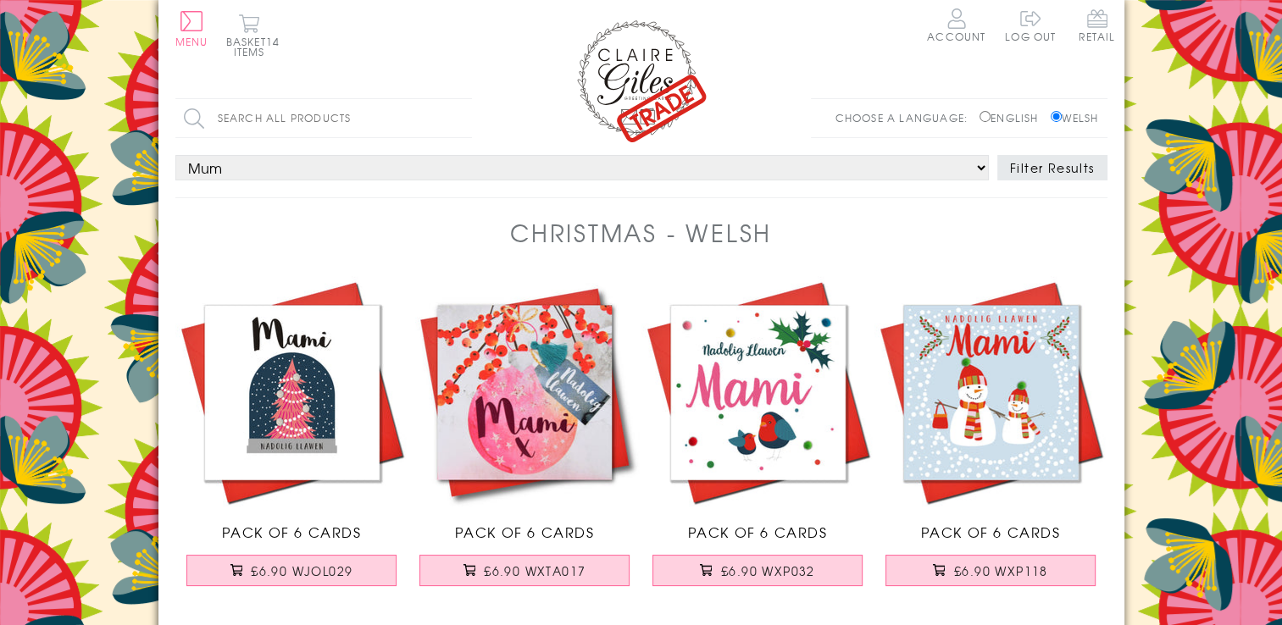
click at [235, 158] on select "Choose a person... All Mum Dad Daughter Son Brother Sister Husband Wife Grandma…" at bounding box center [581, 167] width 813 height 25
select select "rel:Brother"
click at [175, 155] on select "Choose a person... All Mum Dad Daughter Son Brother Sister Husband Wife Grandma…" at bounding box center [581, 167] width 813 height 25
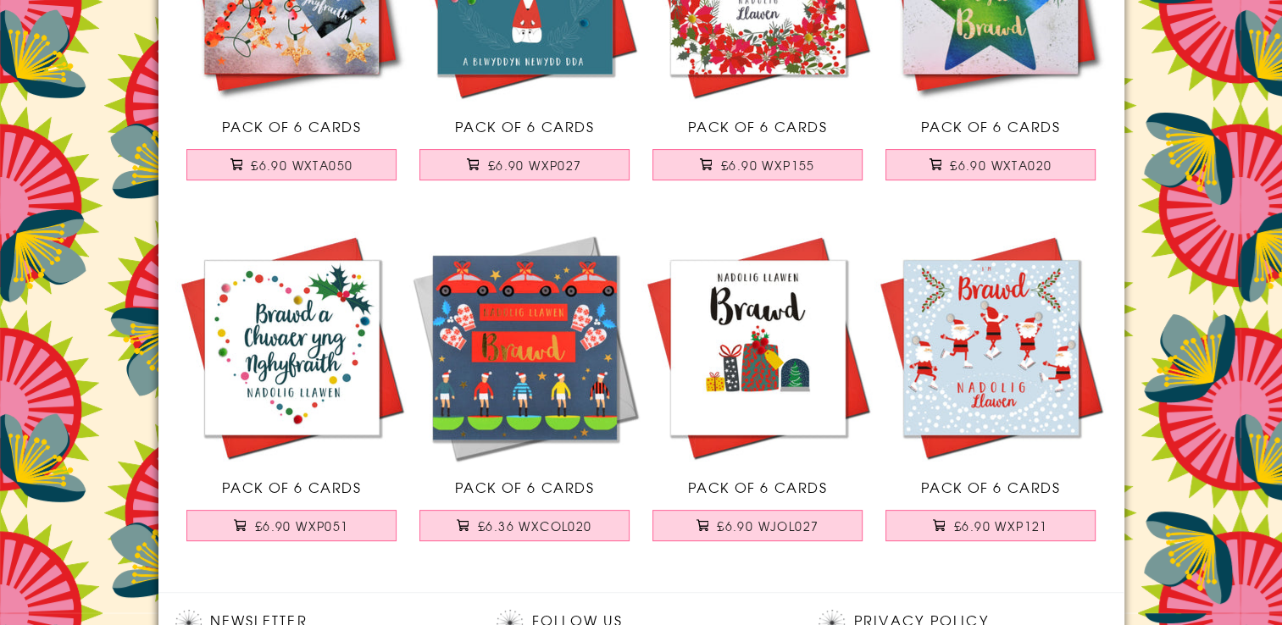
scroll to position [396, 0]
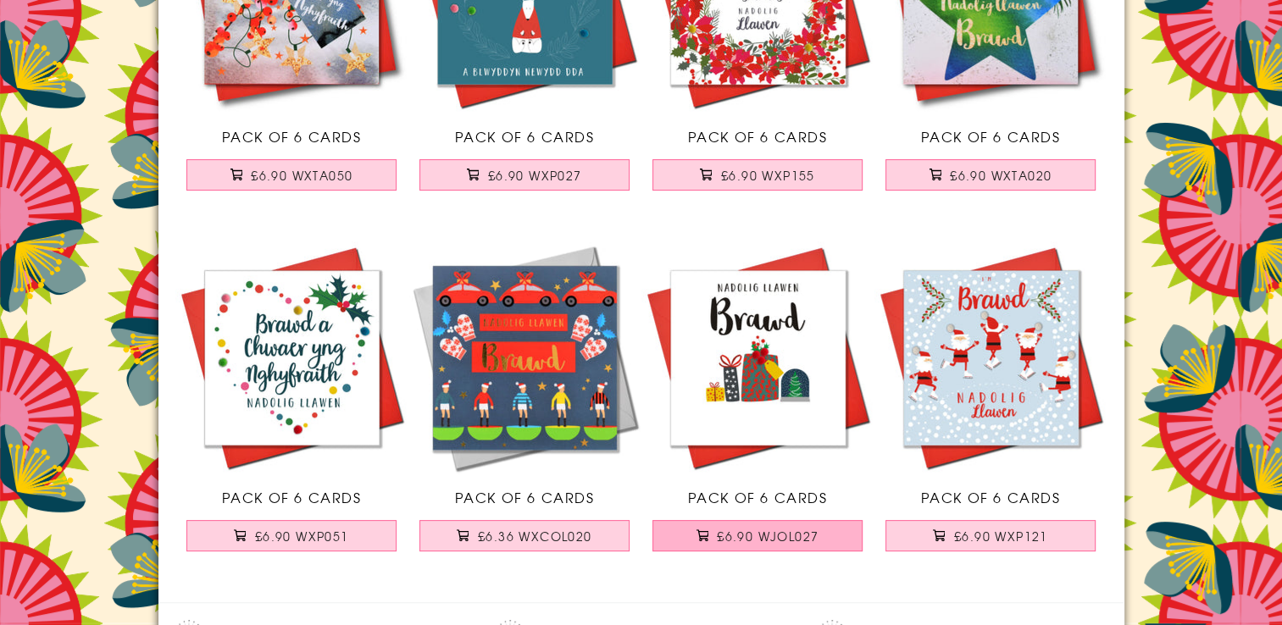
click at [767, 539] on span "£6.90 WJOL027" at bounding box center [768, 536] width 102 height 17
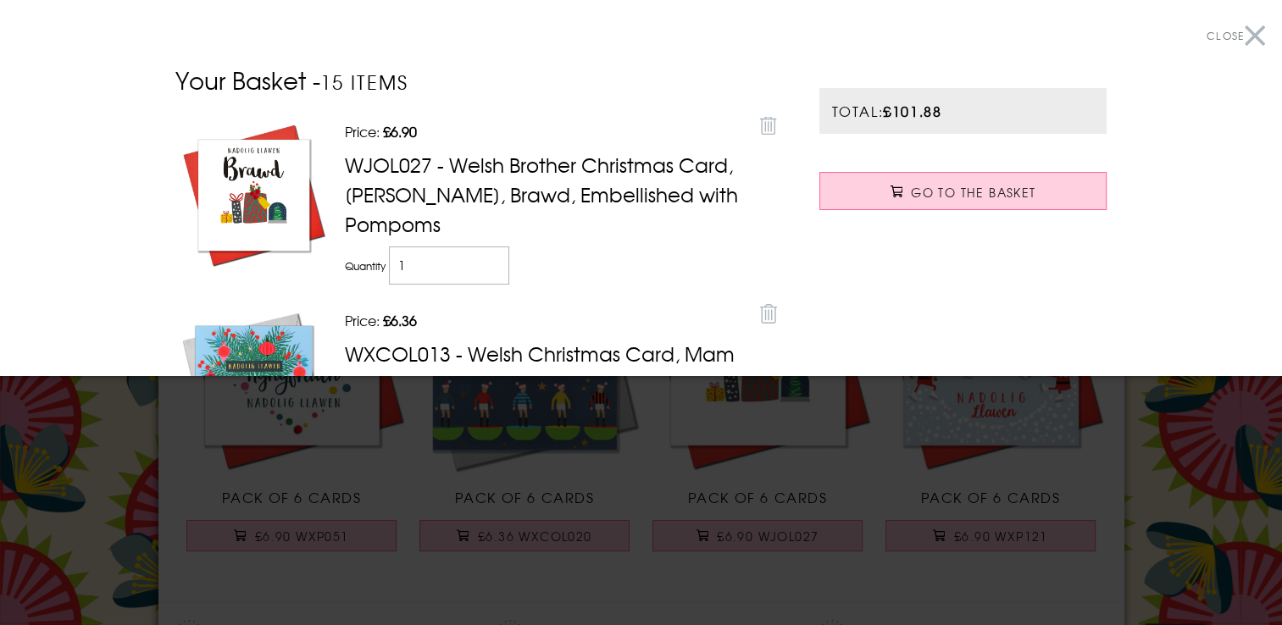
click at [1237, 39] on button "Close" at bounding box center [1236, 36] width 58 height 38
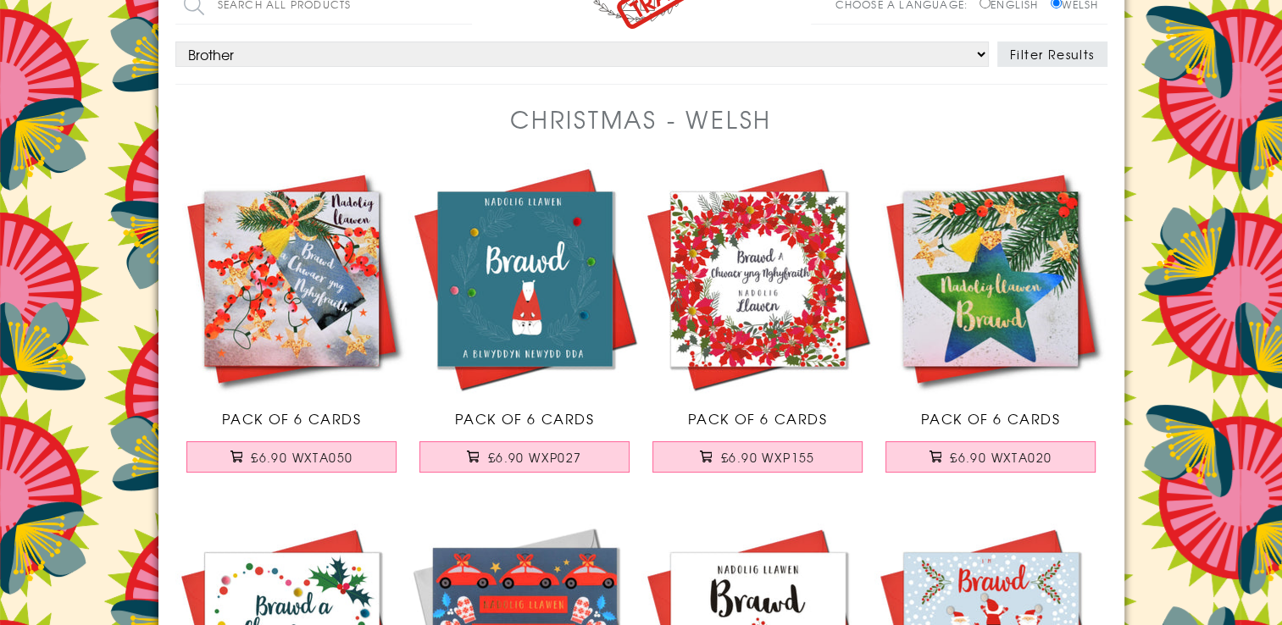
scroll to position [0, 0]
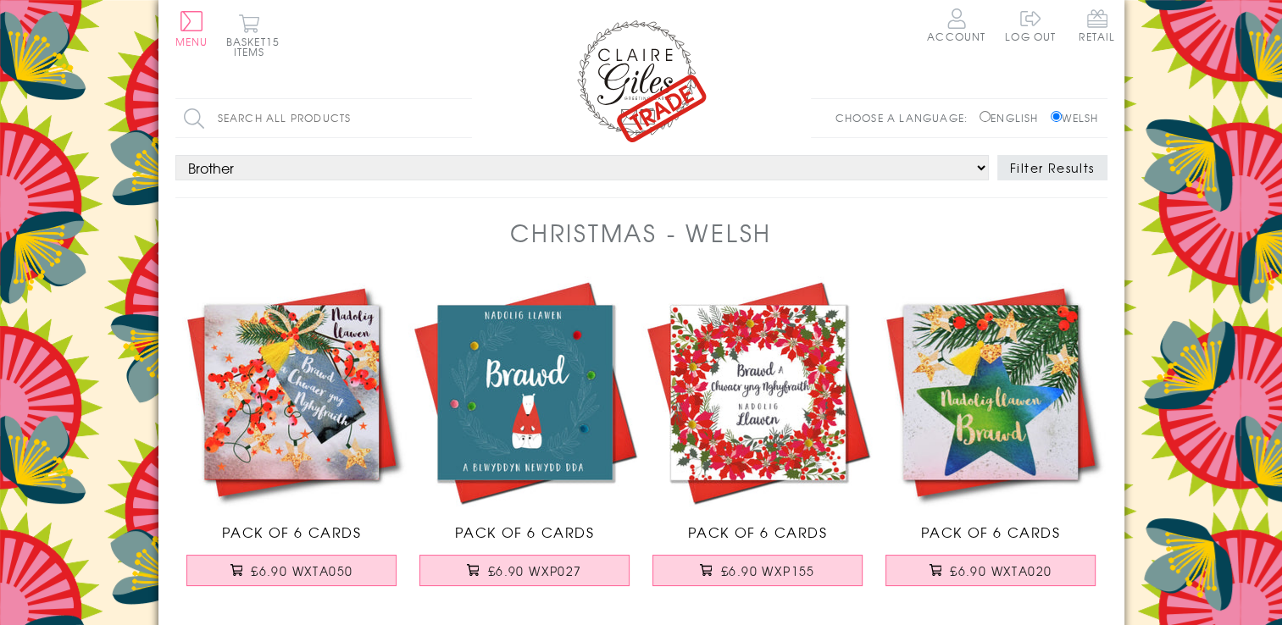
click at [264, 163] on select "Choose a person... All Mum Dad Daughter Son Brother Sister Husband Wife Grandma…" at bounding box center [581, 167] width 813 height 25
select select "rel:One_I_Love"
click at [175, 155] on select "Choose a person... All Mum Dad Daughter Son Brother Sister Husband Wife Grandma…" at bounding box center [581, 167] width 813 height 25
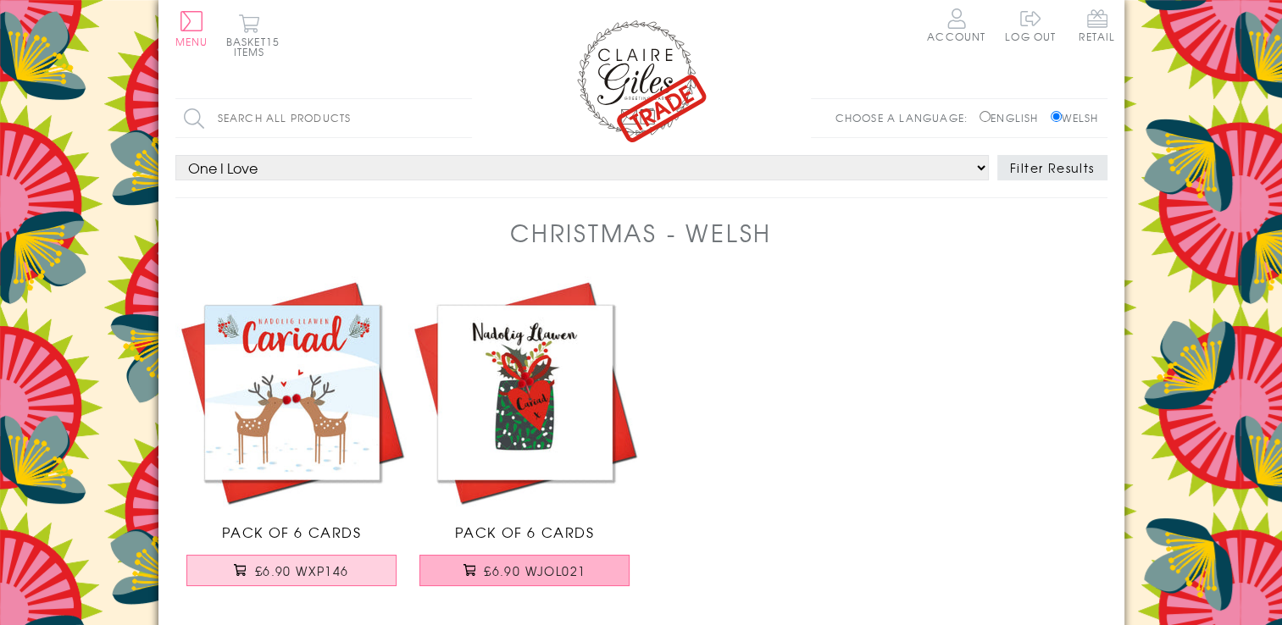
click at [515, 569] on span "£6.90 WJOL021" at bounding box center [535, 571] width 102 height 17
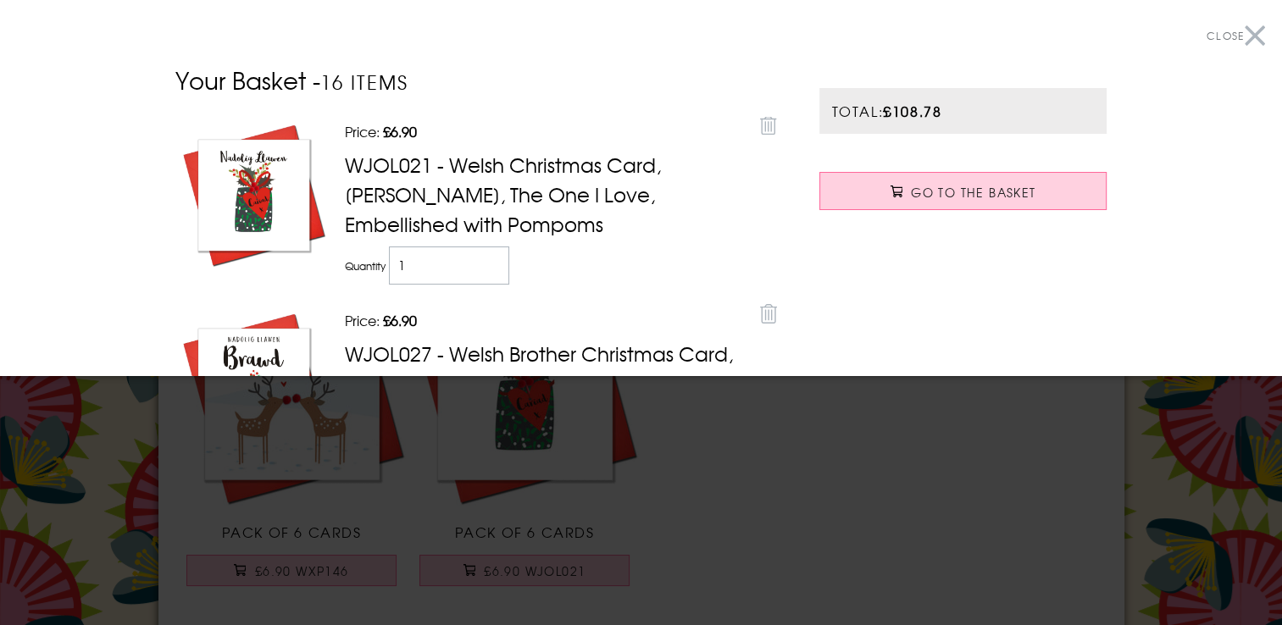
click at [1242, 42] on button "Close" at bounding box center [1236, 36] width 58 height 38
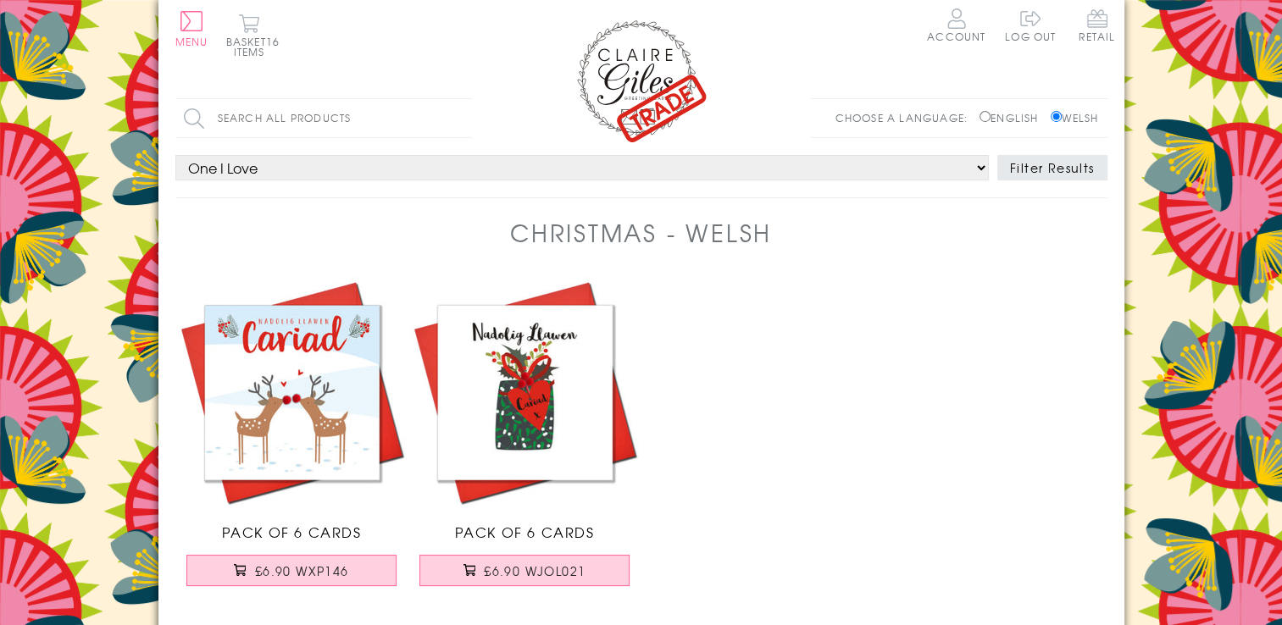
click at [219, 169] on select "Choose a person... All Mum Dad Daughter Son Brother Sister Husband Wife Grandma…" at bounding box center [581, 167] width 813 height 25
select select "rel:Boyfriend"
click at [175, 155] on select "Choose a person... All Mum Dad Daughter Son Brother Sister Husband Wife Grandma…" at bounding box center [581, 167] width 813 height 25
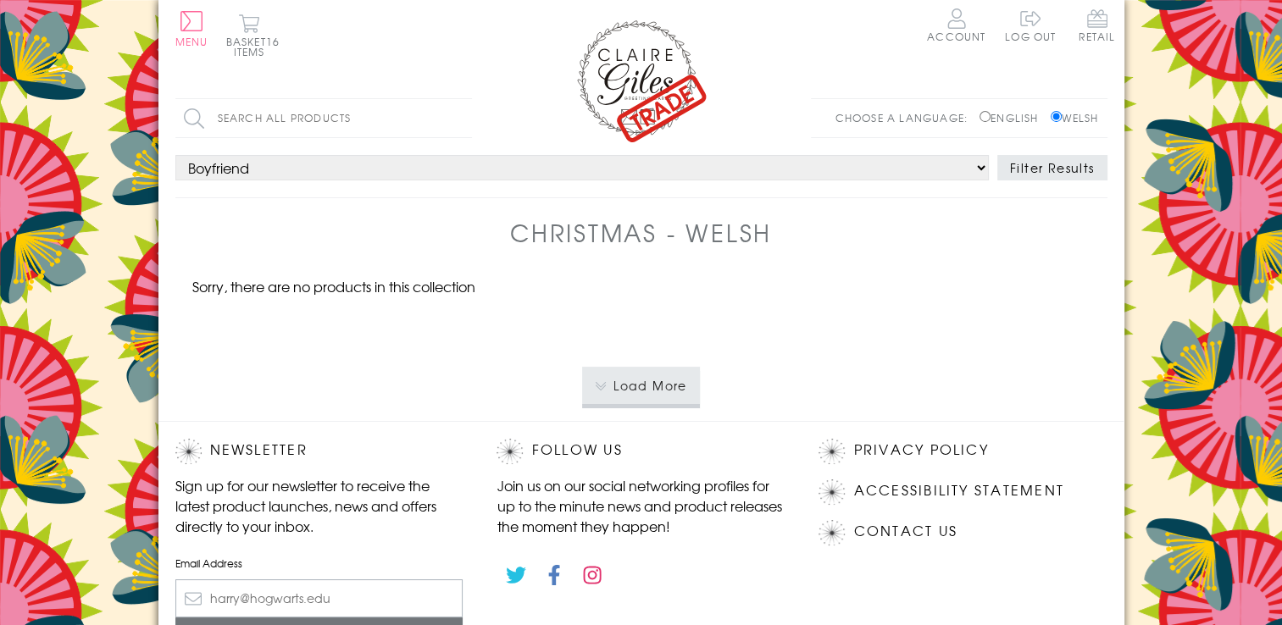
click at [281, 175] on select "Choose a person... All Mum Dad Daughter Son Brother Sister Husband Wife Grandma…" at bounding box center [581, 167] width 813 height 25
select select "rel:Girlfriend"
click at [175, 155] on select "Choose a person... All Mum Dad Daughter Son Brother Sister Husband Wife Grandma…" at bounding box center [581, 167] width 813 height 25
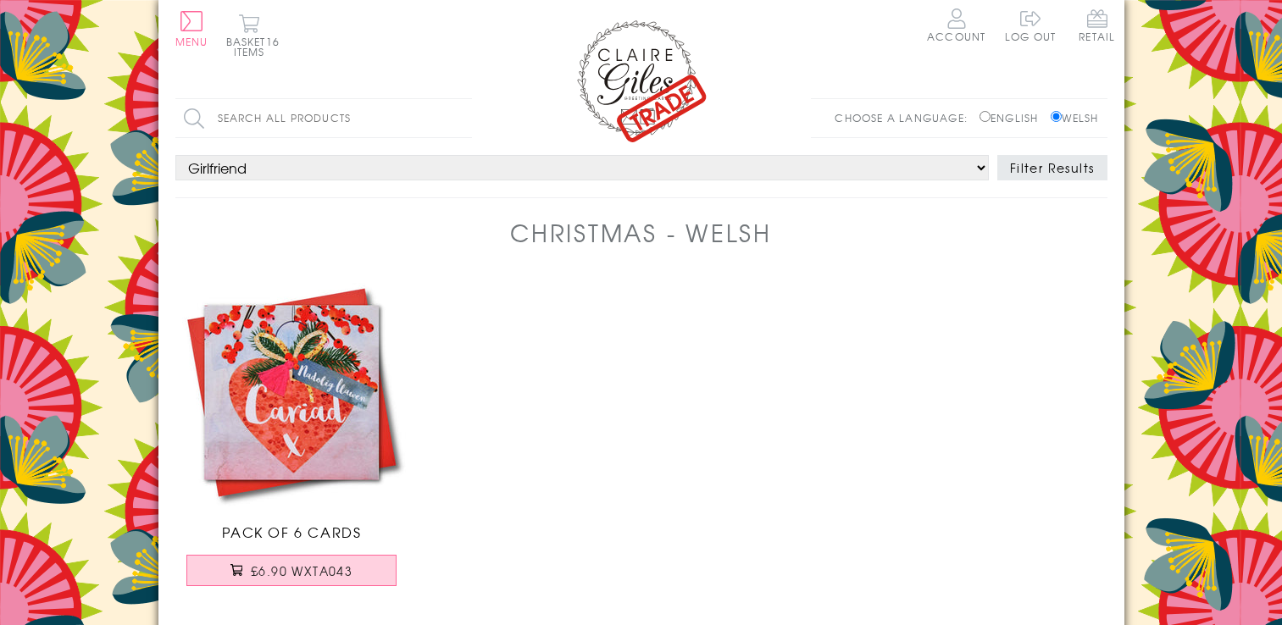
select select "rel:Girlfriend"
click at [314, 575] on span "£6.90 WXTA043" at bounding box center [302, 571] width 102 height 17
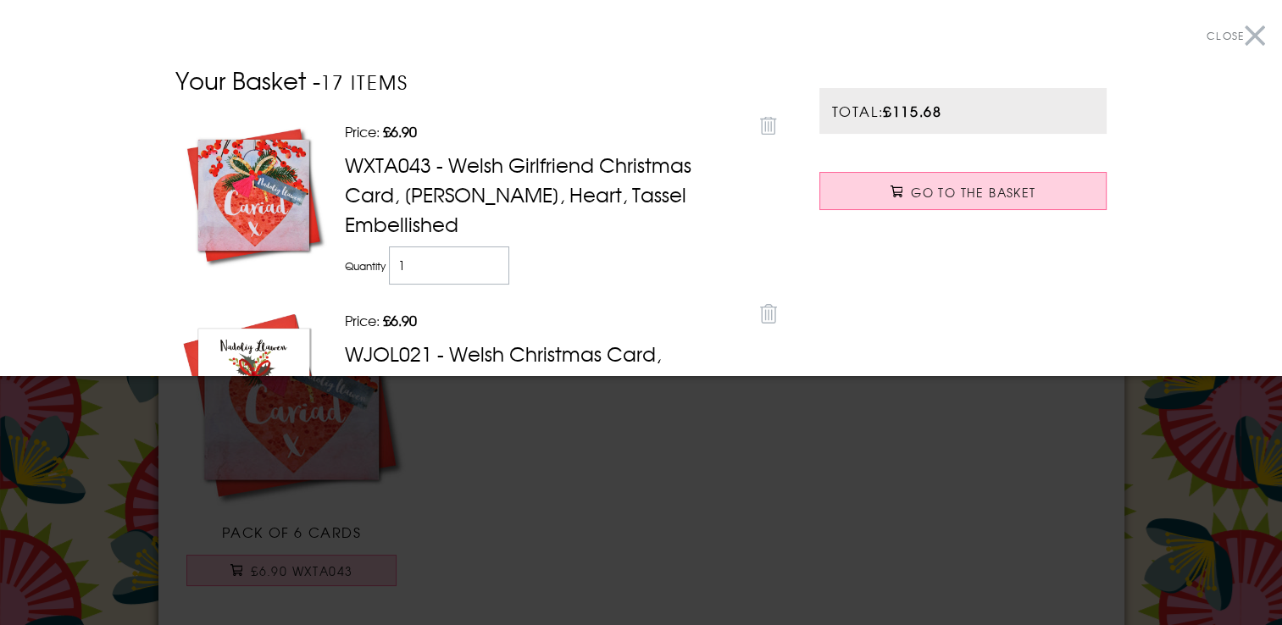
click at [1246, 42] on button "Close" at bounding box center [1236, 36] width 58 height 38
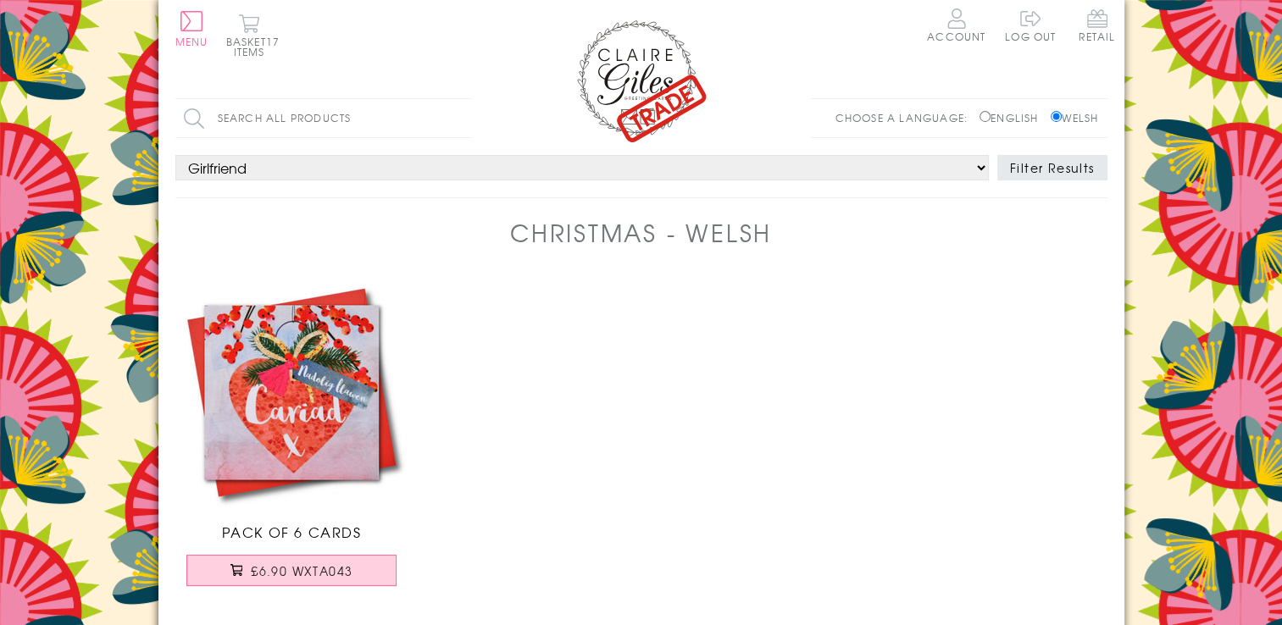
click at [315, 172] on select "Choose a person... All Mum Dad Daughter Son Brother Sister Husband Wife Grandma…" at bounding box center [581, 167] width 813 height 25
click at [282, 112] on input "Search all products" at bounding box center [323, 118] width 297 height 38
type input "nadolig"
click at [455, 99] on input "Search" at bounding box center [463, 118] width 17 height 38
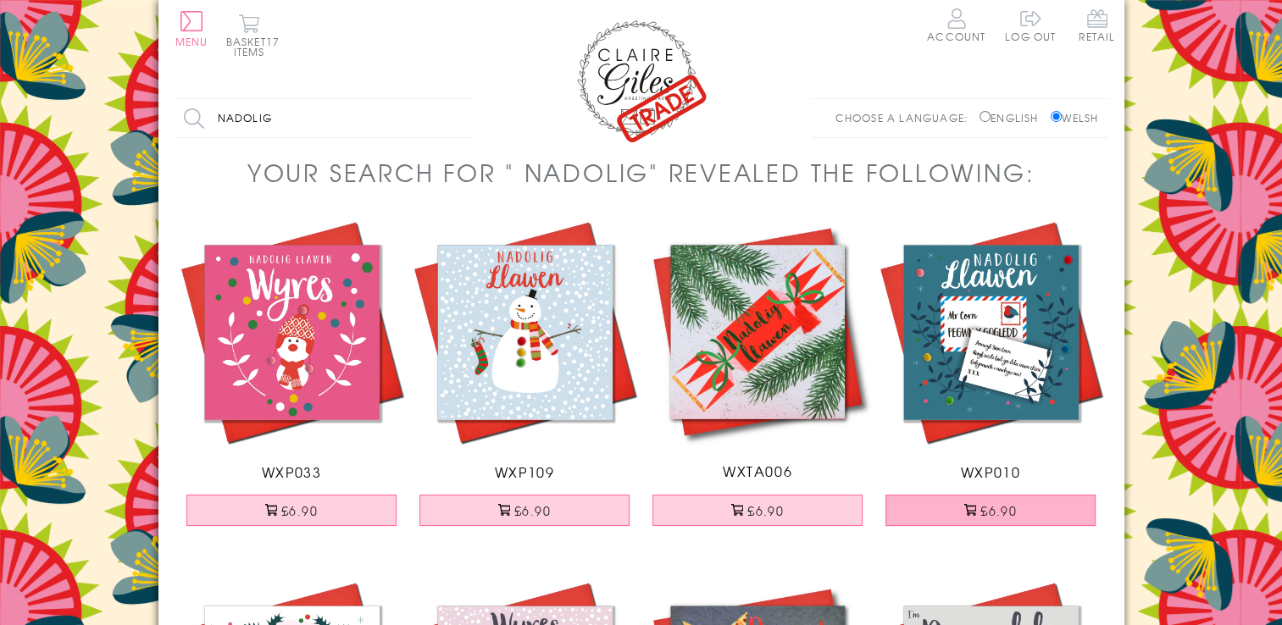
click at [1004, 508] on button "£6.90" at bounding box center [990, 510] width 210 height 31
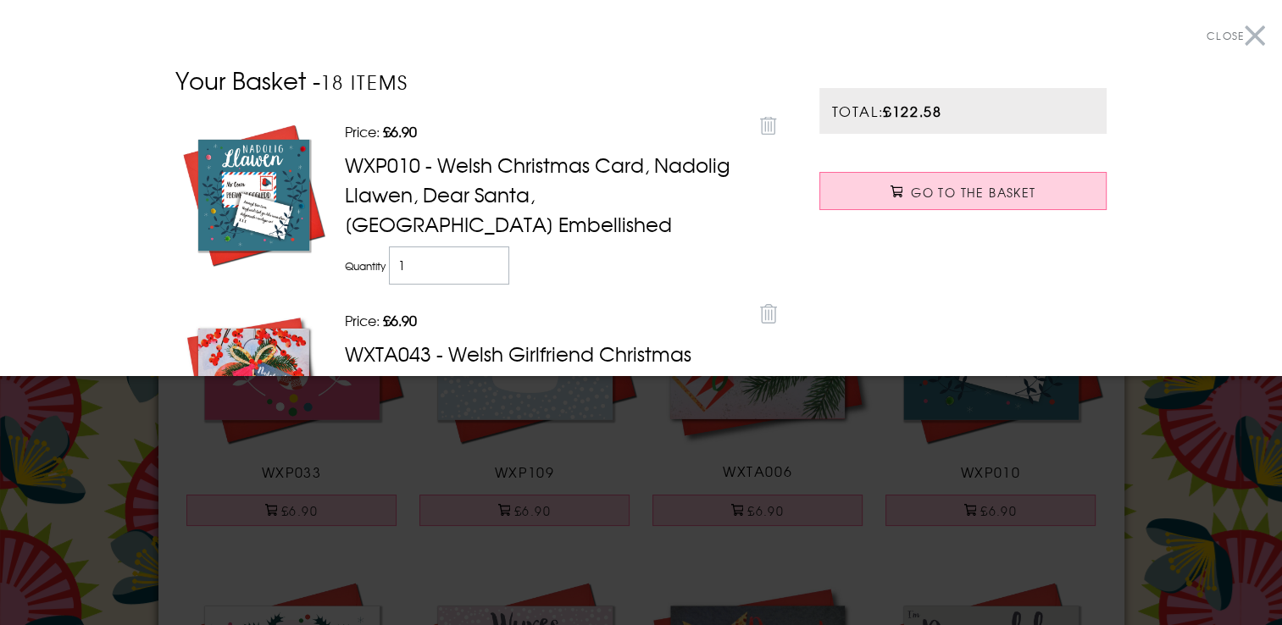
click at [1238, 31] on button "Close" at bounding box center [1236, 36] width 58 height 38
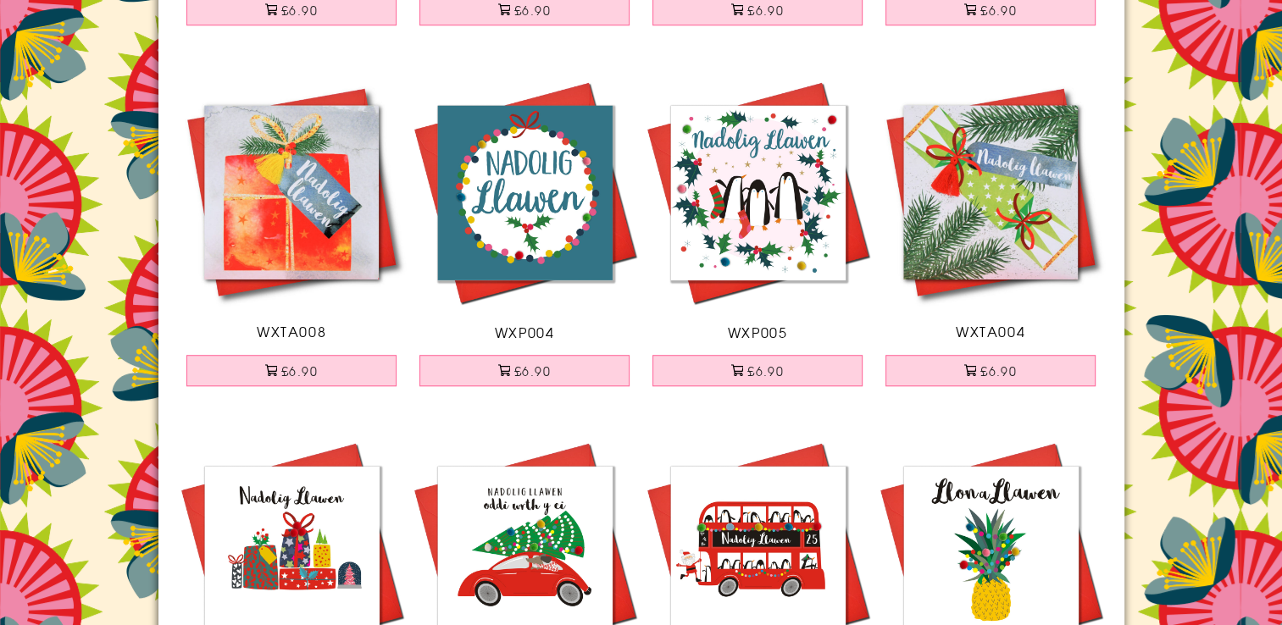
scroll to position [1241, 0]
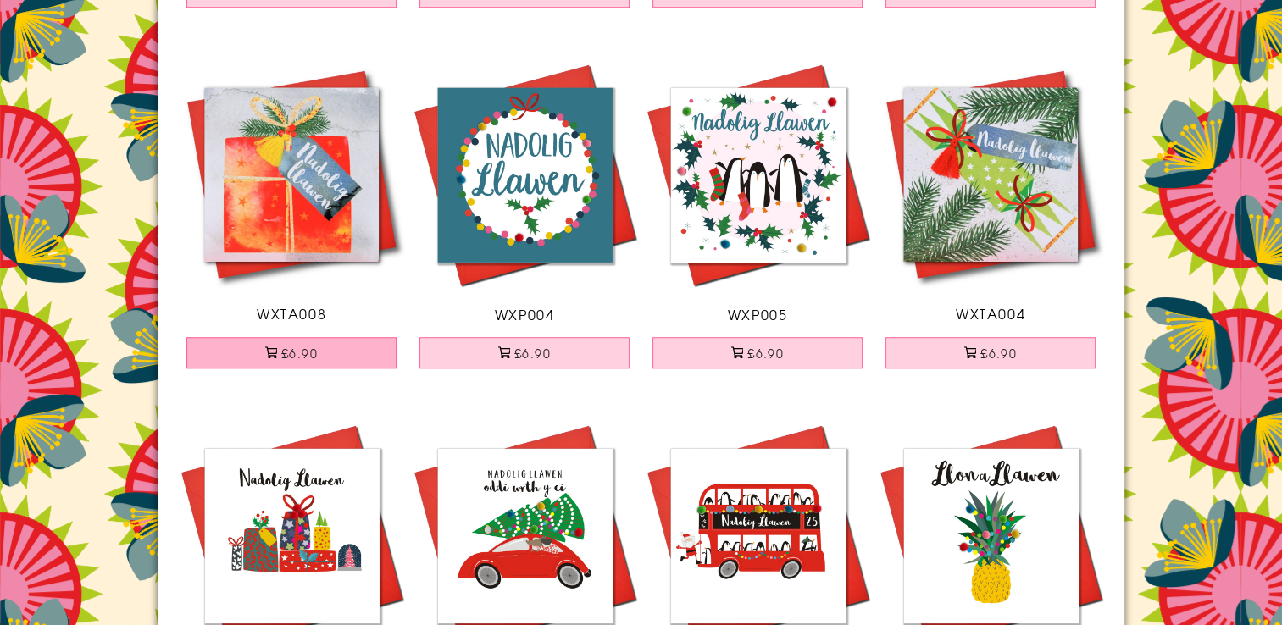
click at [316, 347] on button "£6.90" at bounding box center [291, 352] width 210 height 31
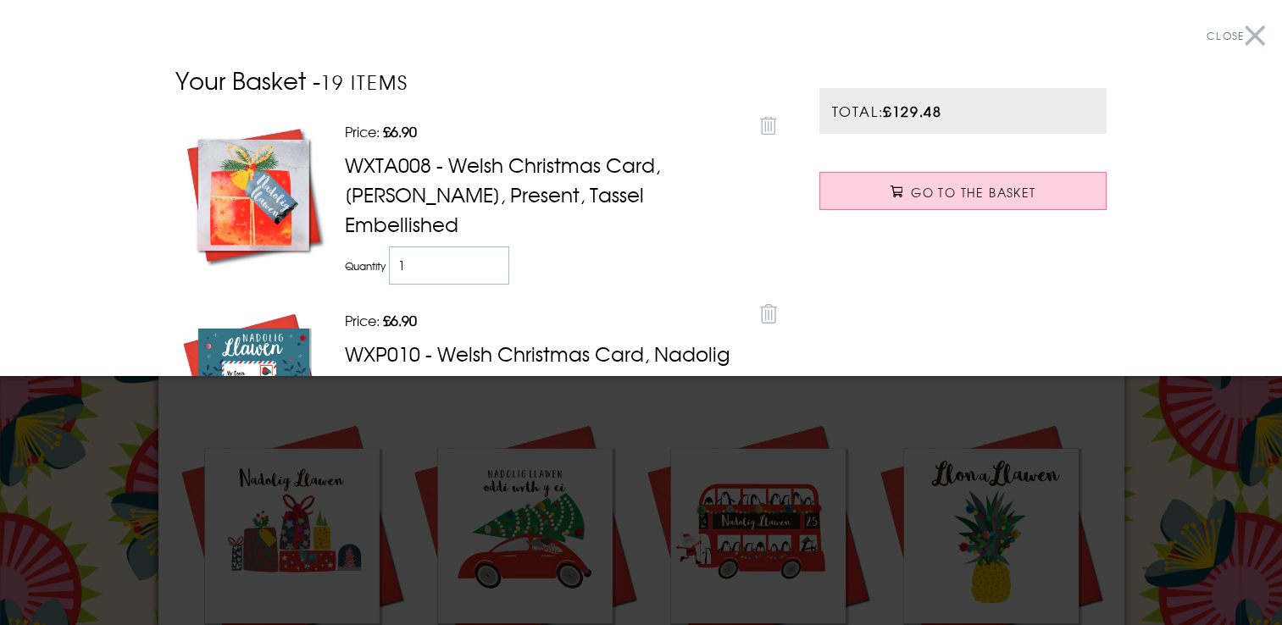
click at [1240, 38] on button "Close" at bounding box center [1236, 36] width 58 height 38
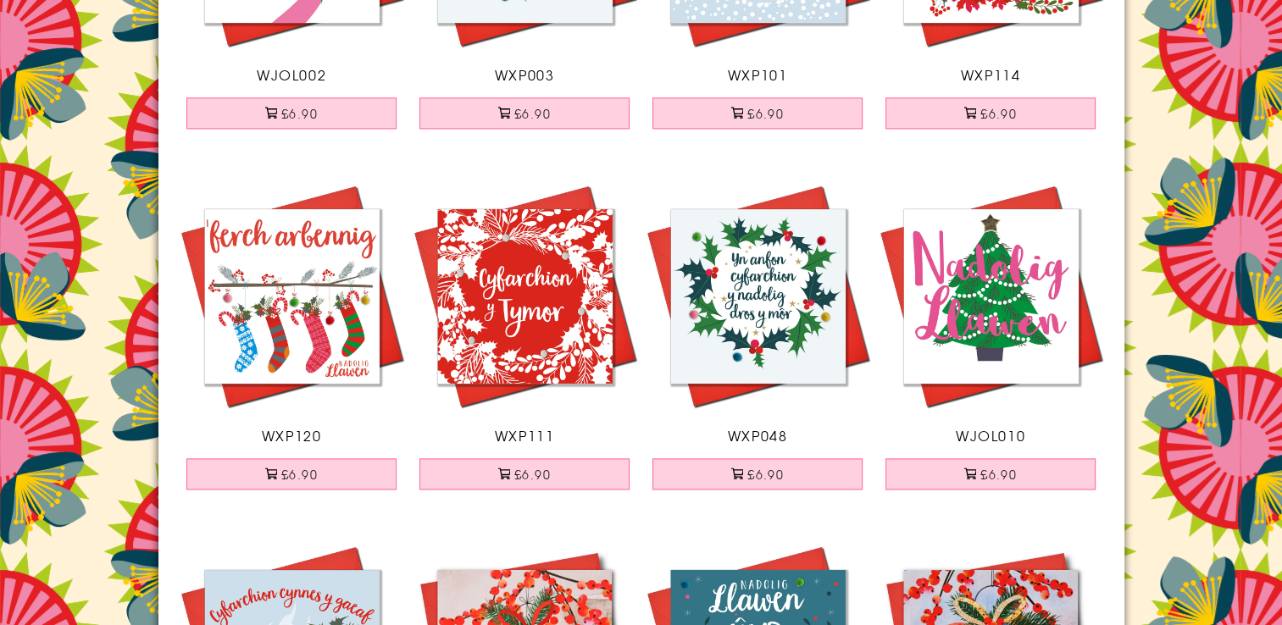
scroll to position [2214, 0]
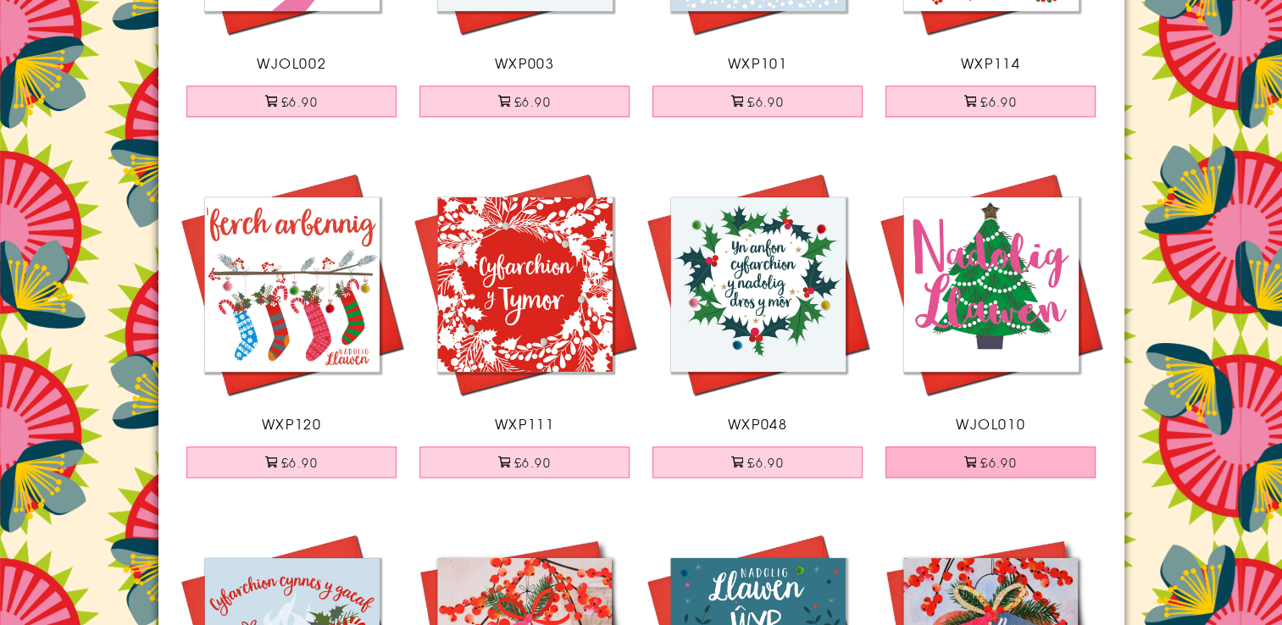
click at [1017, 463] on button "£6.90" at bounding box center [990, 462] width 210 height 31
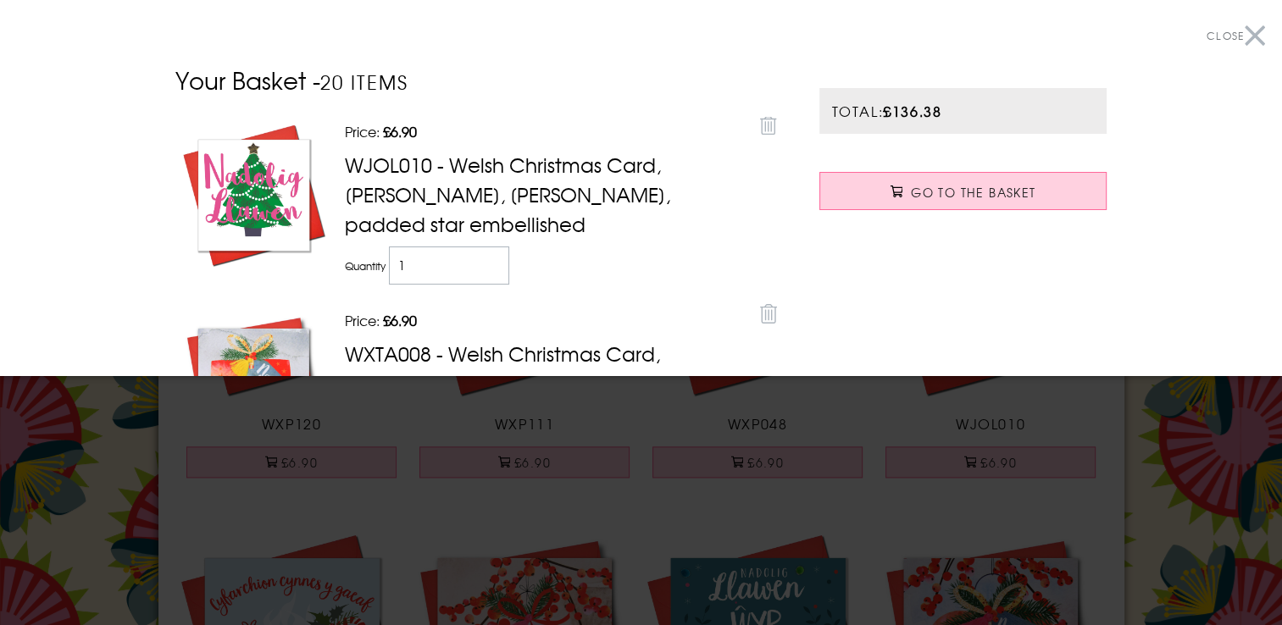
click at [1245, 36] on button "Close" at bounding box center [1236, 36] width 58 height 38
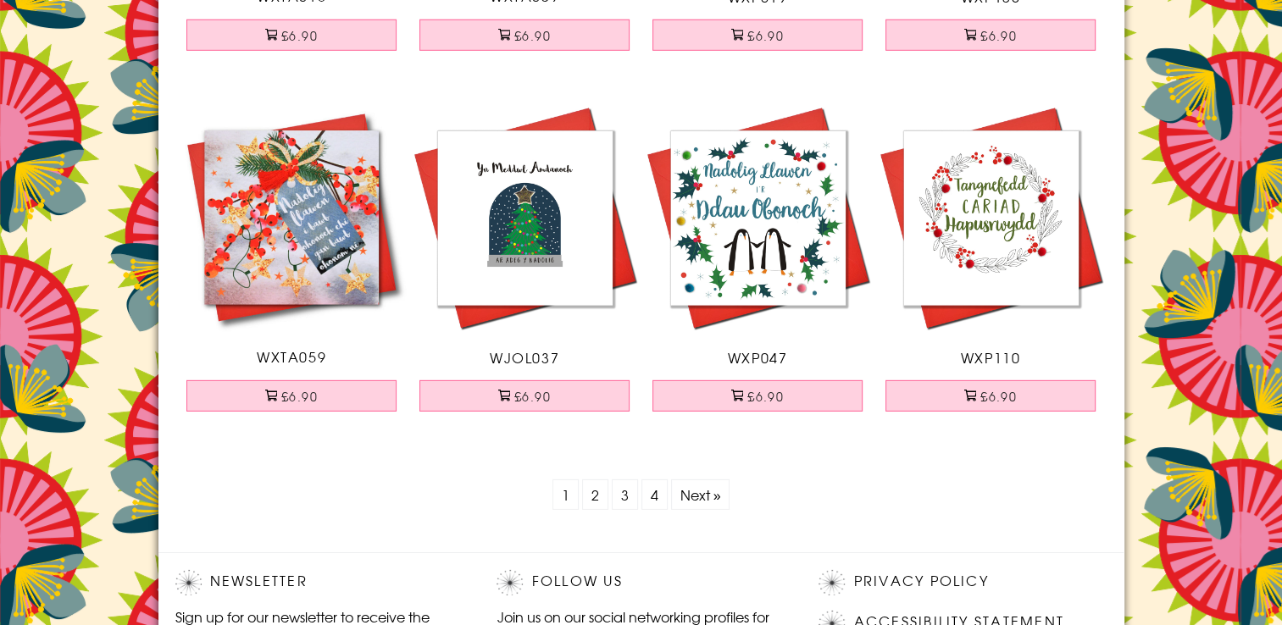
scroll to position [5182, 0]
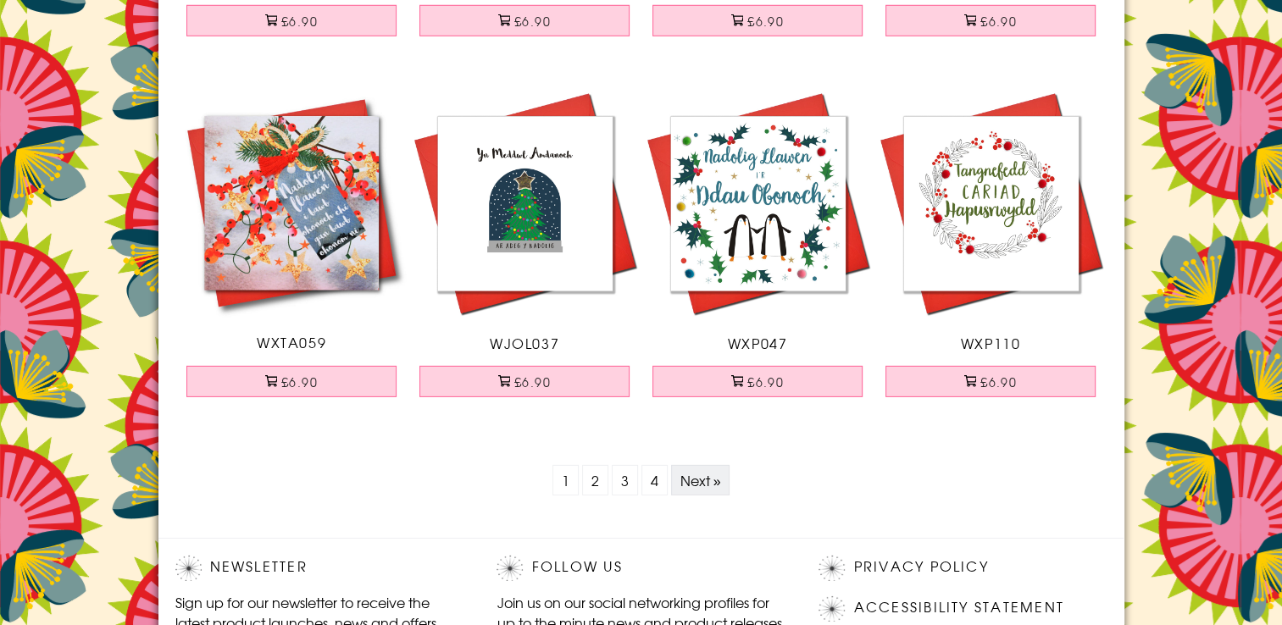
click at [695, 480] on link "Next »" at bounding box center [700, 480] width 41 height 20
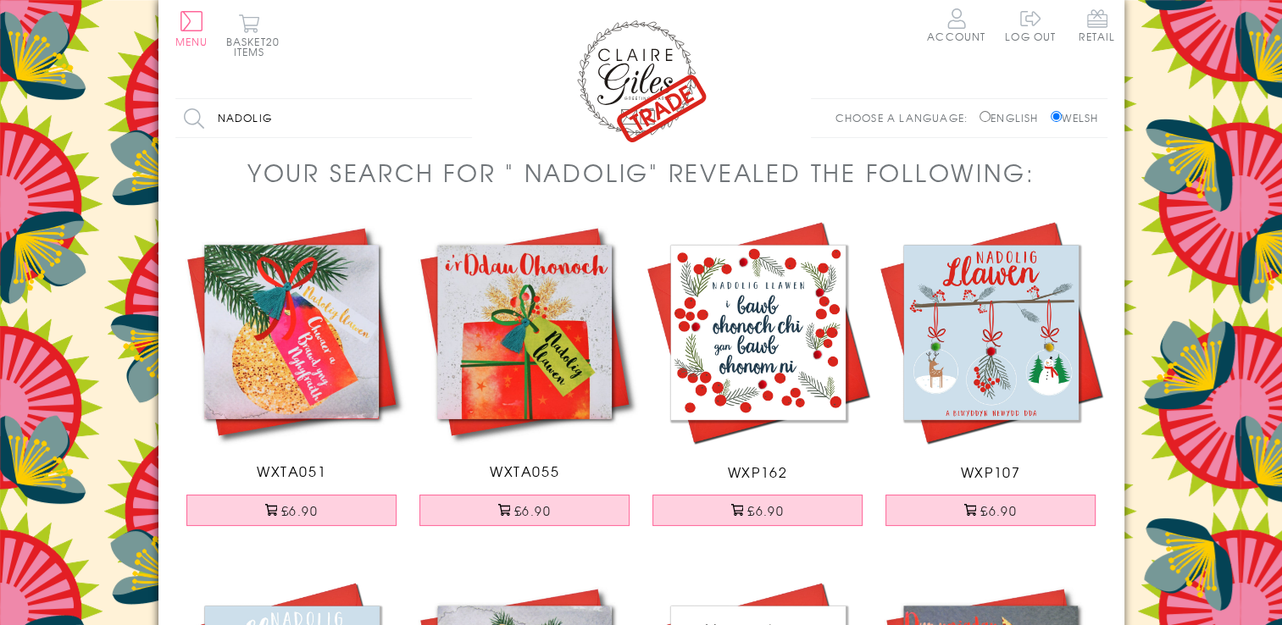
click at [258, 132] on input "nadolig" at bounding box center [323, 118] width 297 height 38
click at [302, 117] on input "nadolwig" at bounding box center [323, 118] width 297 height 38
type input "n"
type input "wxcol006"
click at [455, 99] on input "Search" at bounding box center [463, 118] width 17 height 38
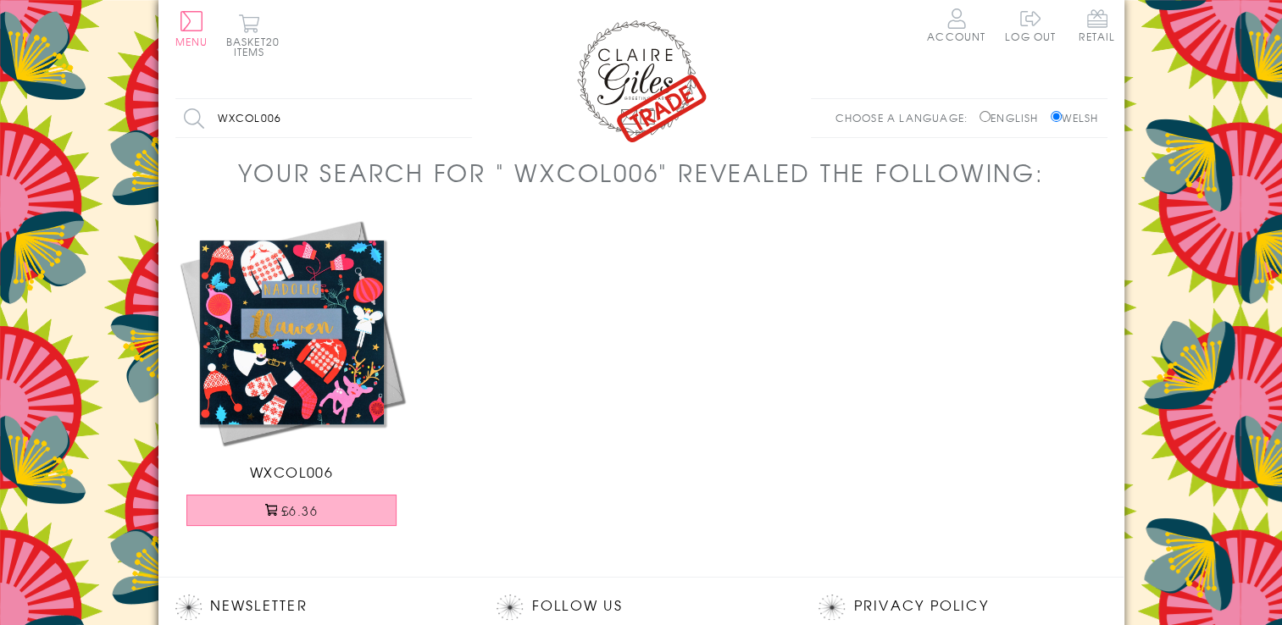
click at [319, 504] on button "£6.36" at bounding box center [291, 510] width 210 height 31
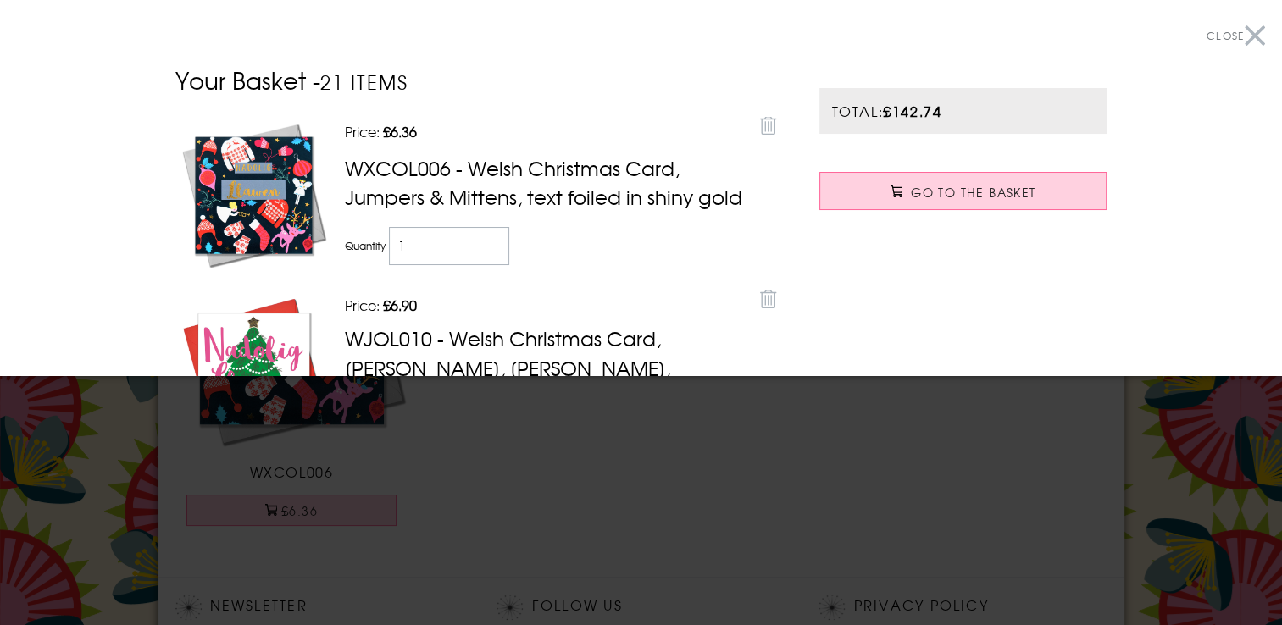
click at [1230, 42] on button "Close" at bounding box center [1236, 36] width 58 height 38
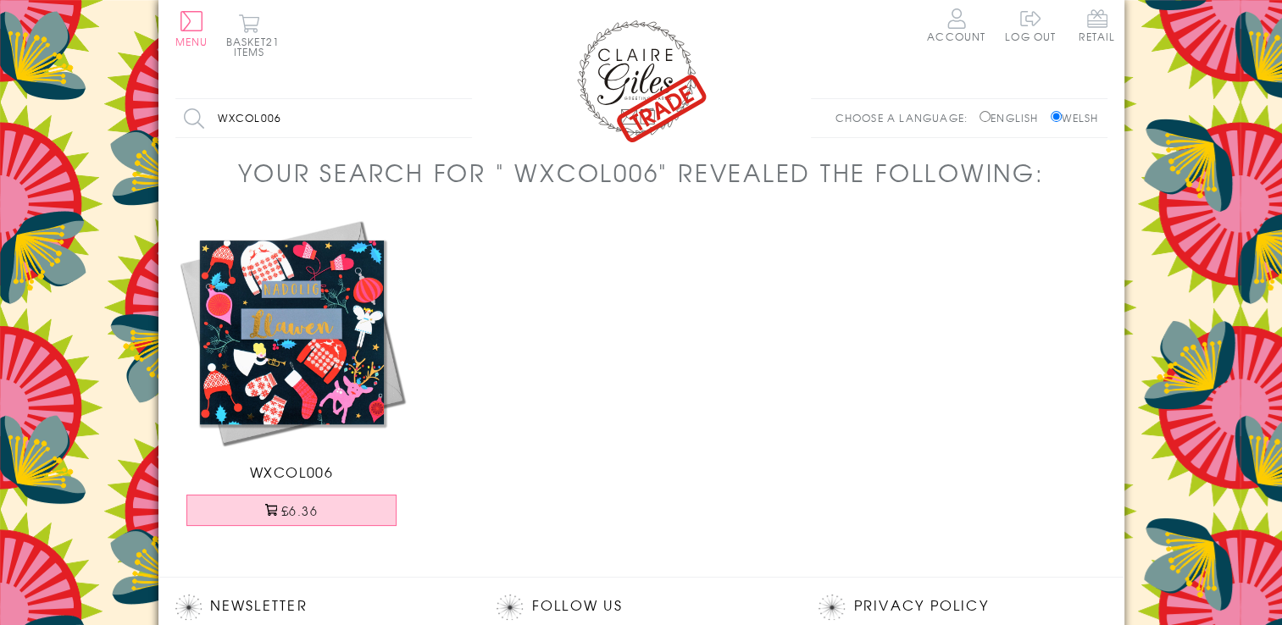
click at [302, 109] on input "wxcol006" at bounding box center [323, 118] width 297 height 38
type input "wxc"
click at [258, 113] on input "wxc" at bounding box center [323, 118] width 297 height 38
click at [233, 115] on input "wxc" at bounding box center [323, 118] width 297 height 38
click at [240, 117] on input "wxc" at bounding box center [323, 118] width 297 height 38
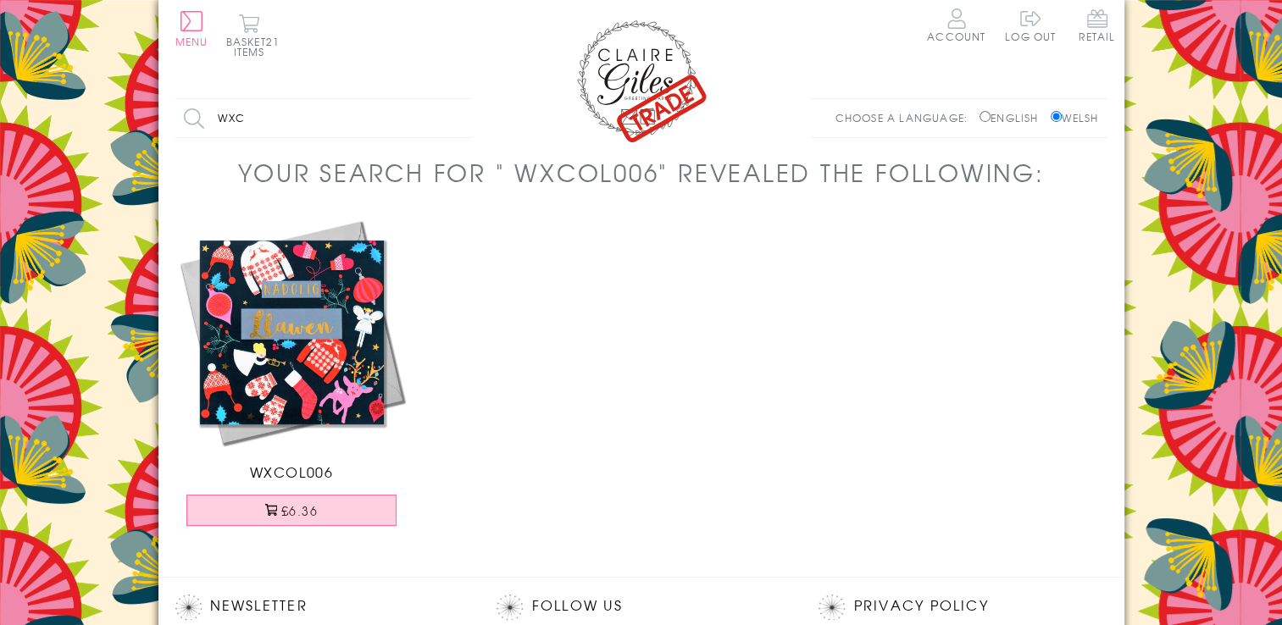
click at [240, 117] on input "wxc" at bounding box center [323, 118] width 297 height 38
drag, startPoint x: 241, startPoint y: 121, endPoint x: 347, endPoint y: 117, distance: 106.8
click at [347, 117] on input "wxc" at bounding box center [323, 118] width 297 height 38
drag, startPoint x: 219, startPoint y: 119, endPoint x: 373, endPoint y: 119, distance: 153.4
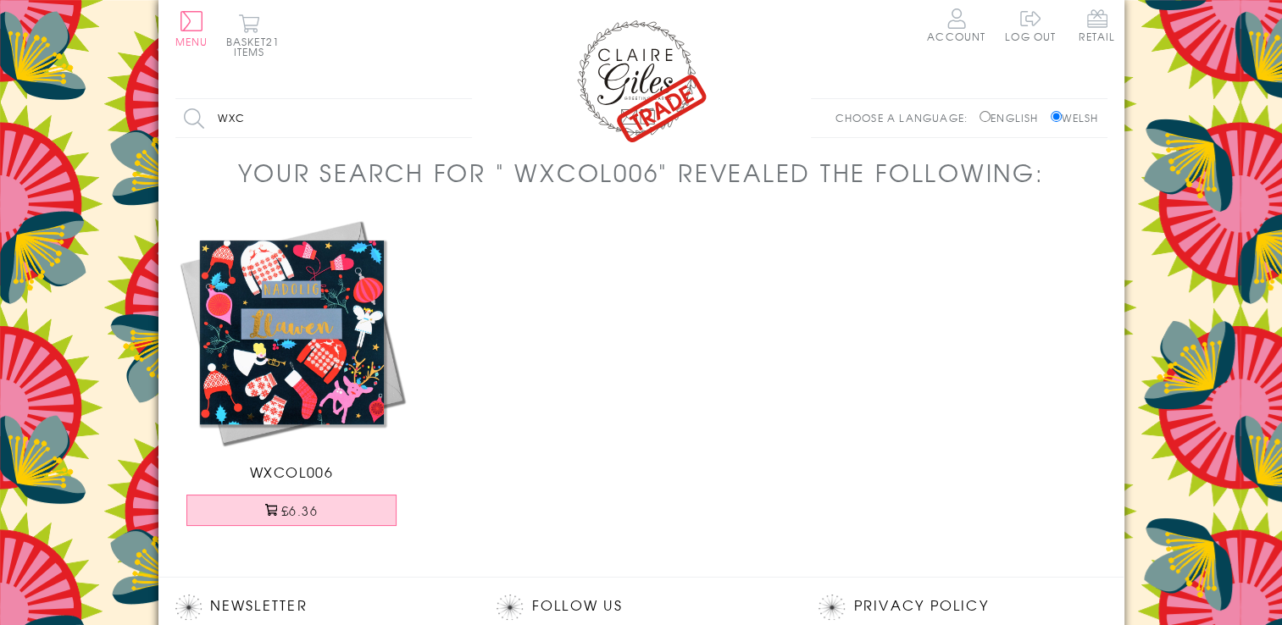
click at [373, 119] on input "wxc" at bounding box center [323, 118] width 297 height 38
type input "wxta059"
click at [455, 99] on input "Search" at bounding box center [463, 118] width 17 height 38
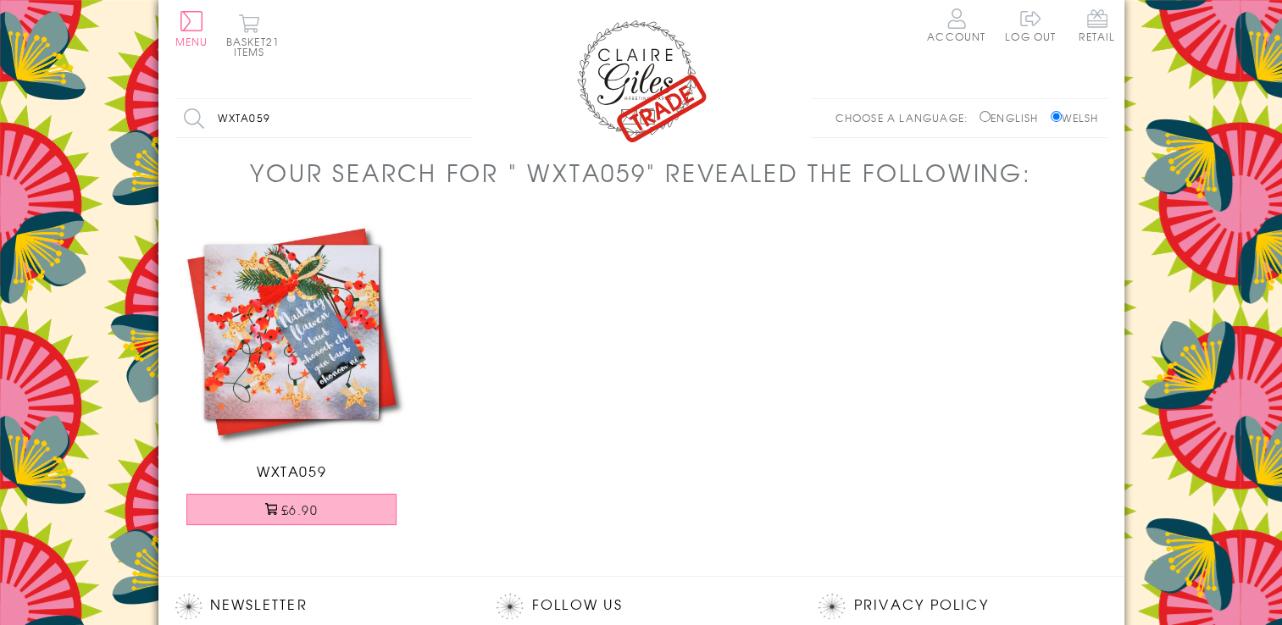
click at [268, 513] on span at bounding box center [271, 509] width 12 height 12
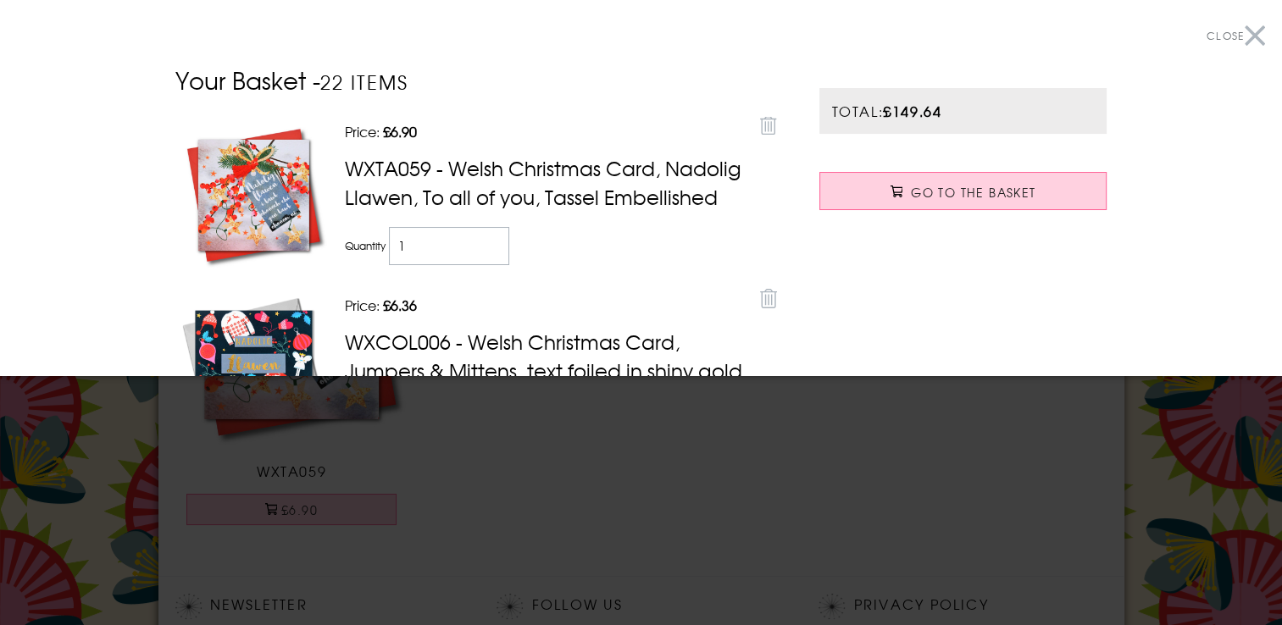
click at [1238, 43] on button "Close" at bounding box center [1236, 36] width 58 height 38
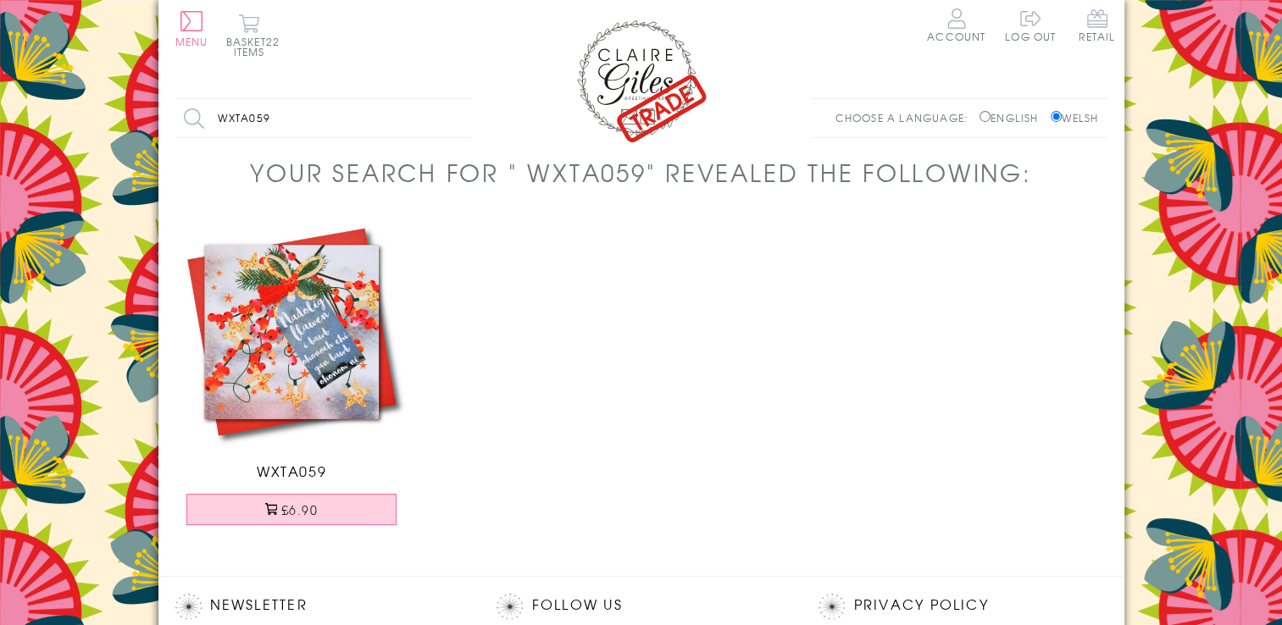
click at [291, 114] on input "wxta059" at bounding box center [323, 118] width 297 height 38
drag, startPoint x: 291, startPoint y: 114, endPoint x: 252, endPoint y: 92, distance: 45.5
click at [252, 92] on div "Menu Retail Skip to content Basket 22 items Account Log out Search all products…" at bounding box center [641, 505] width 966 height 1010
drag, startPoint x: 221, startPoint y: 117, endPoint x: 308, endPoint y: 113, distance: 86.5
click at [308, 113] on input "wxta" at bounding box center [323, 118] width 297 height 38
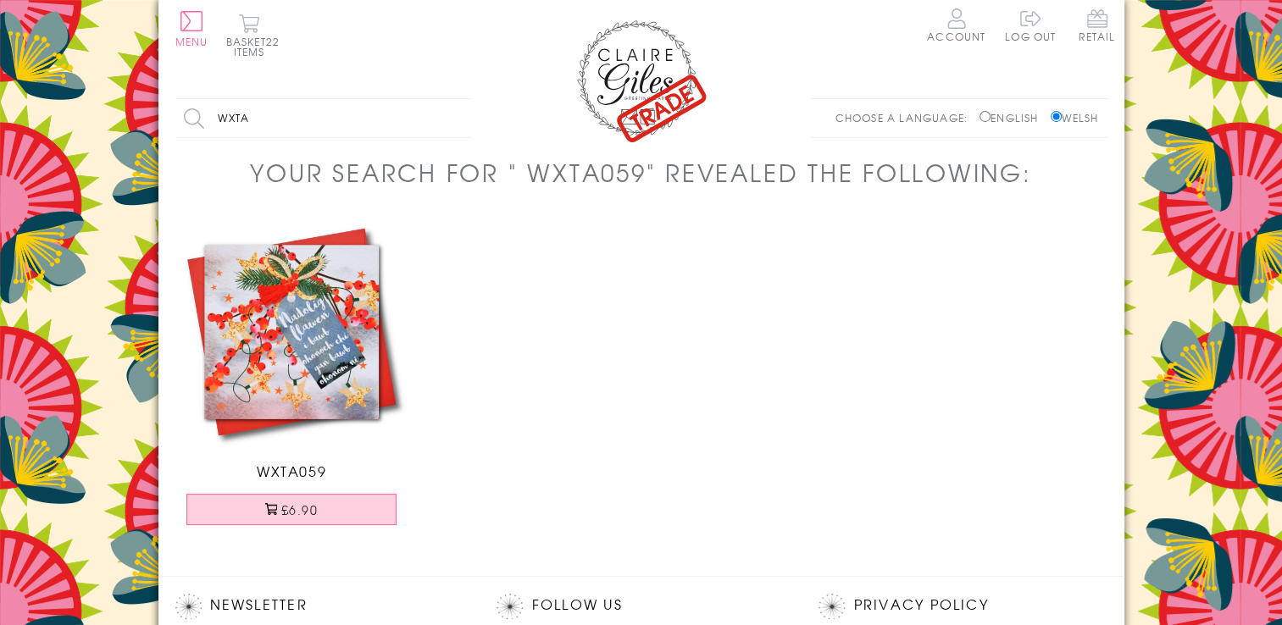
click at [218, 118] on input "wxta" at bounding box center [323, 118] width 297 height 38
type input "a"
type input "wjol023"
click at [455, 99] on input "Search" at bounding box center [463, 118] width 17 height 38
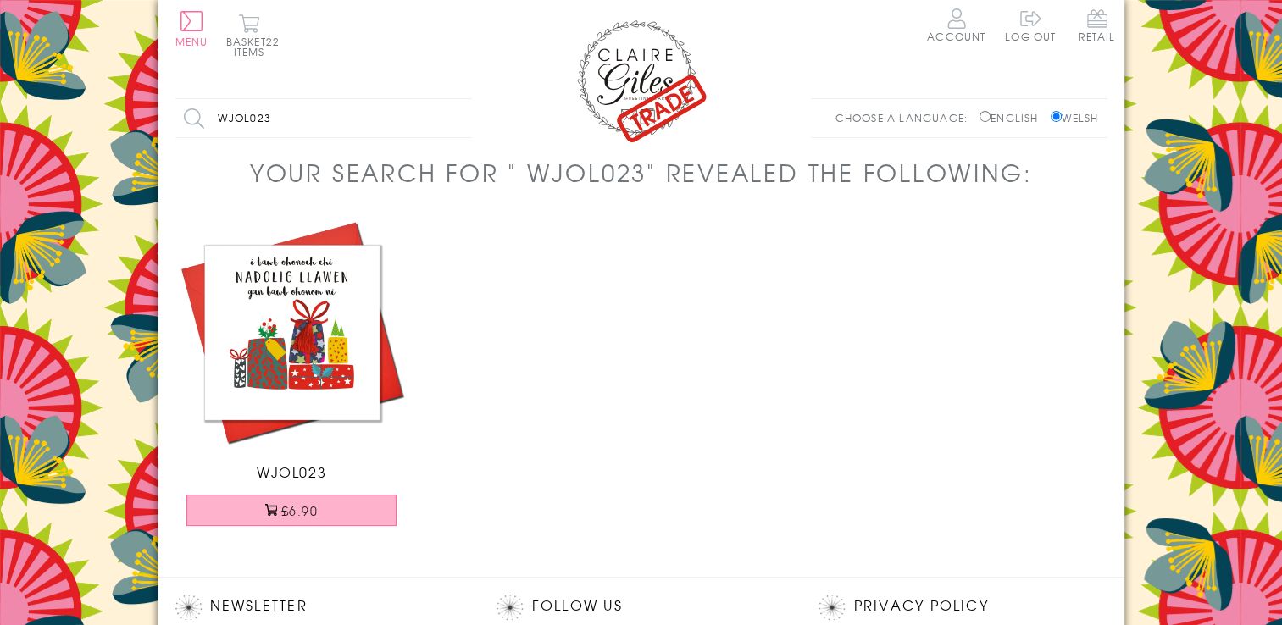
click at [297, 503] on button "£6.90" at bounding box center [291, 510] width 210 height 31
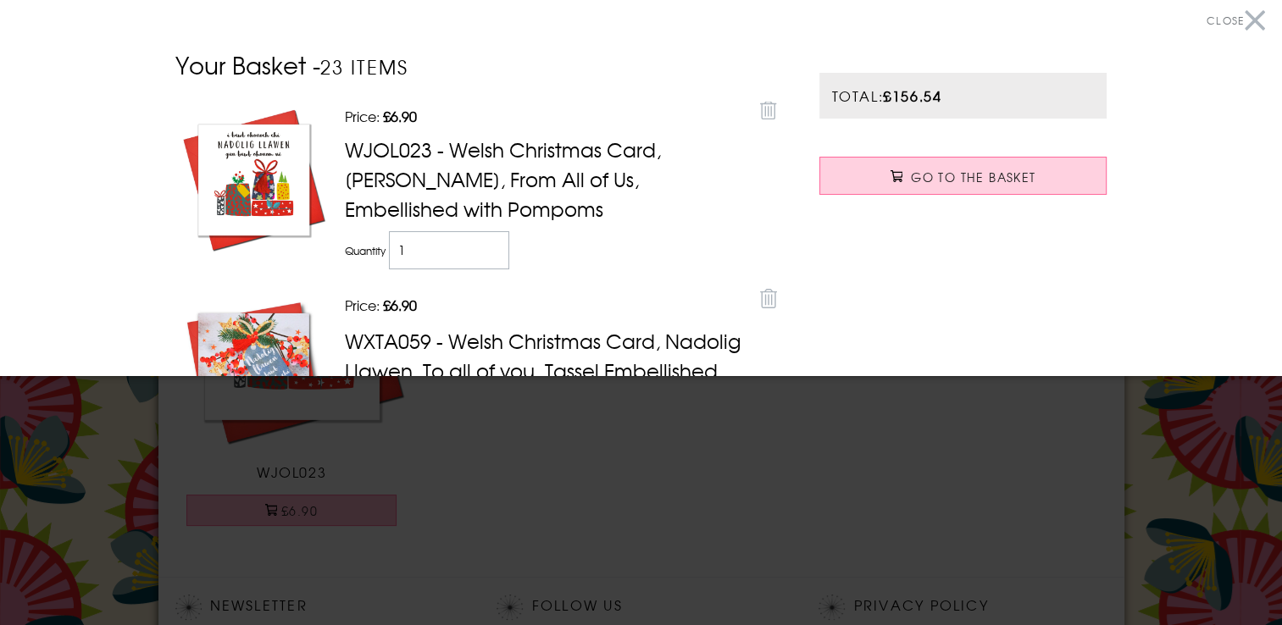
scroll to position [16, 0]
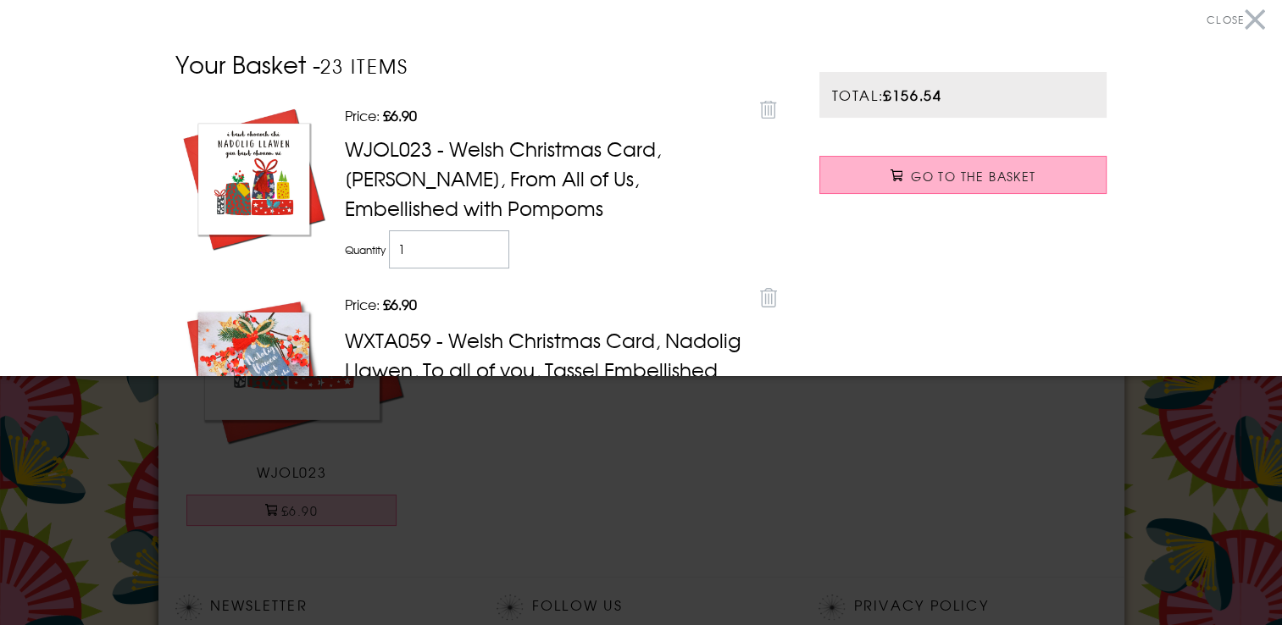
click at [923, 175] on span "Go to the Basket" at bounding box center [973, 176] width 125 height 17
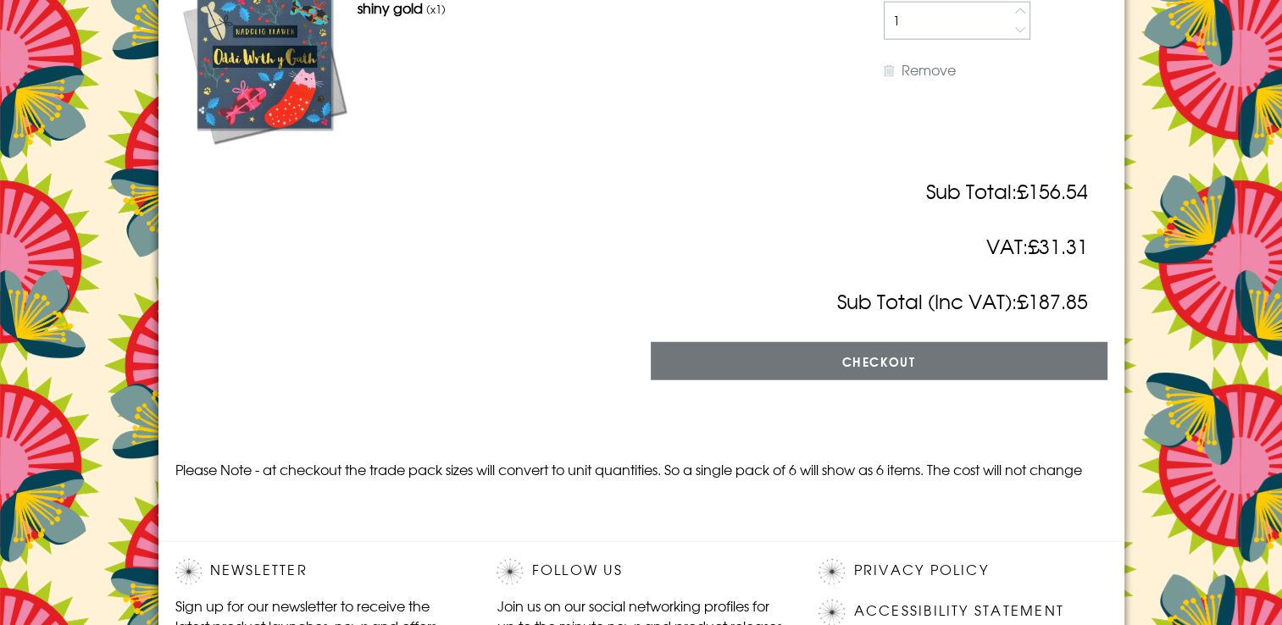
scroll to position [4216, 0]
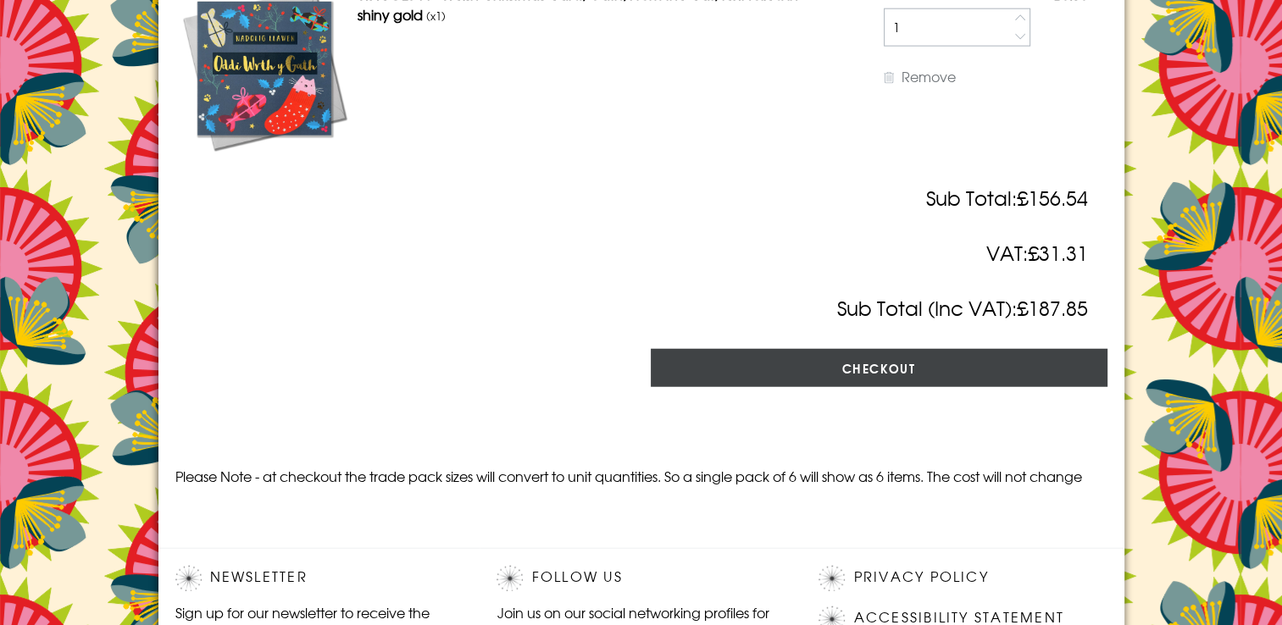
click at [885, 373] on input "Checkout" at bounding box center [879, 368] width 457 height 38
